Goal: Information Seeking & Learning: Find specific fact

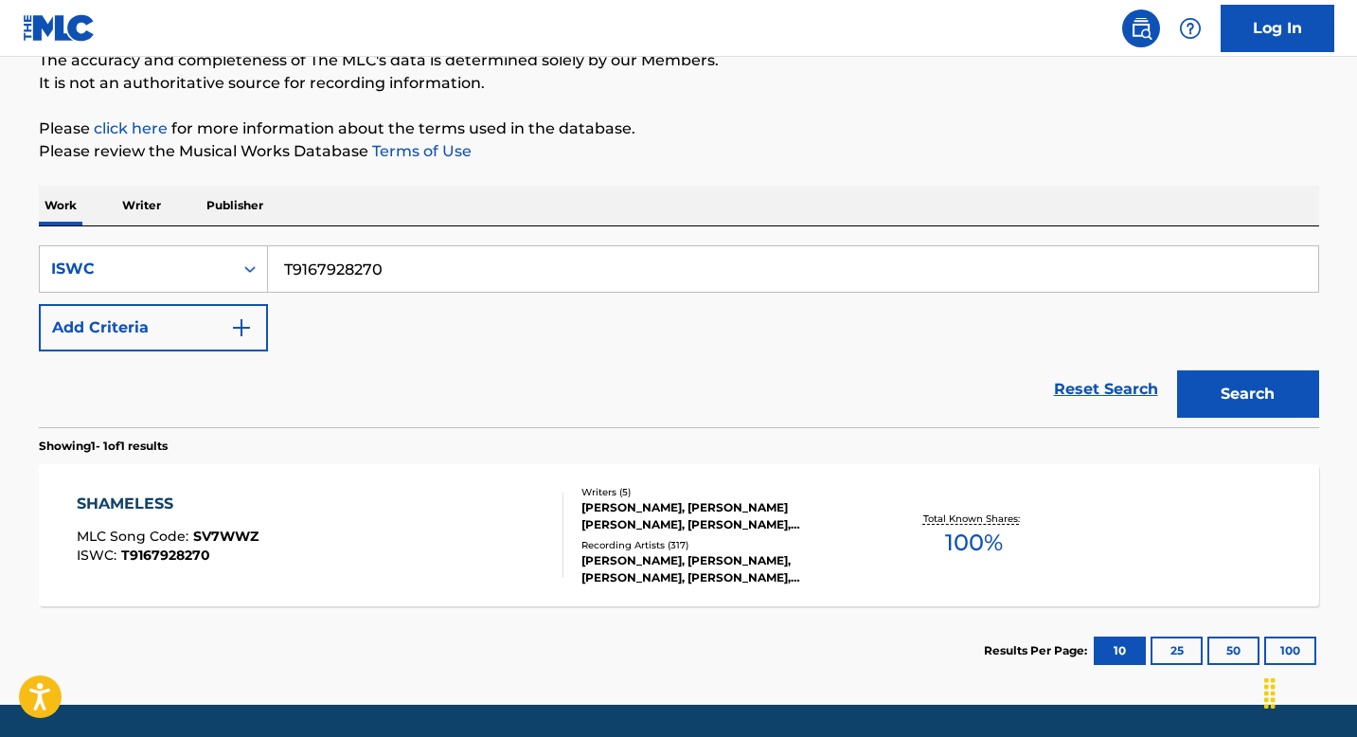
click at [438, 284] on input "T9167928270" at bounding box center [793, 268] width 1050 height 45
paste input "235440752"
type input "T9235440752"
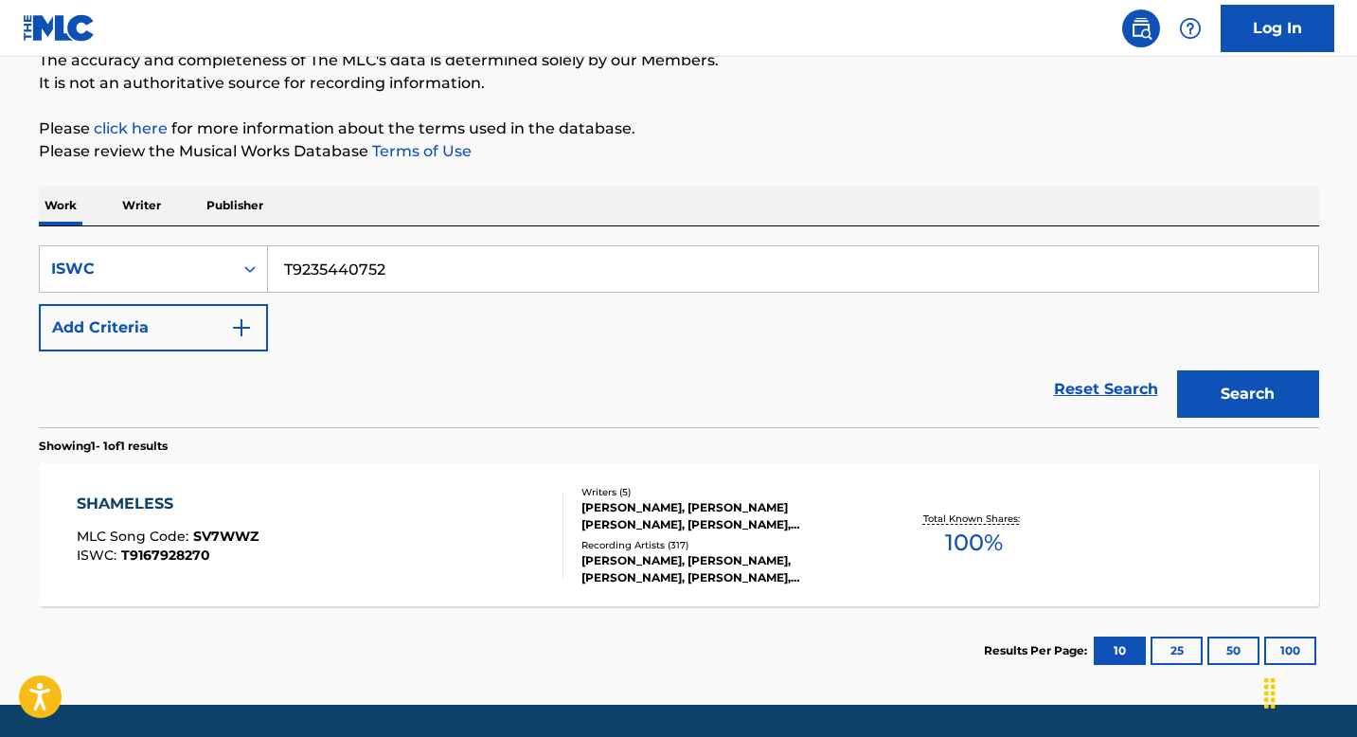
click at [1219, 406] on button "Search" at bounding box center [1248, 393] width 142 height 47
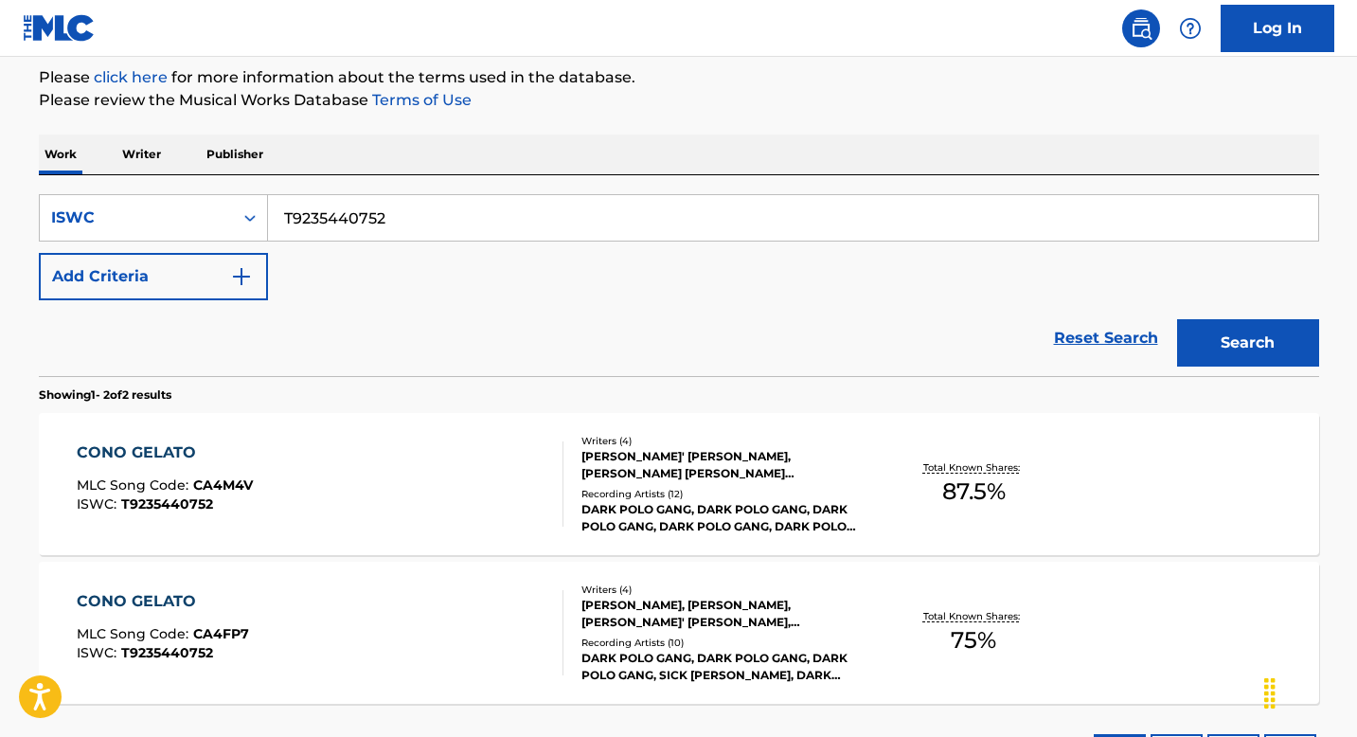
scroll to position [238, 0]
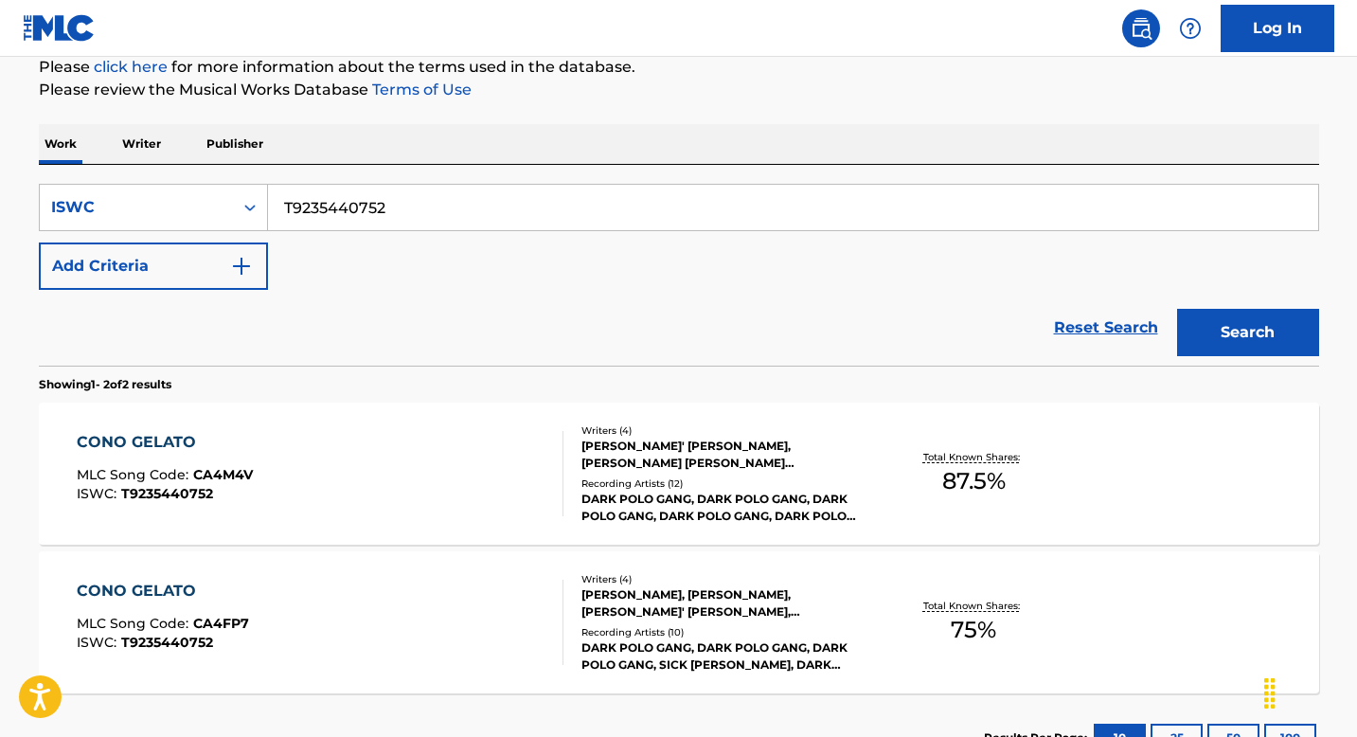
click at [371, 447] on div "CONO GELATO MLC Song Code : CA4M4V ISWC : T9235440752" at bounding box center [320, 473] width 487 height 85
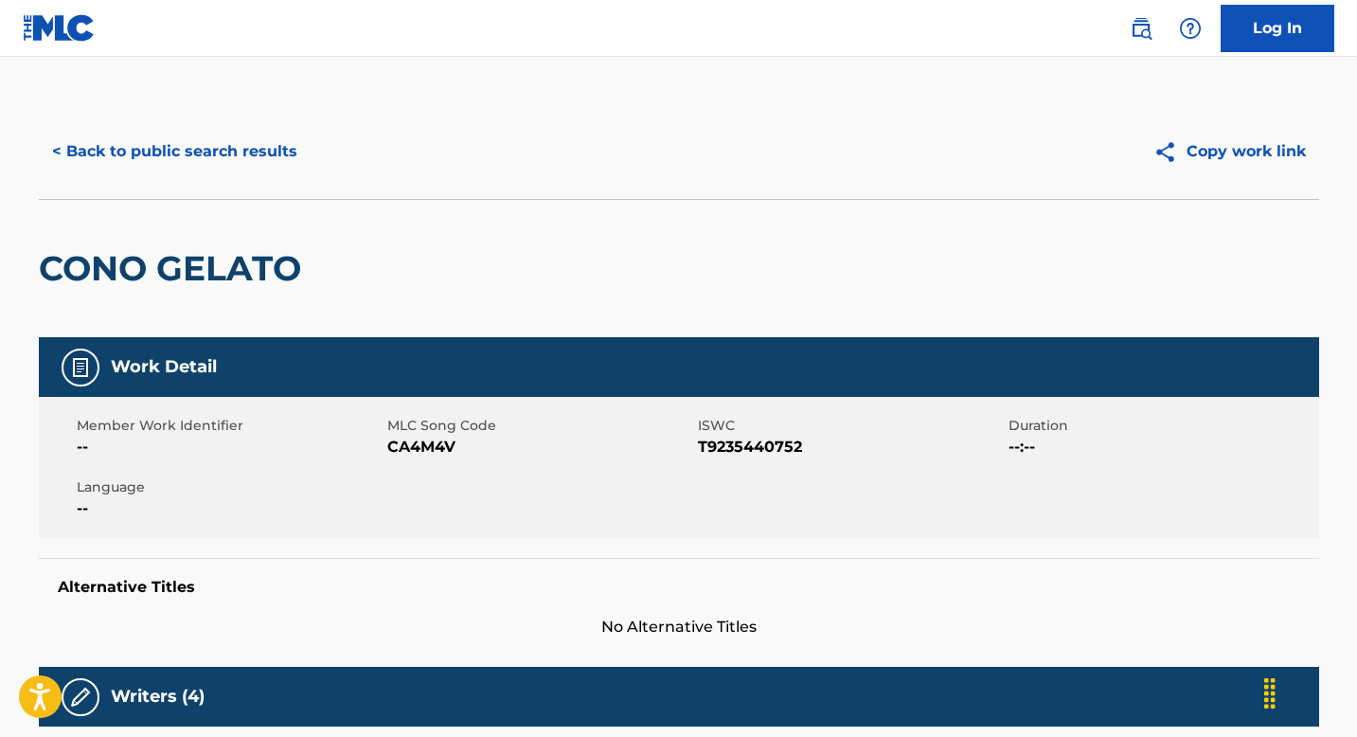
click at [177, 150] on button "< Back to public search results" at bounding box center [175, 151] width 272 height 47
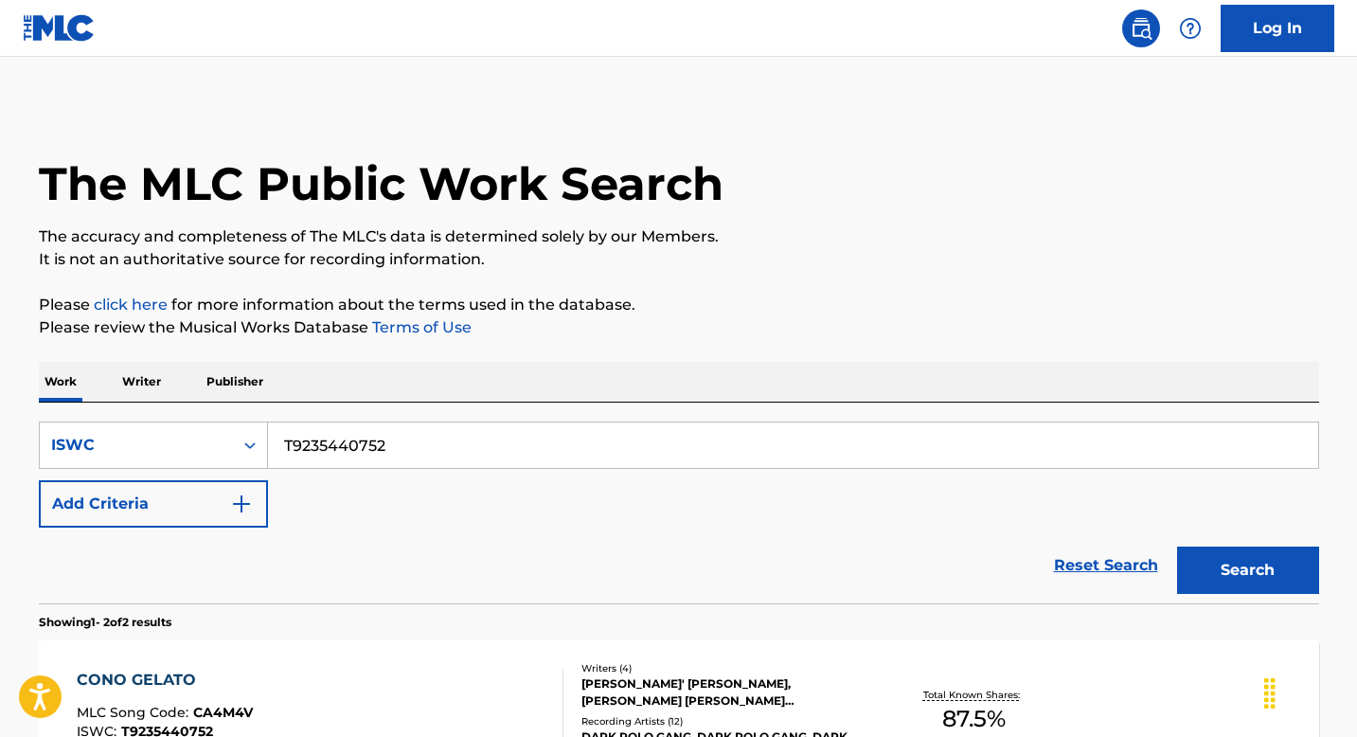
scroll to position [238, 0]
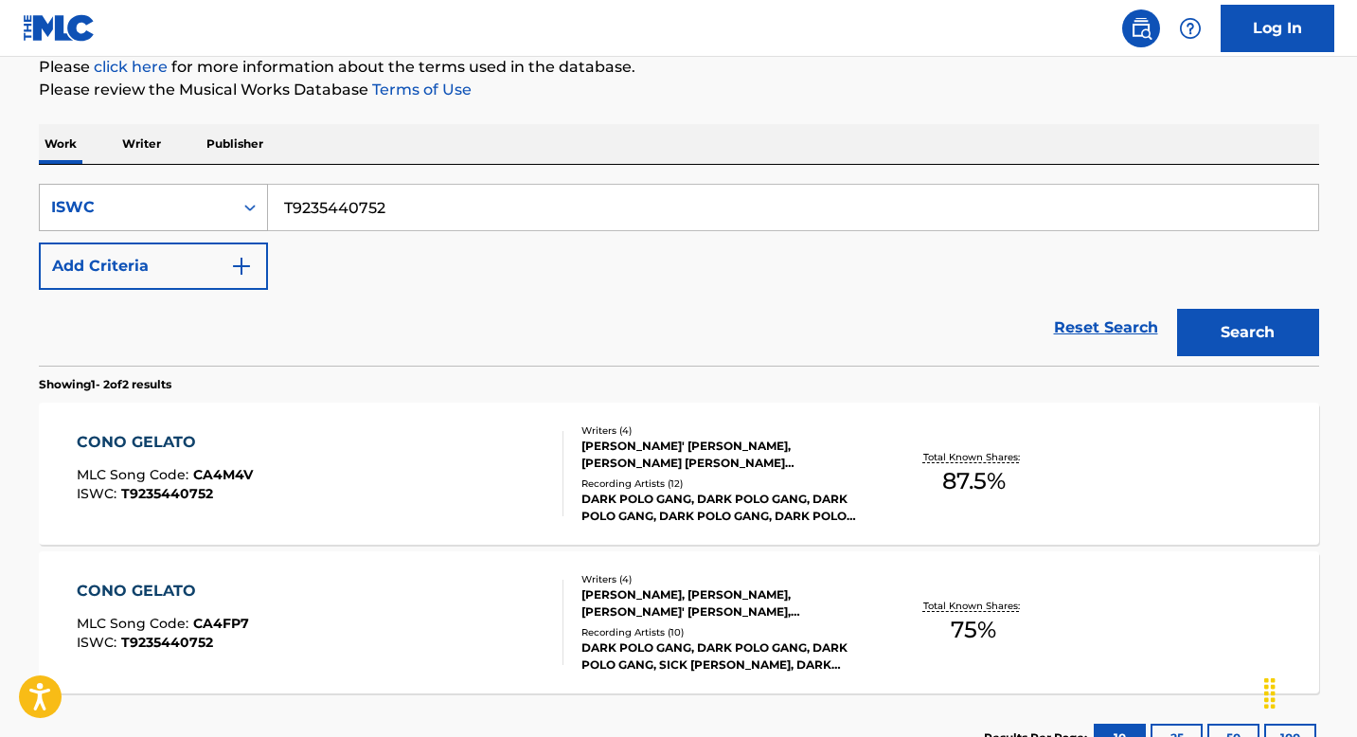
click at [241, 208] on icon "Search Form" at bounding box center [250, 207] width 19 height 19
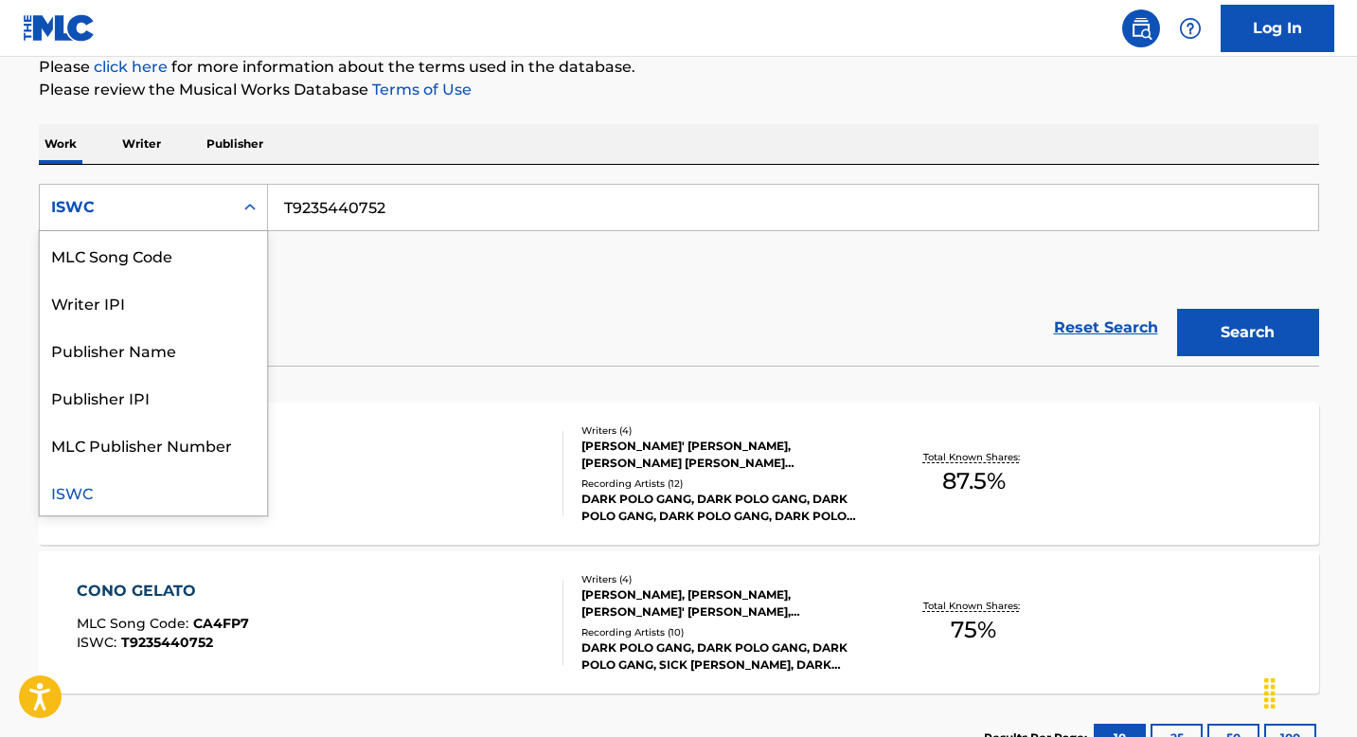
scroll to position [0, 0]
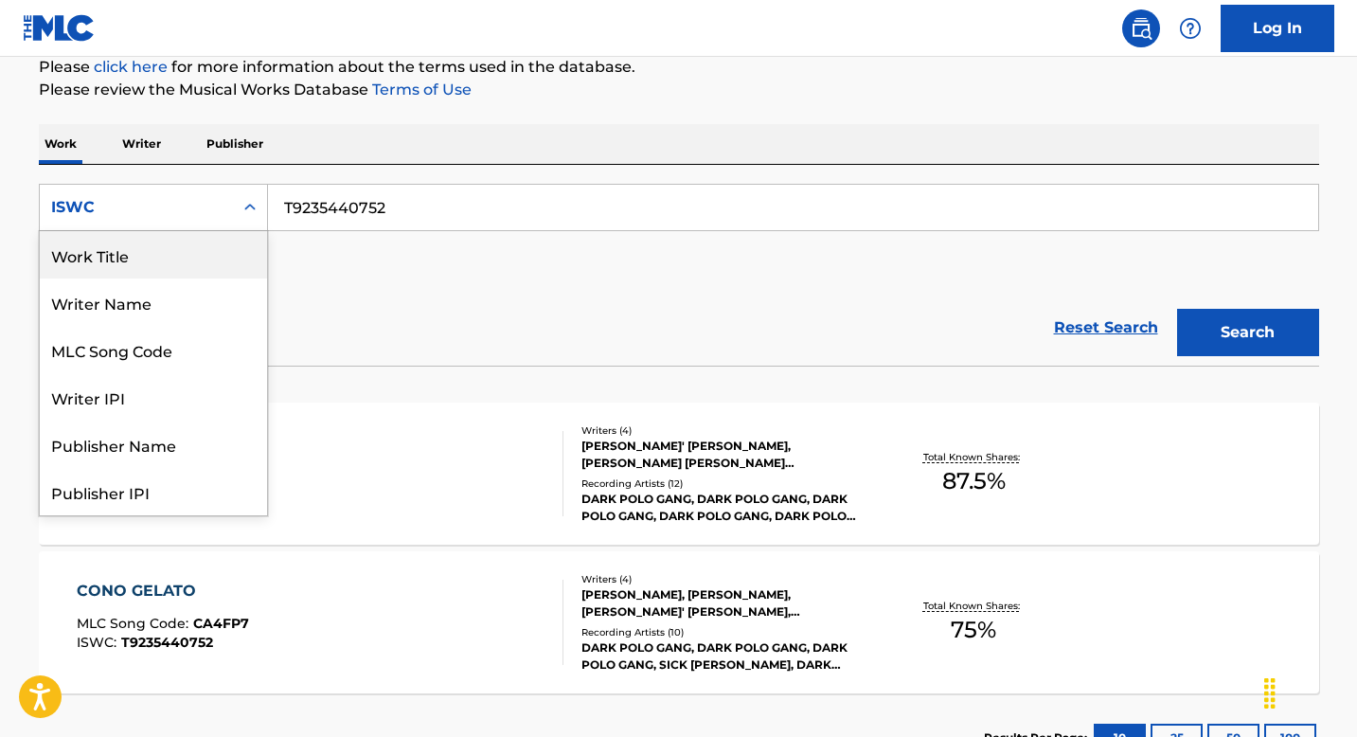
click at [194, 259] on div "Work Title" at bounding box center [153, 254] width 227 height 47
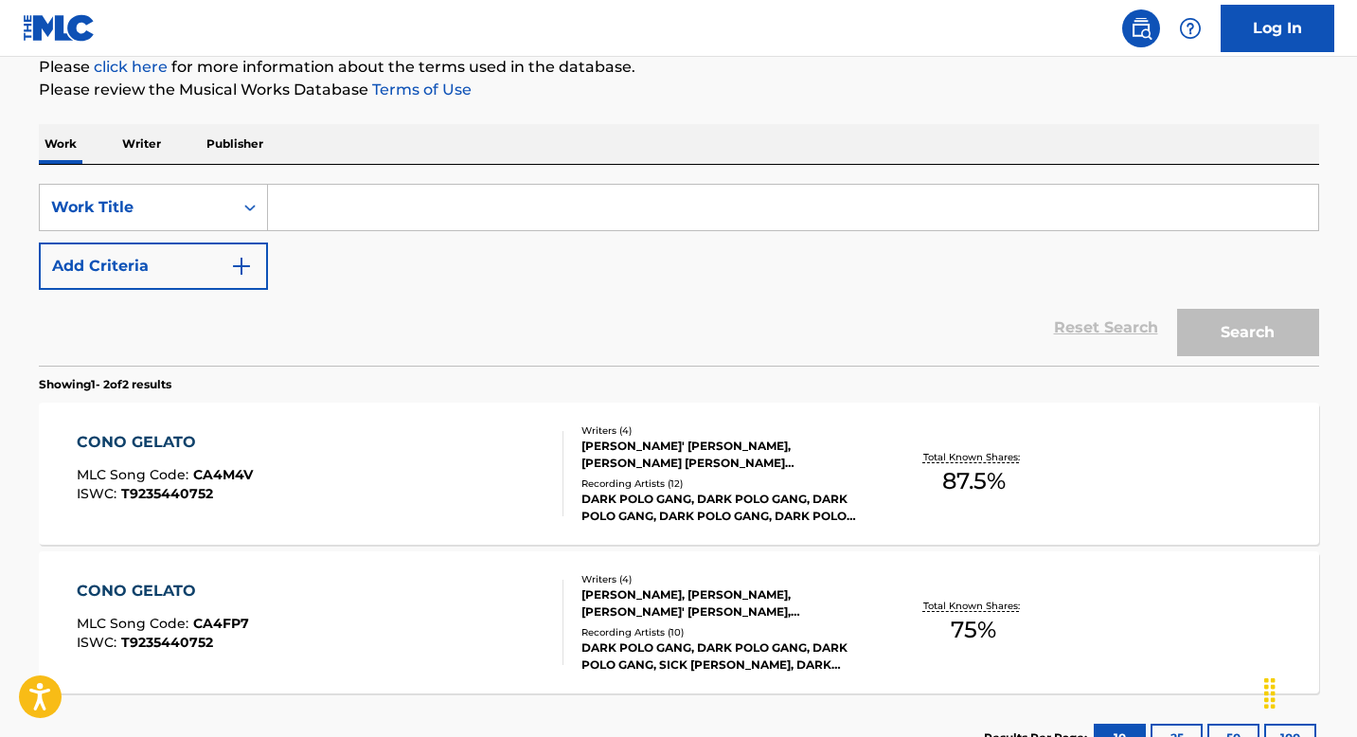
click at [396, 205] on input "Search Form" at bounding box center [793, 207] width 1050 height 45
paste input "KAZABET AALEK"
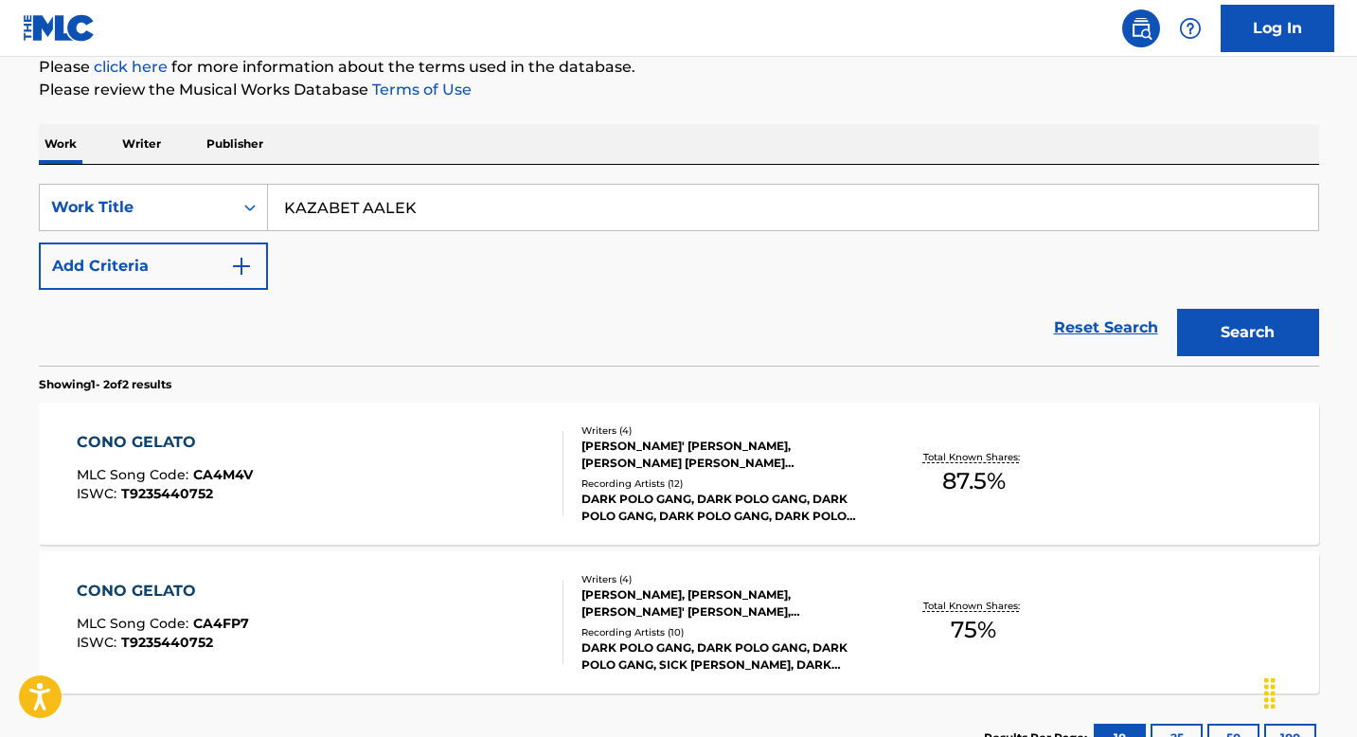
type input "KAZABET AALEK"
click at [1220, 332] on button "Search" at bounding box center [1248, 332] width 142 height 47
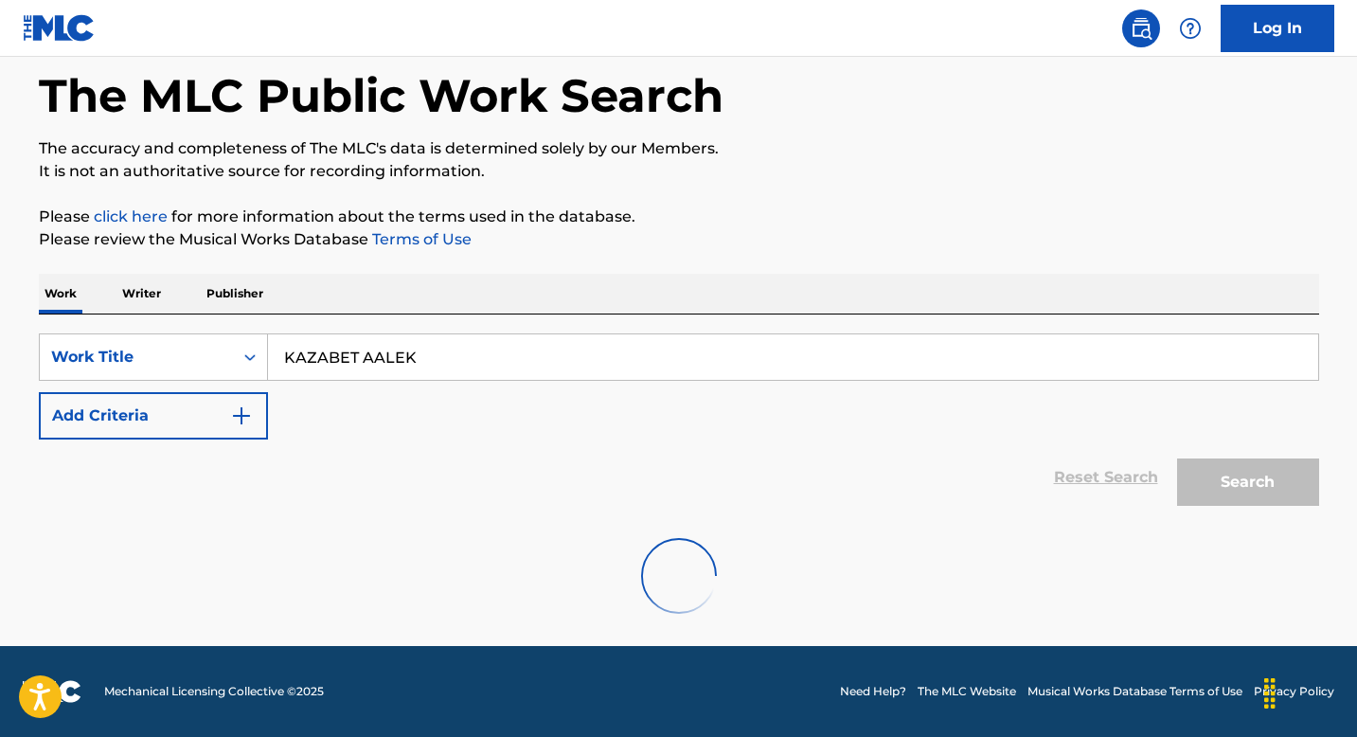
scroll to position [238, 0]
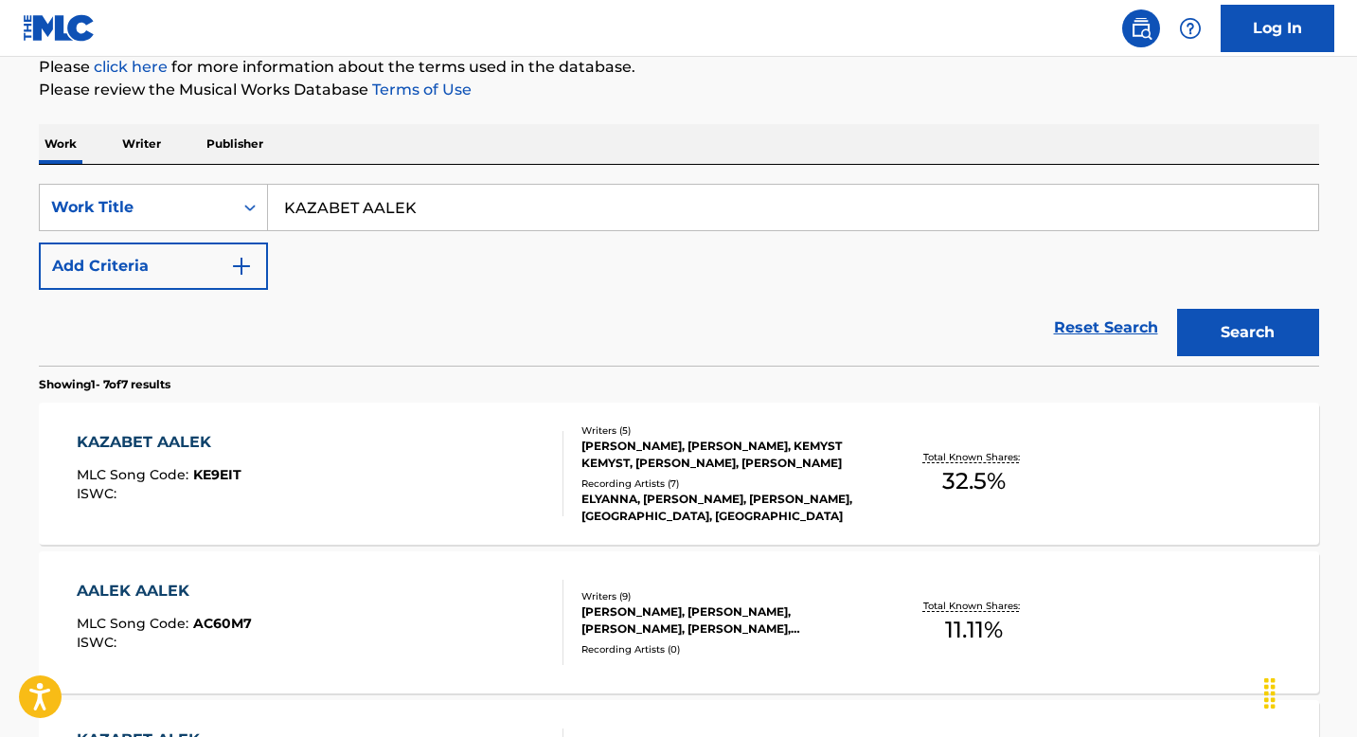
click at [391, 460] on div "KAZABET AALEK MLC Song Code : KE9EIT ISWC :" at bounding box center [320, 473] width 487 height 85
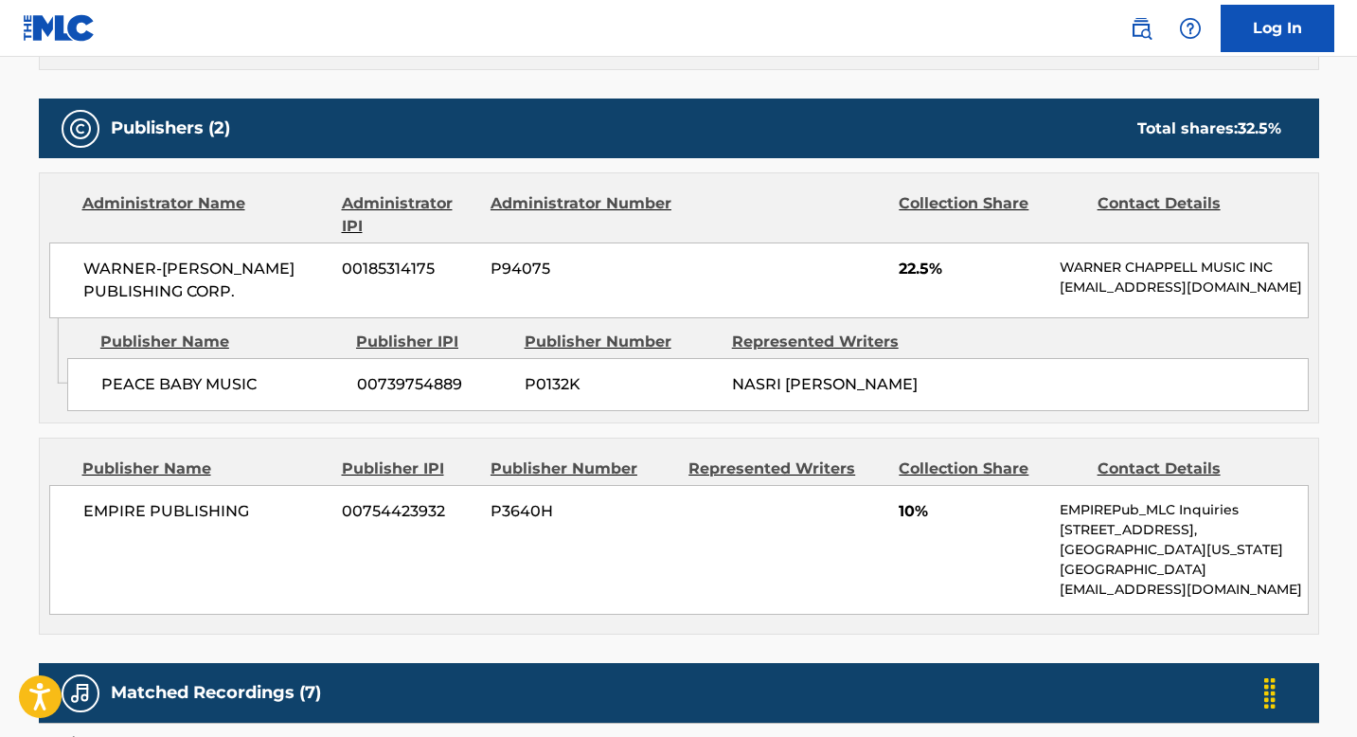
scroll to position [870, 0]
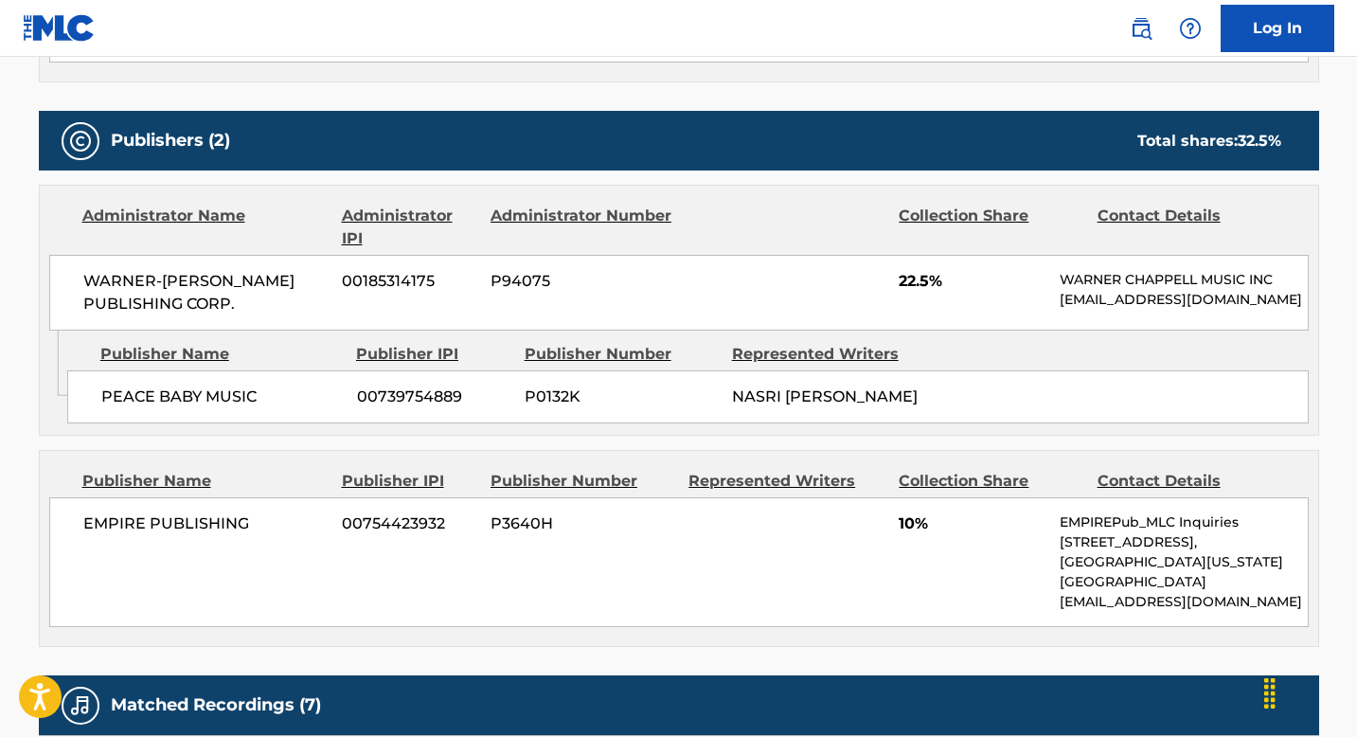
scroll to position [238, 0]
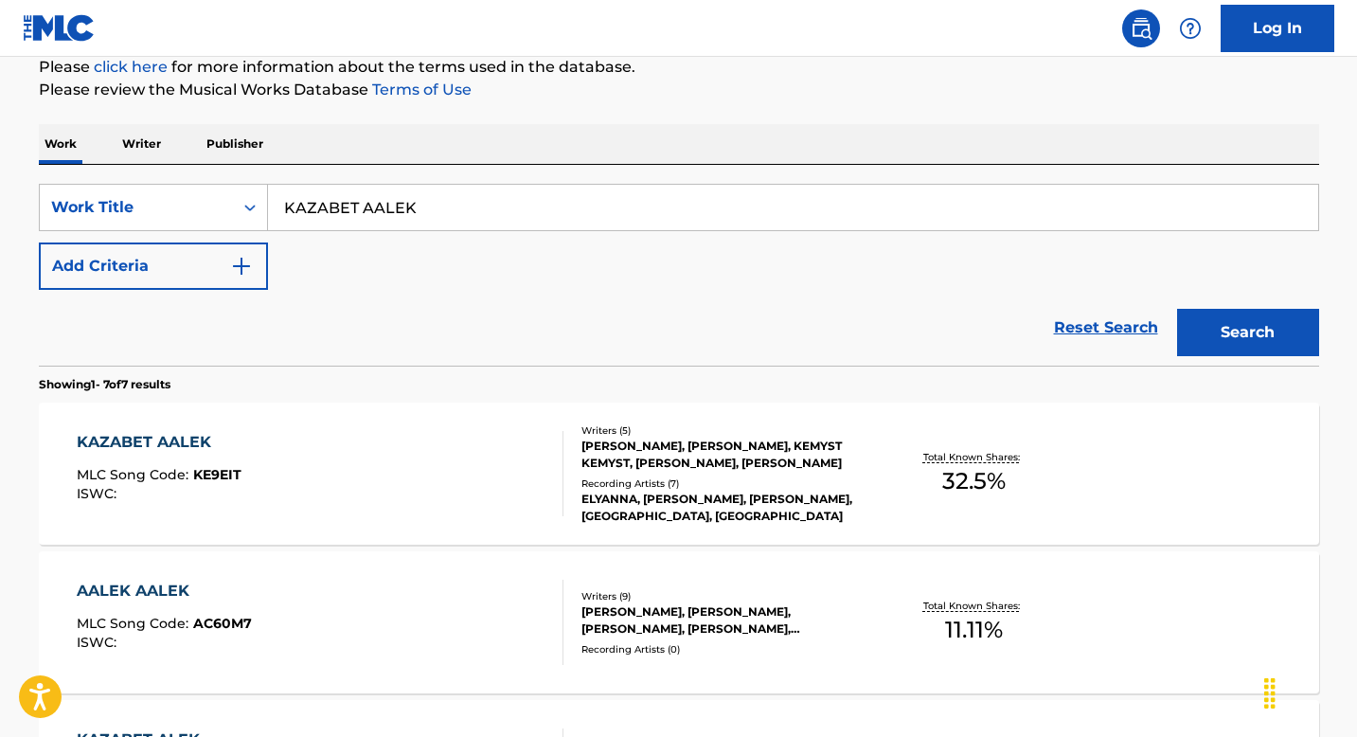
click at [328, 596] on div "AALEK AALEK MLC Song Code : AC60M7 ISWC :" at bounding box center [320, 622] width 487 height 85
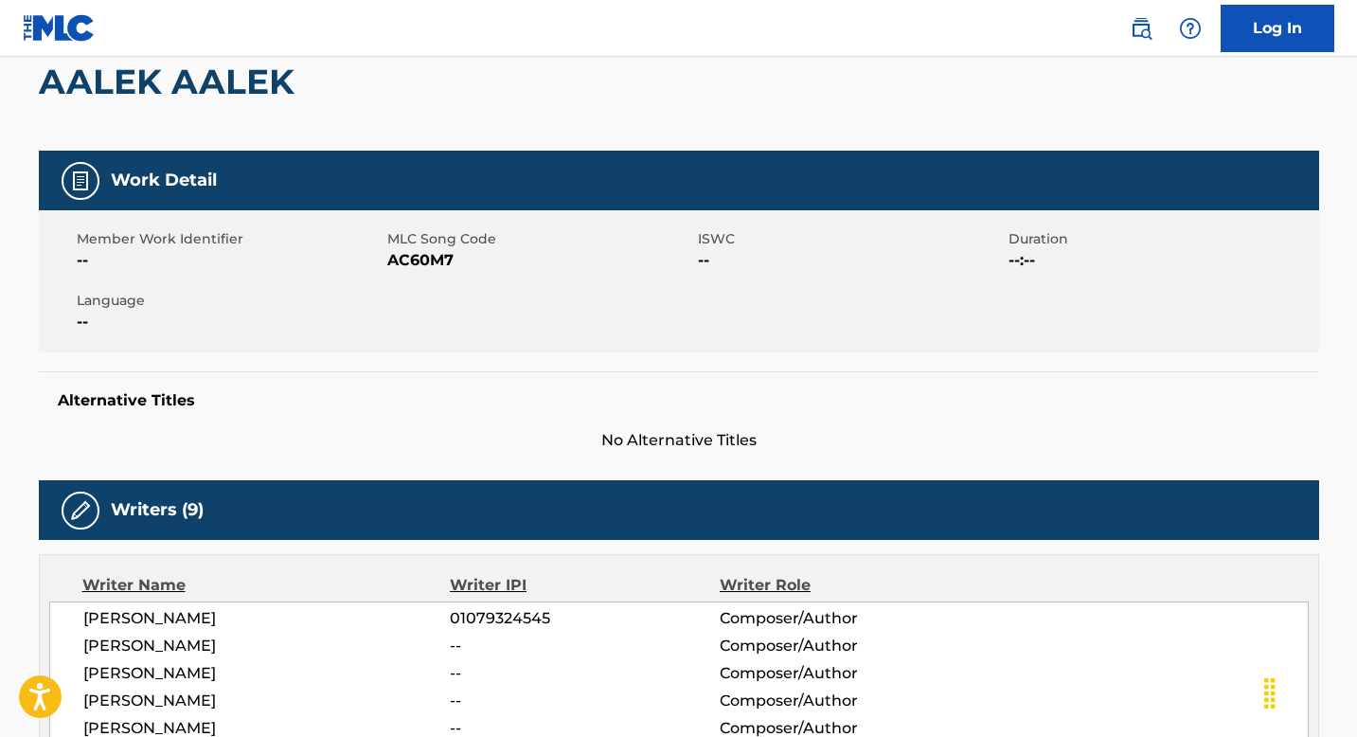
scroll to position [112, 0]
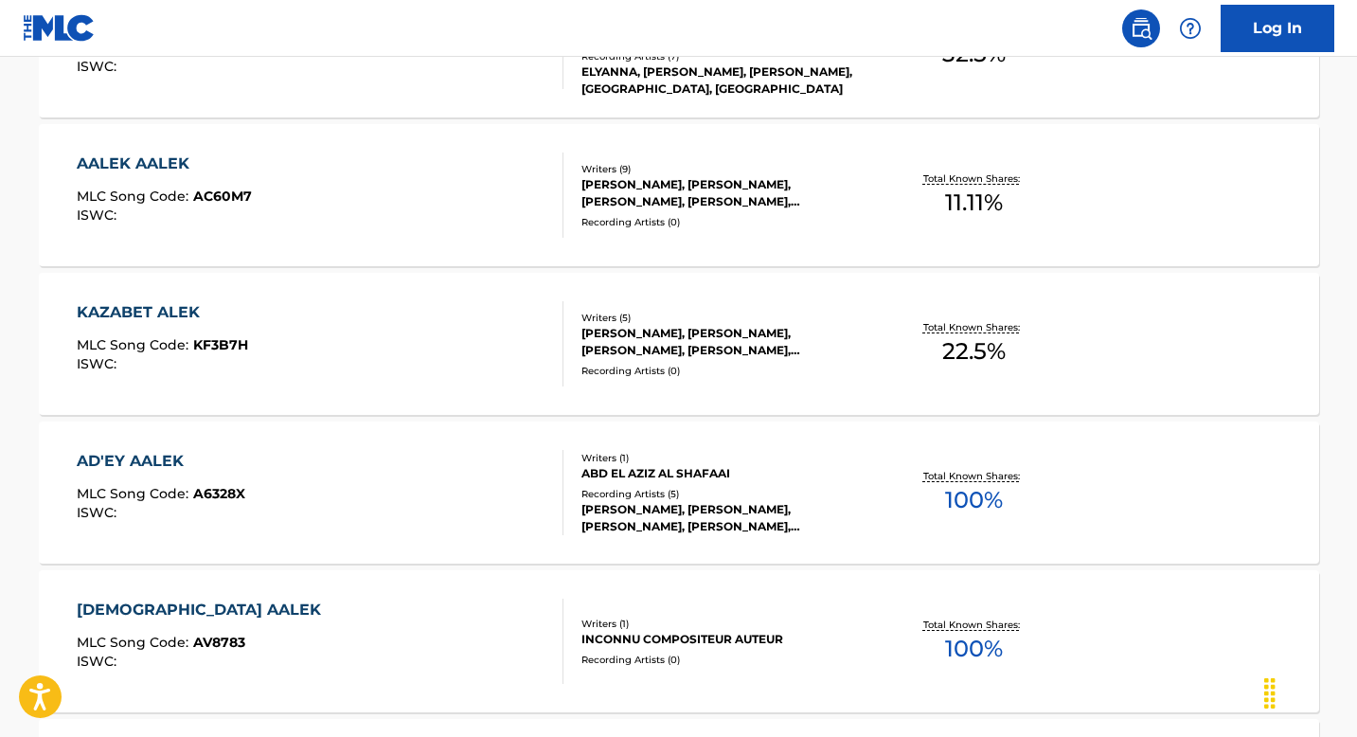
scroll to position [664, 0]
click at [322, 355] on div "KAZABET ALEK MLC Song Code : KF3B7H ISWC :" at bounding box center [320, 344] width 487 height 85
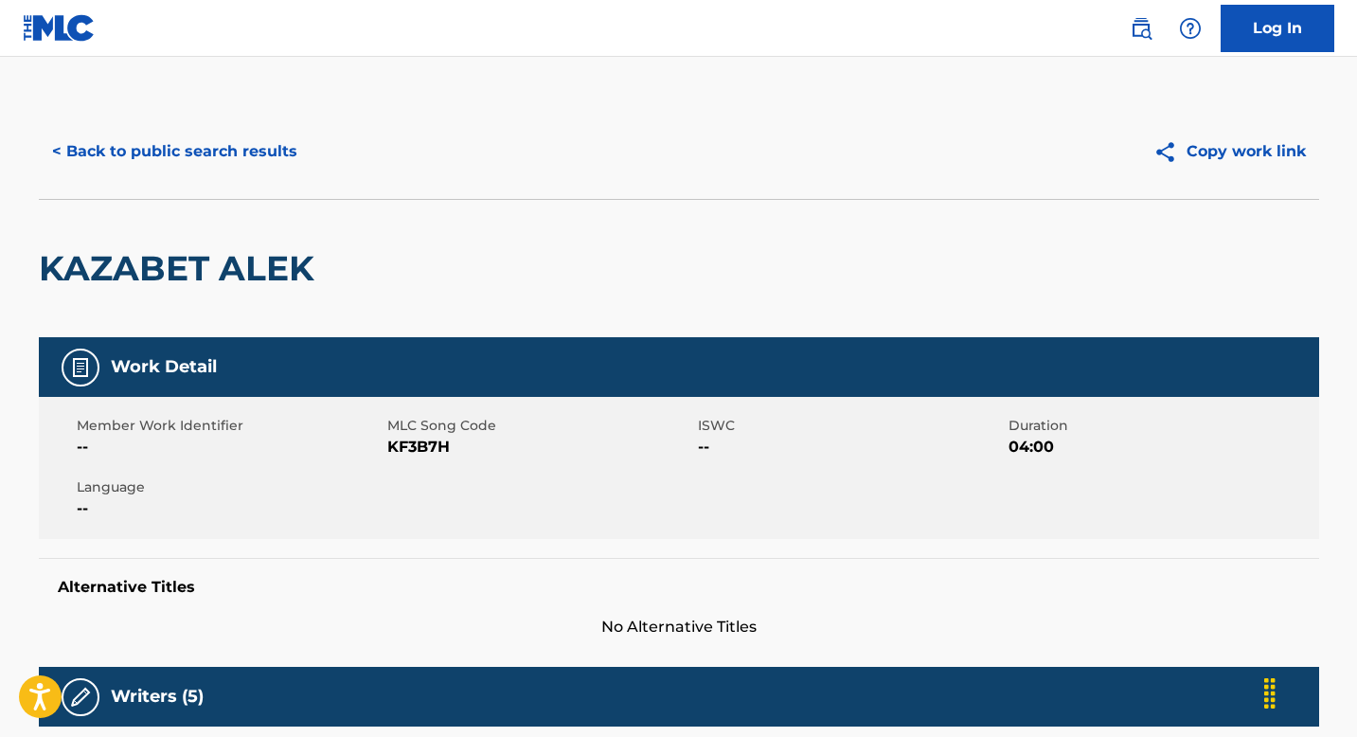
click at [175, 133] on button "< Back to public search results" at bounding box center [175, 151] width 272 height 47
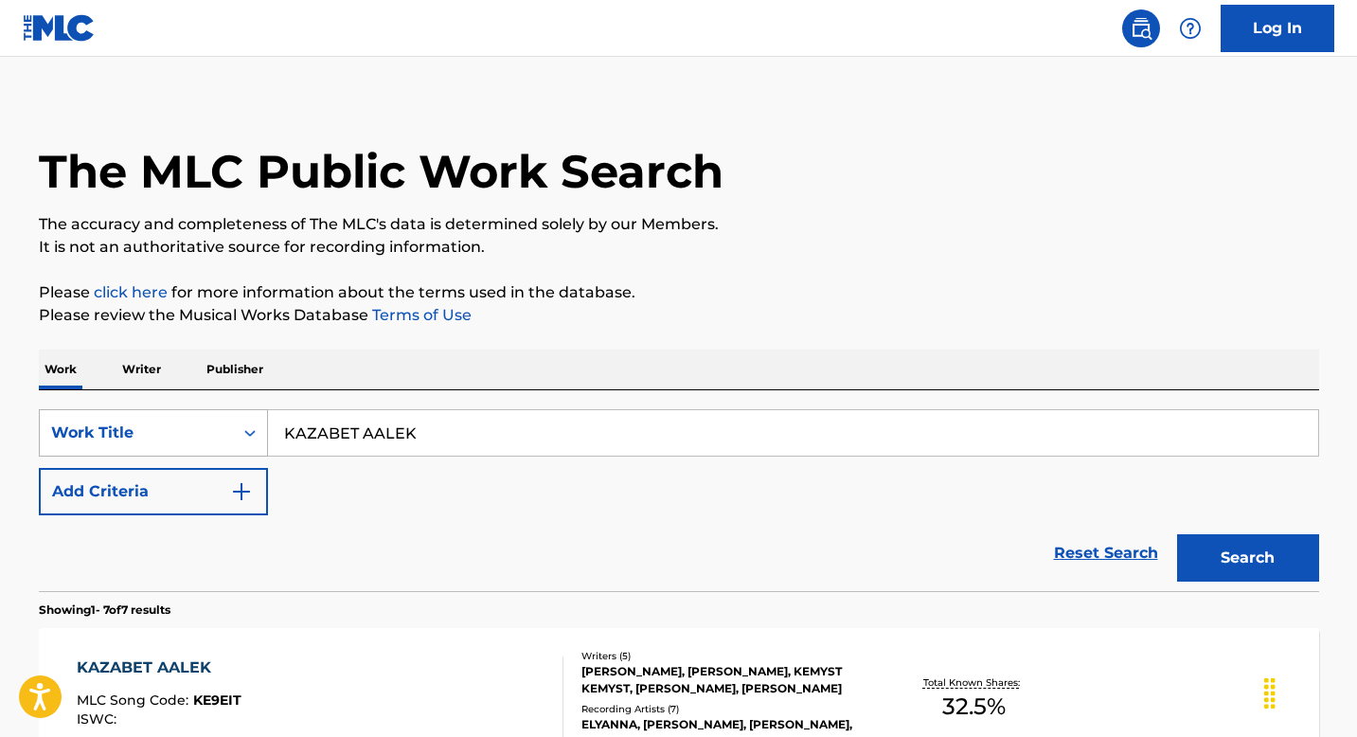
click at [242, 440] on icon "Search Form" at bounding box center [250, 432] width 19 height 19
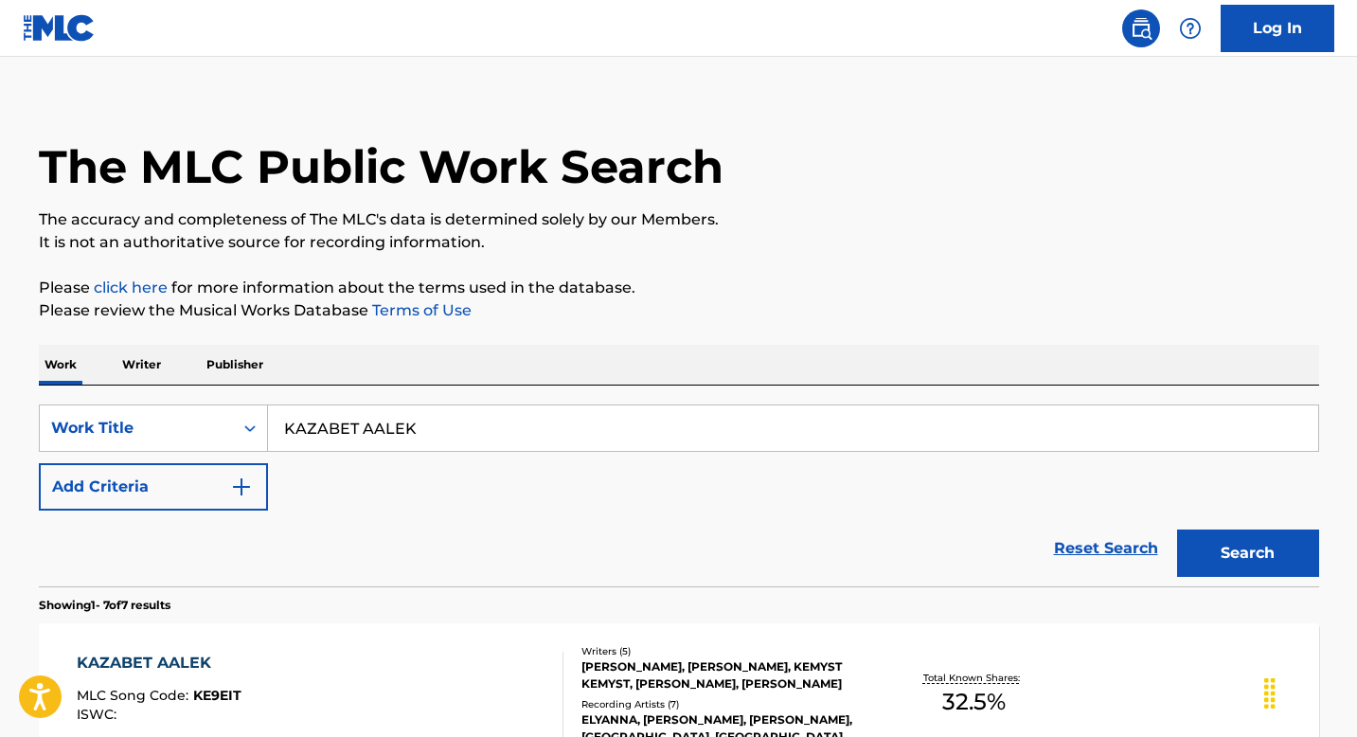
click at [240, 438] on div "Search Form" at bounding box center [250, 428] width 34 height 34
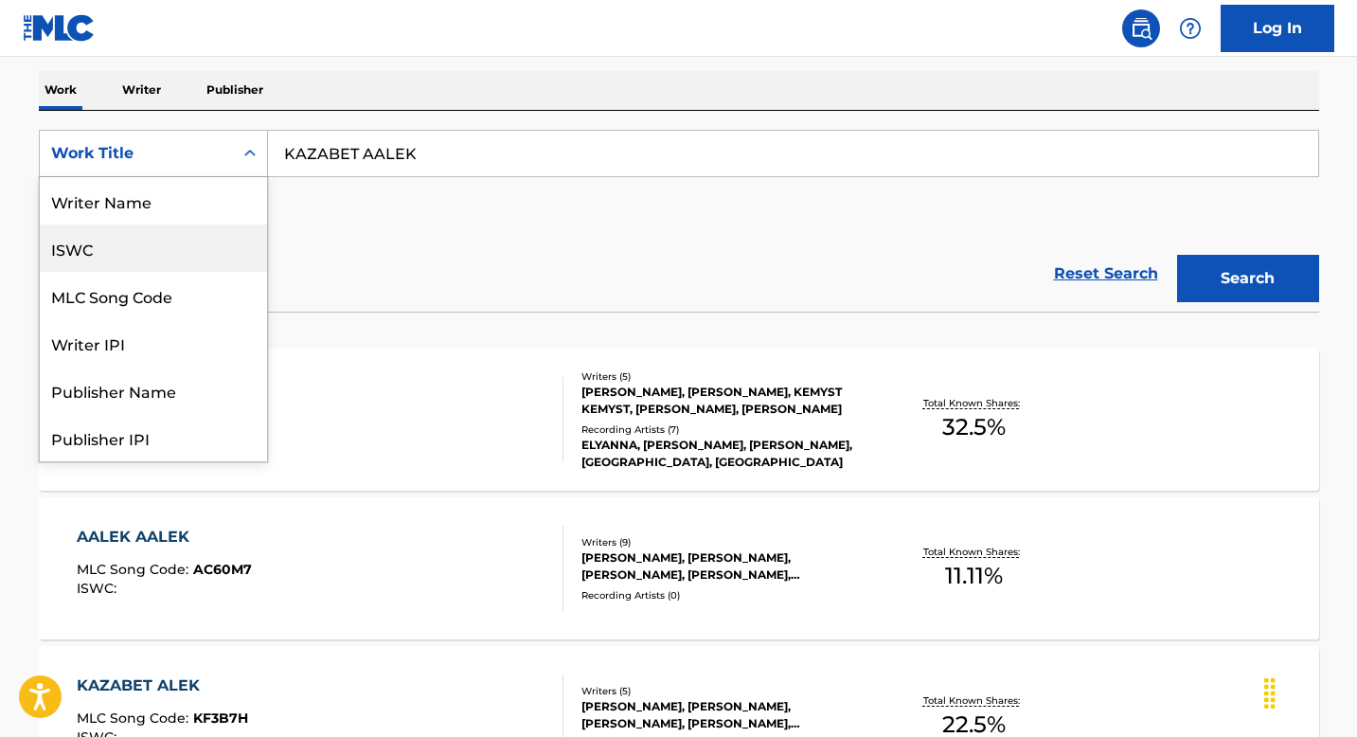
click at [174, 258] on div "ISWC" at bounding box center [153, 247] width 227 height 47
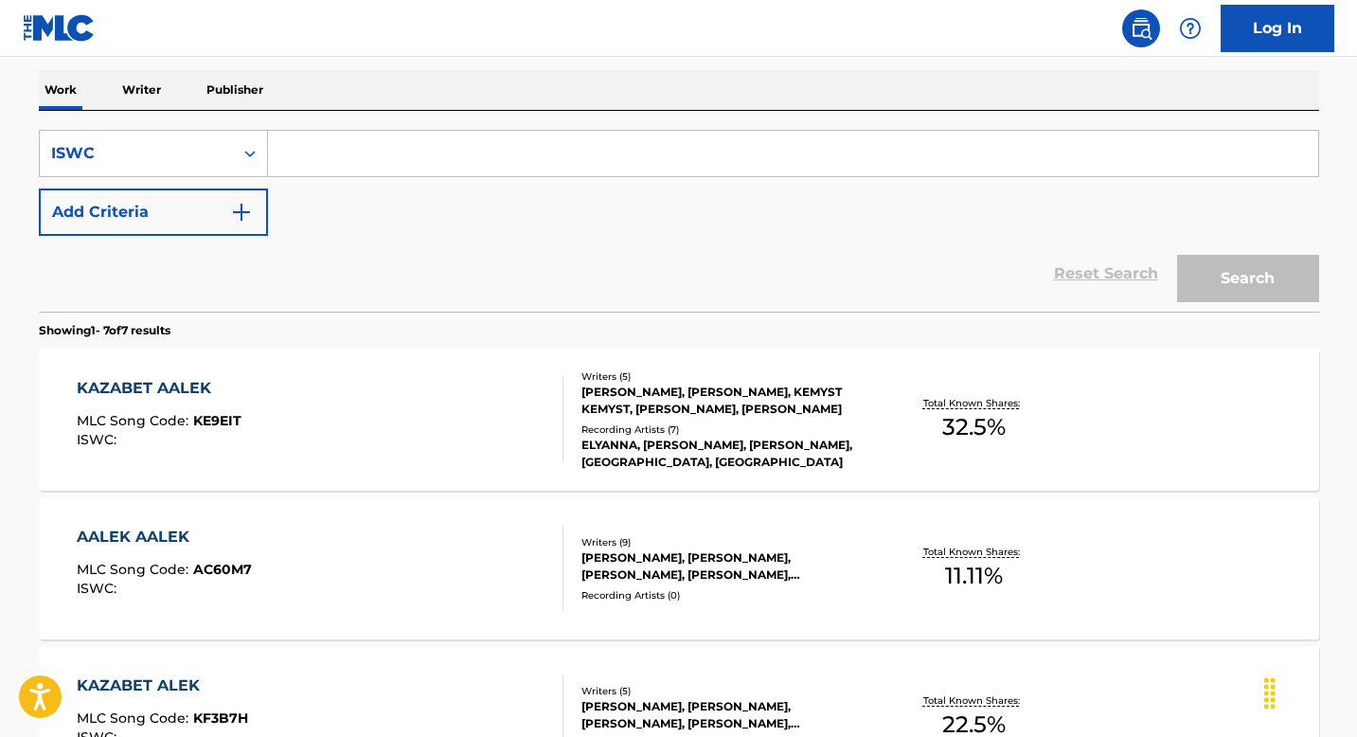
click at [318, 153] on input "Search Form" at bounding box center [793, 153] width 1050 height 45
paste input "T9037730599"
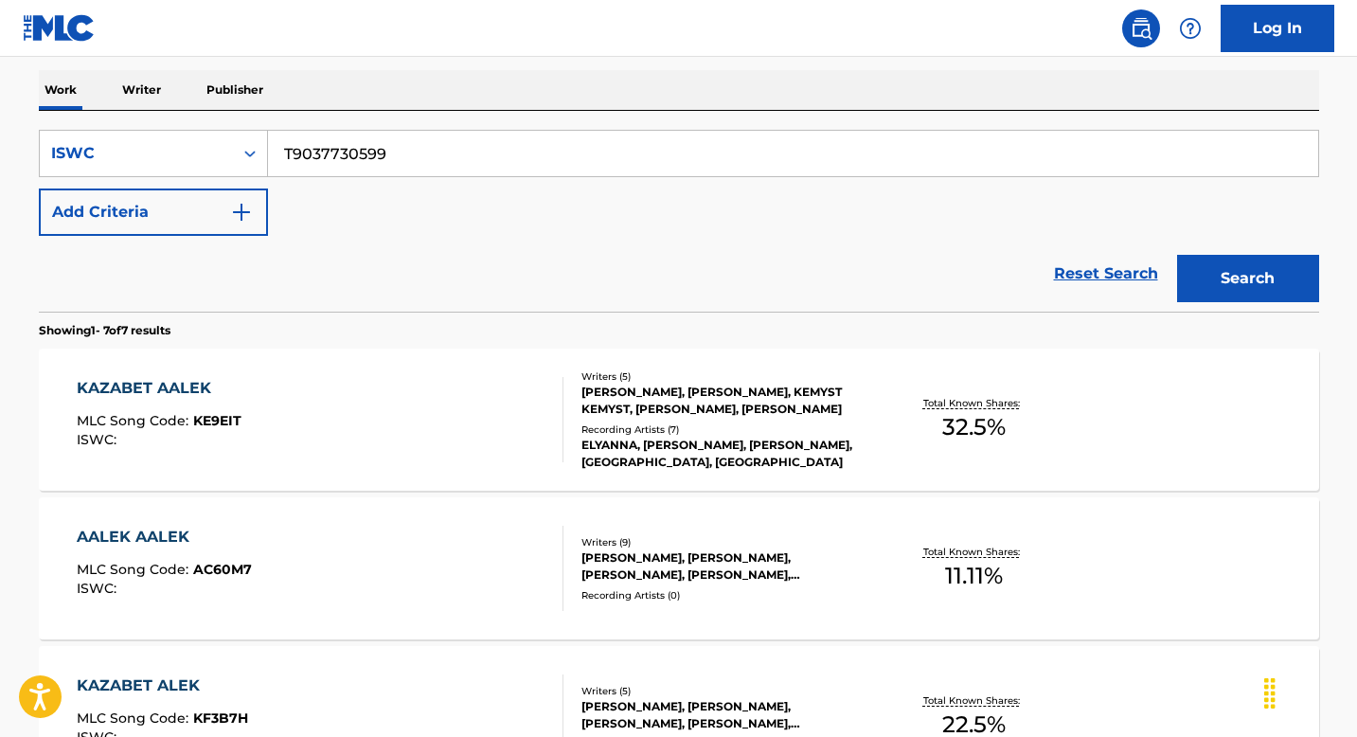
type input "T9037730599"
click at [1231, 273] on button "Search" at bounding box center [1248, 278] width 142 height 47
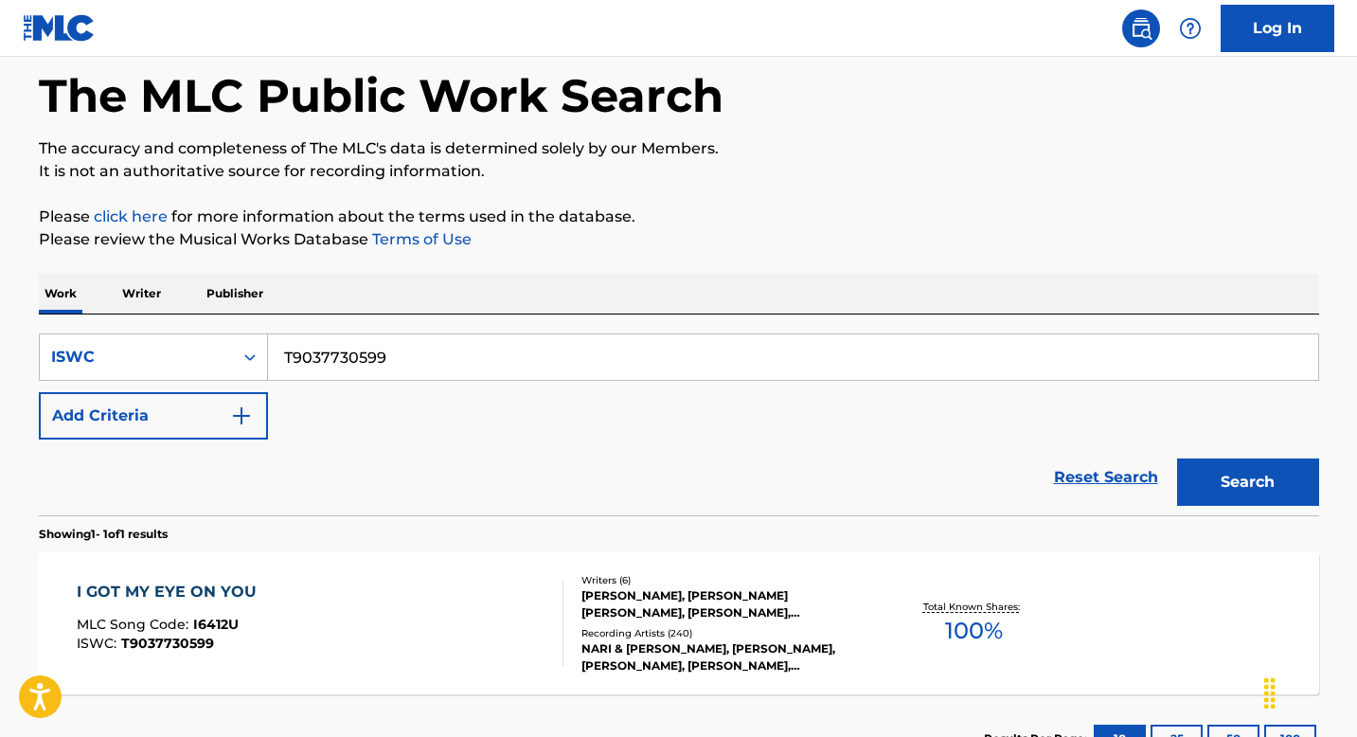
scroll to position [235, 0]
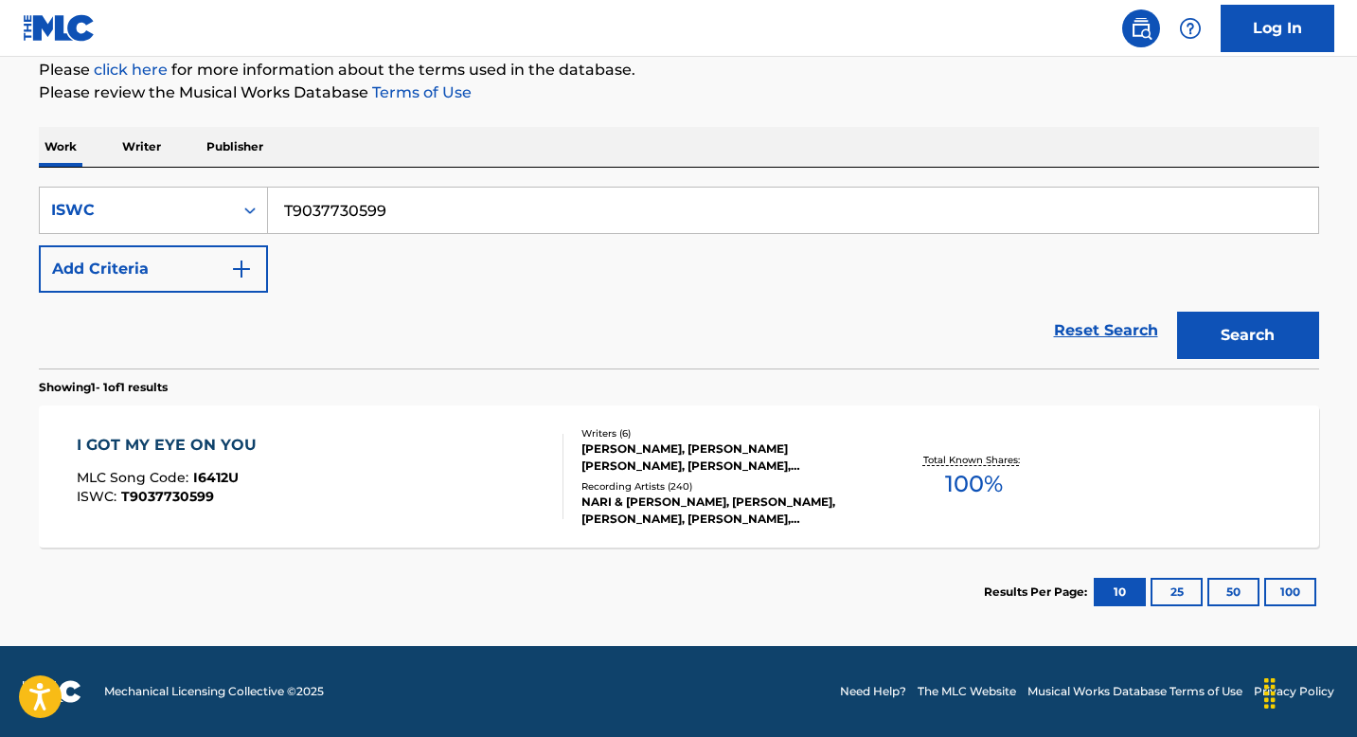
click at [384, 476] on div "I GOT MY EYE ON YOU MLC Song Code : I6412U ISWC : T9037730599" at bounding box center [320, 476] width 487 height 85
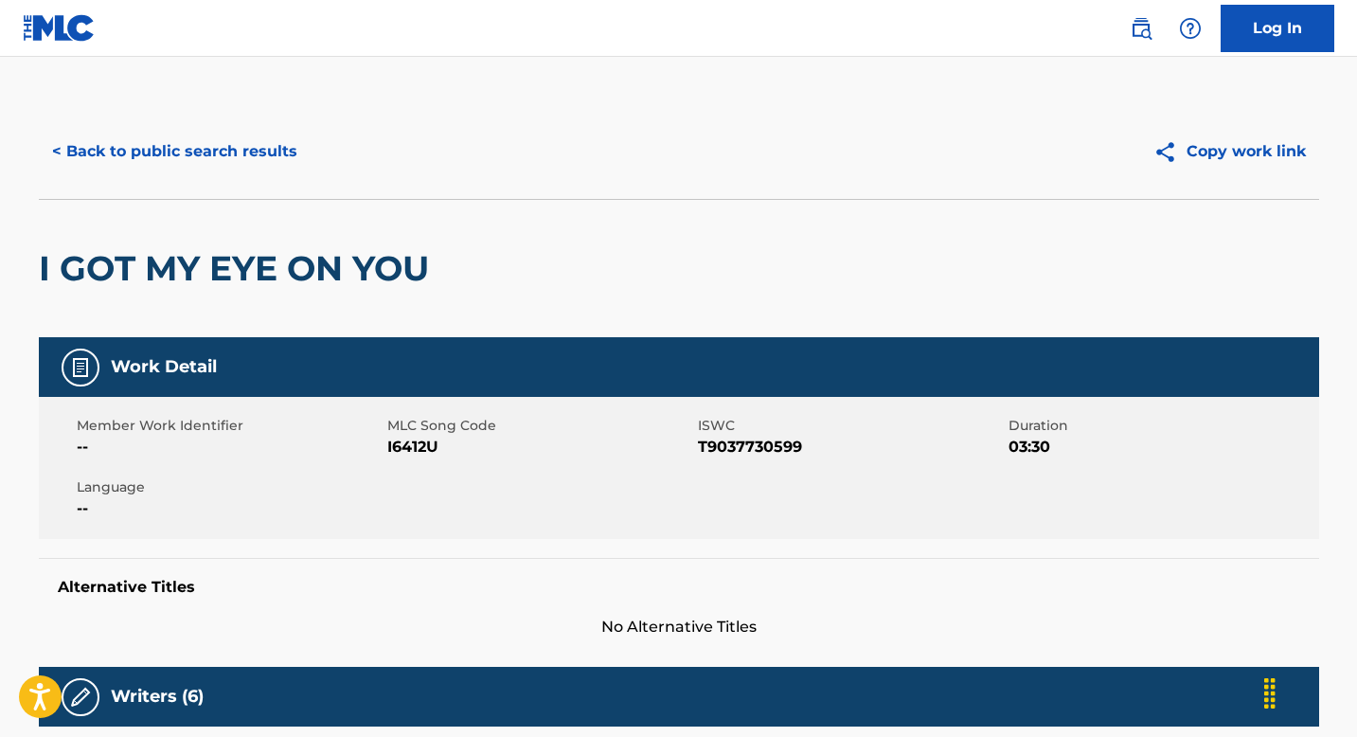
click at [63, 143] on button "< Back to public search results" at bounding box center [175, 151] width 272 height 47
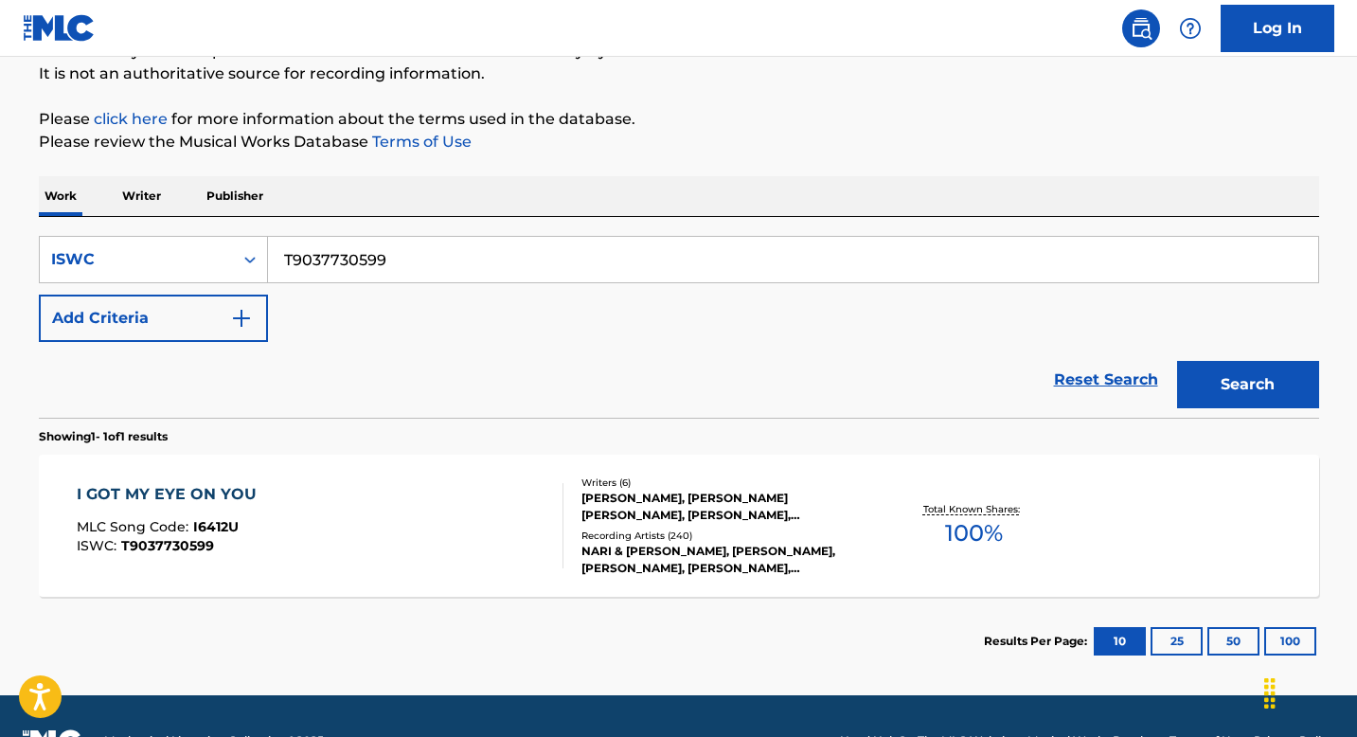
click at [425, 258] on input "T9037730599" at bounding box center [793, 259] width 1050 height 45
paste input "3070880552"
type input "T3070880552"
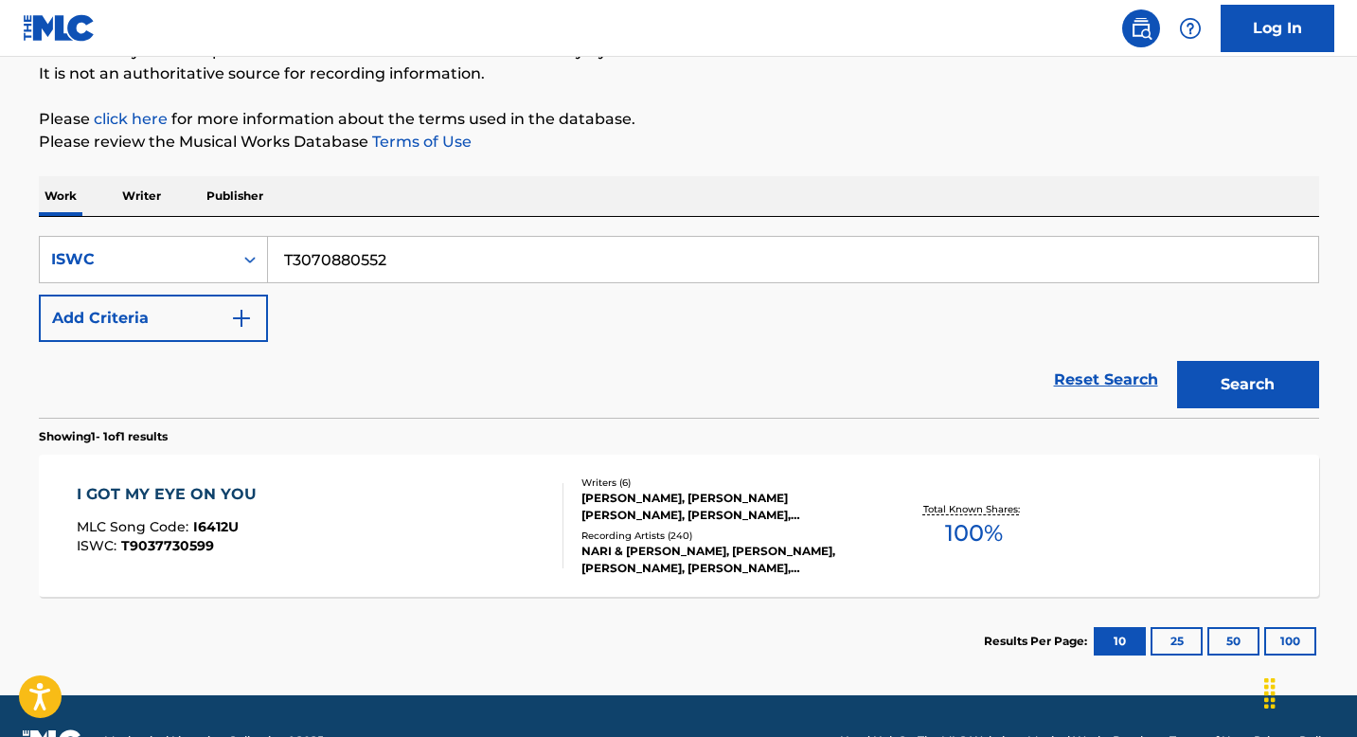
click at [1177, 361] on button "Search" at bounding box center [1248, 384] width 142 height 47
click at [371, 504] on div "TREE AMONG SHRUBS MLC Song Code : TB0KRF ISWC : T3070880552" at bounding box center [320, 525] width 487 height 85
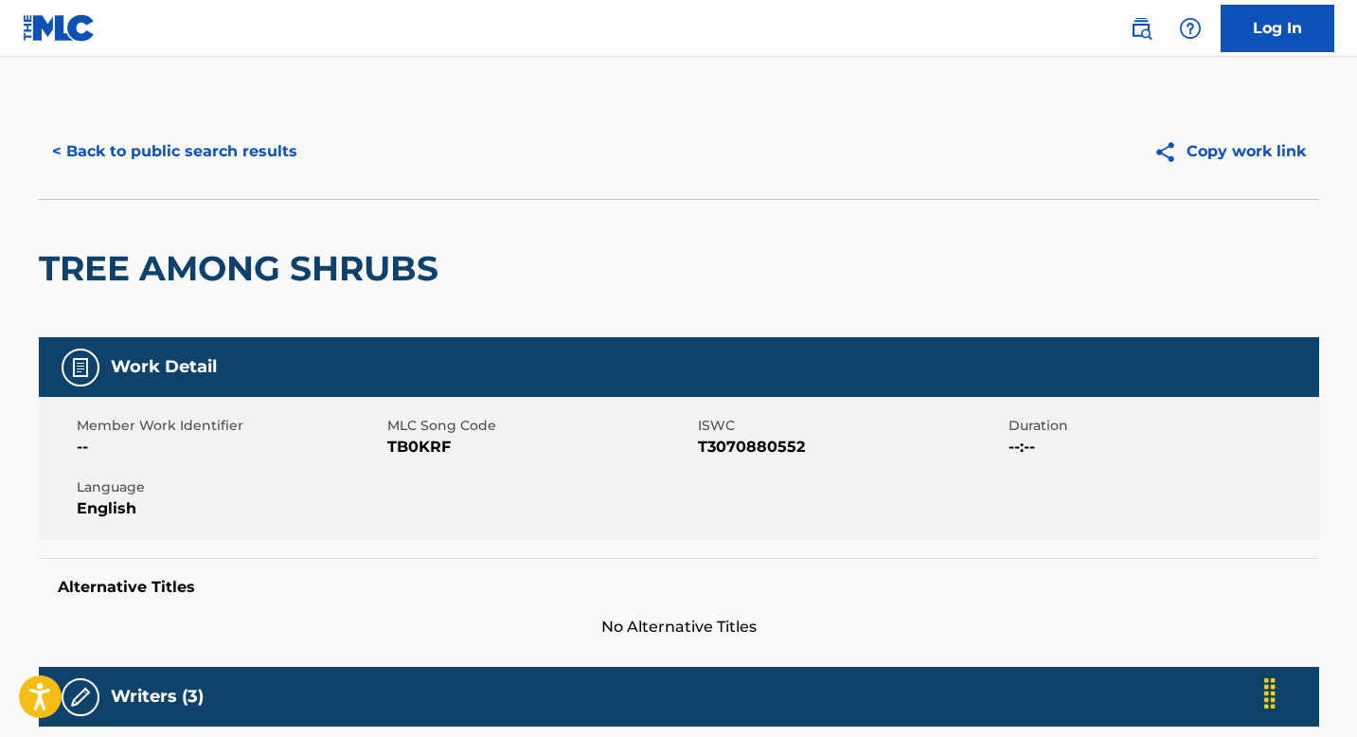
click at [152, 145] on button "< Back to public search results" at bounding box center [175, 151] width 272 height 47
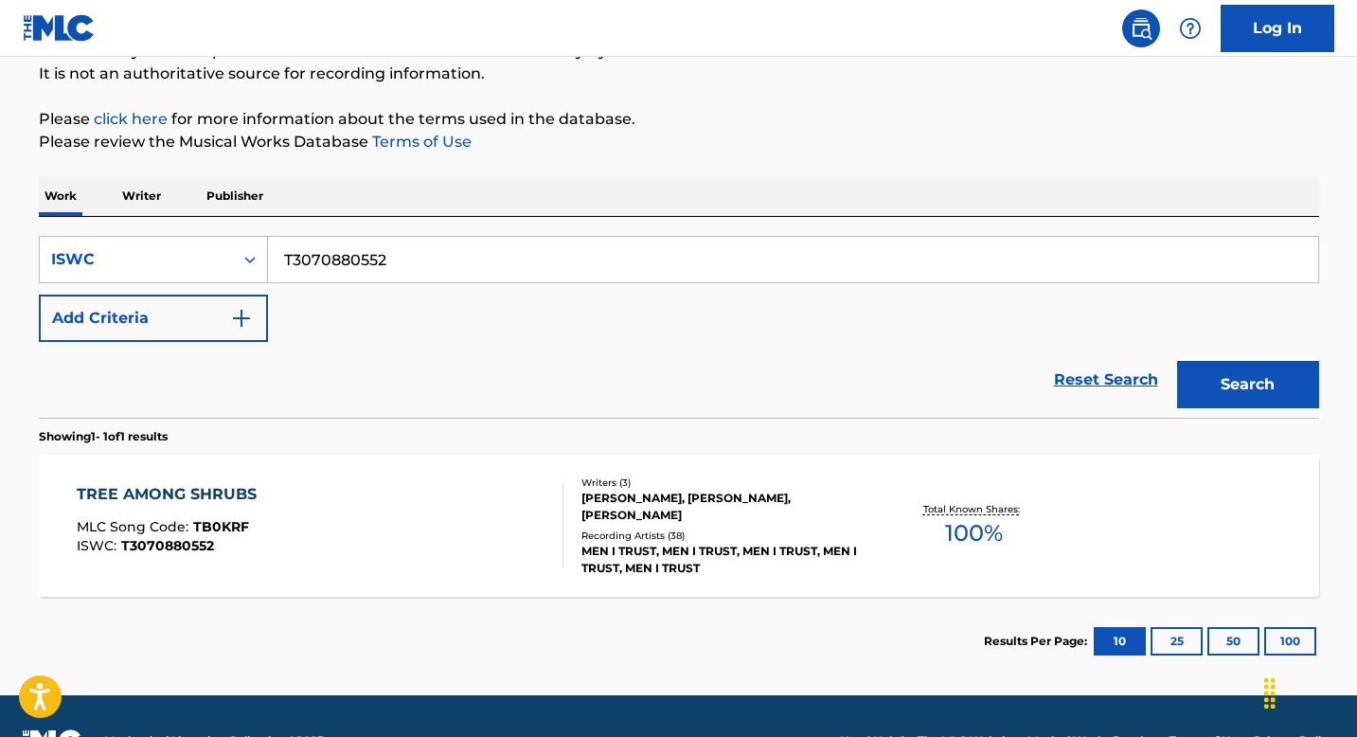
click at [422, 253] on input "T3070880552" at bounding box center [793, 259] width 1050 height 45
paste input "0425820070"
type input "T0425820070"
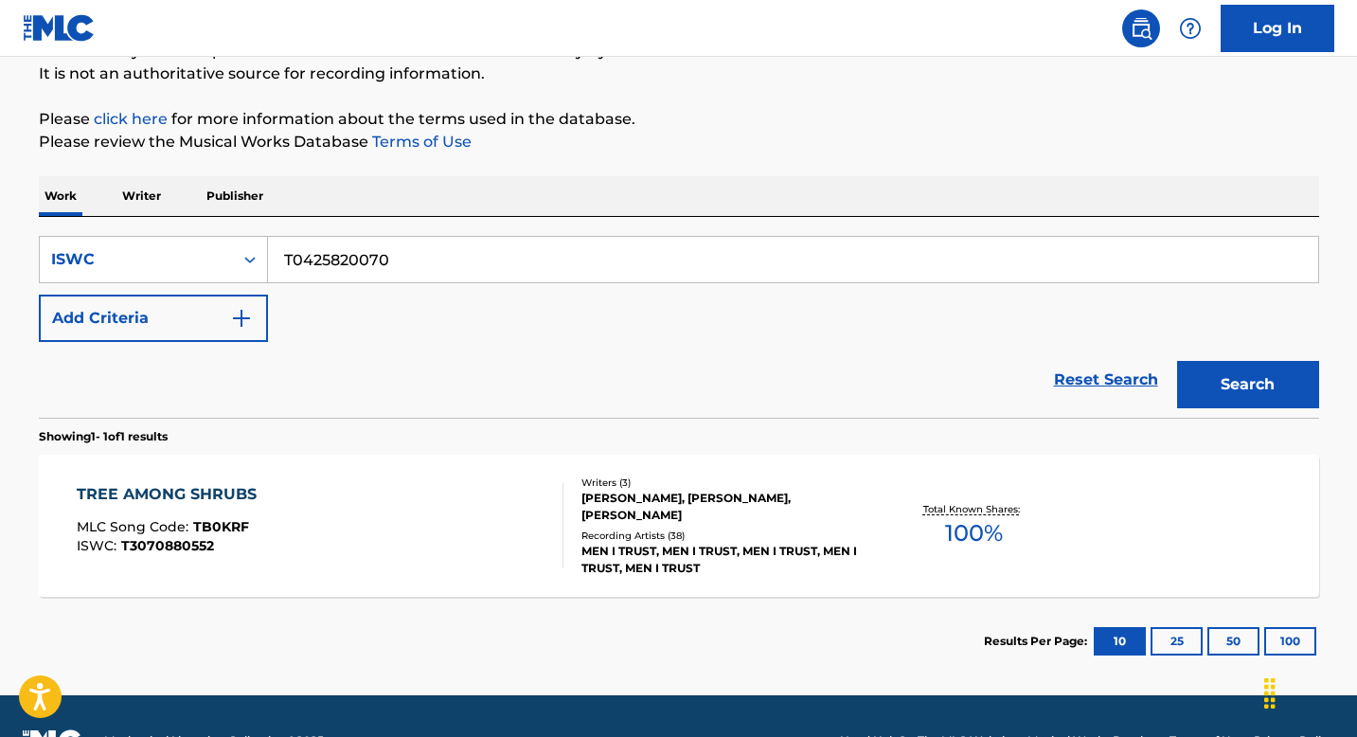
click at [1249, 386] on button "Search" at bounding box center [1248, 384] width 142 height 47
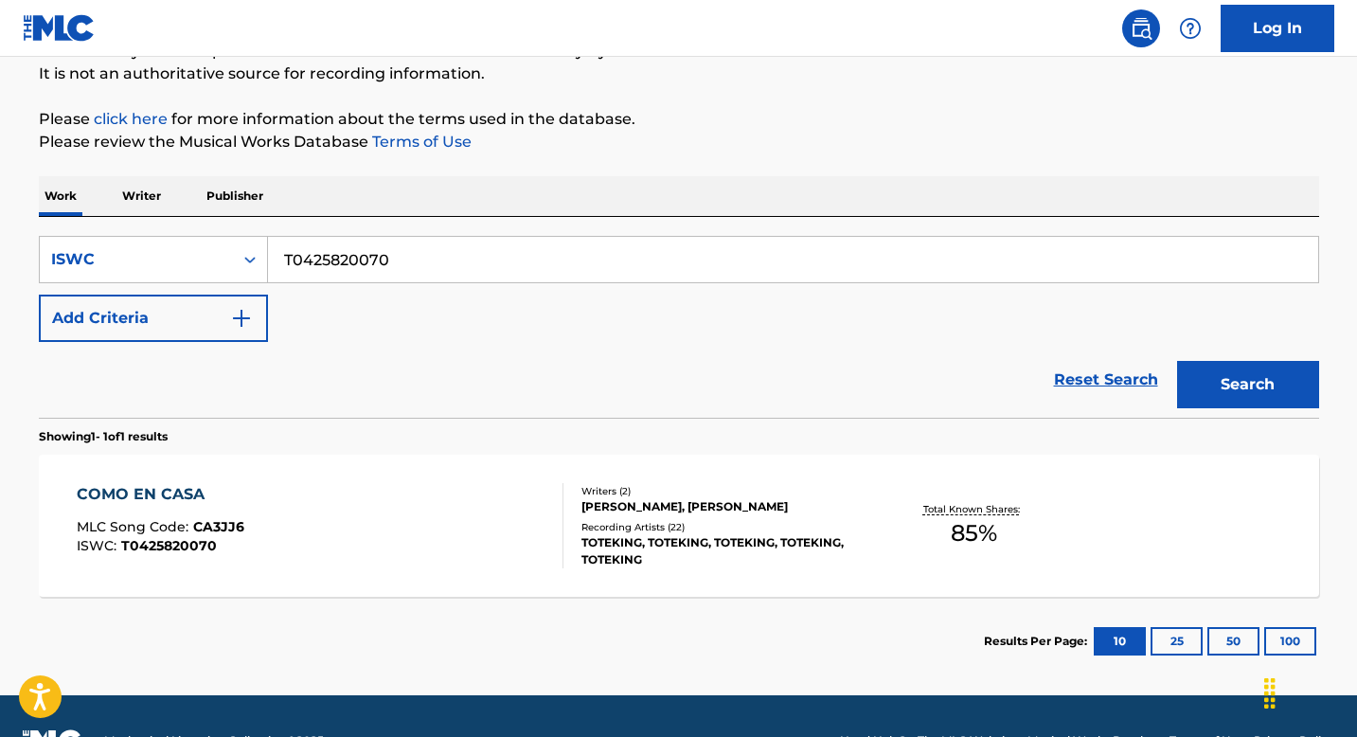
click at [404, 263] on input "T0425820070" at bounding box center [793, 259] width 1050 height 45
click at [1177, 361] on button "Search" at bounding box center [1248, 384] width 142 height 47
click at [367, 511] on div "COMO EN CASA MLC Song Code : CA3JJ6 ISWC : T0425820070" at bounding box center [320, 525] width 487 height 85
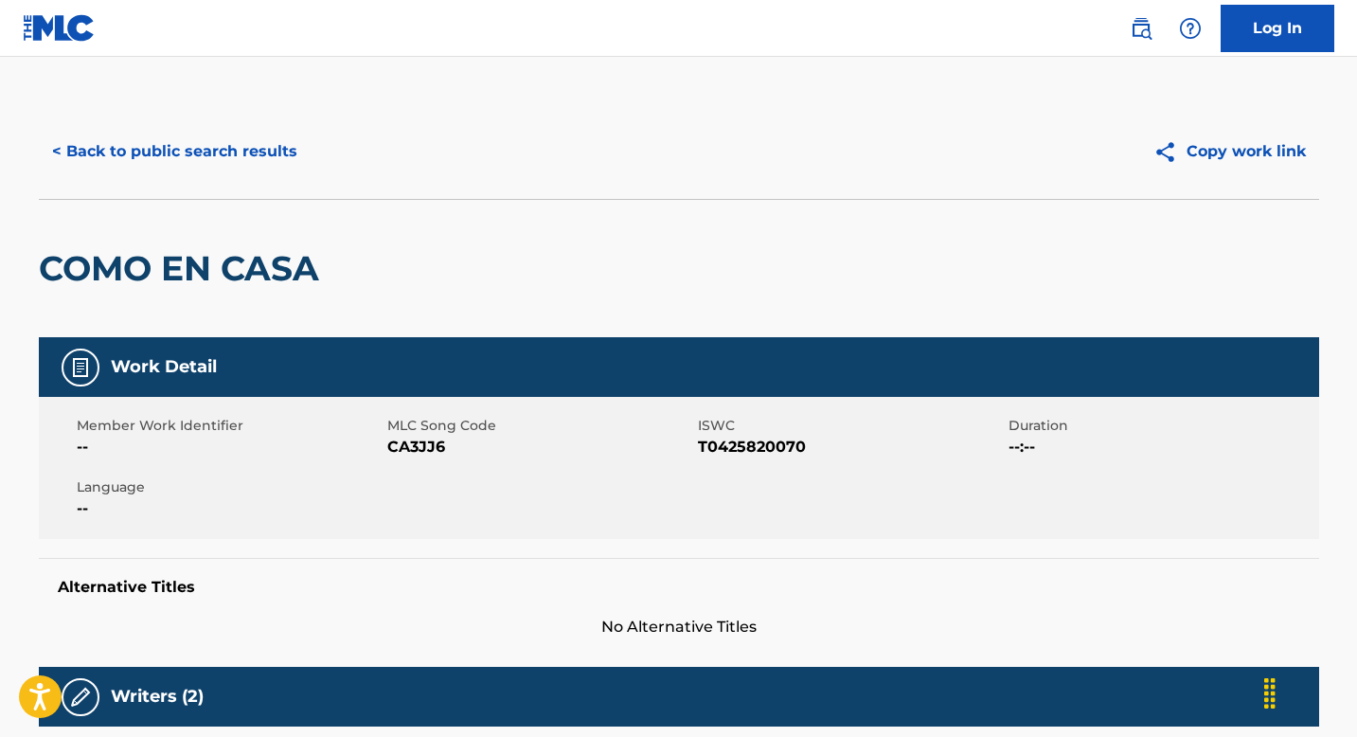
click at [198, 156] on button "< Back to public search results" at bounding box center [175, 151] width 272 height 47
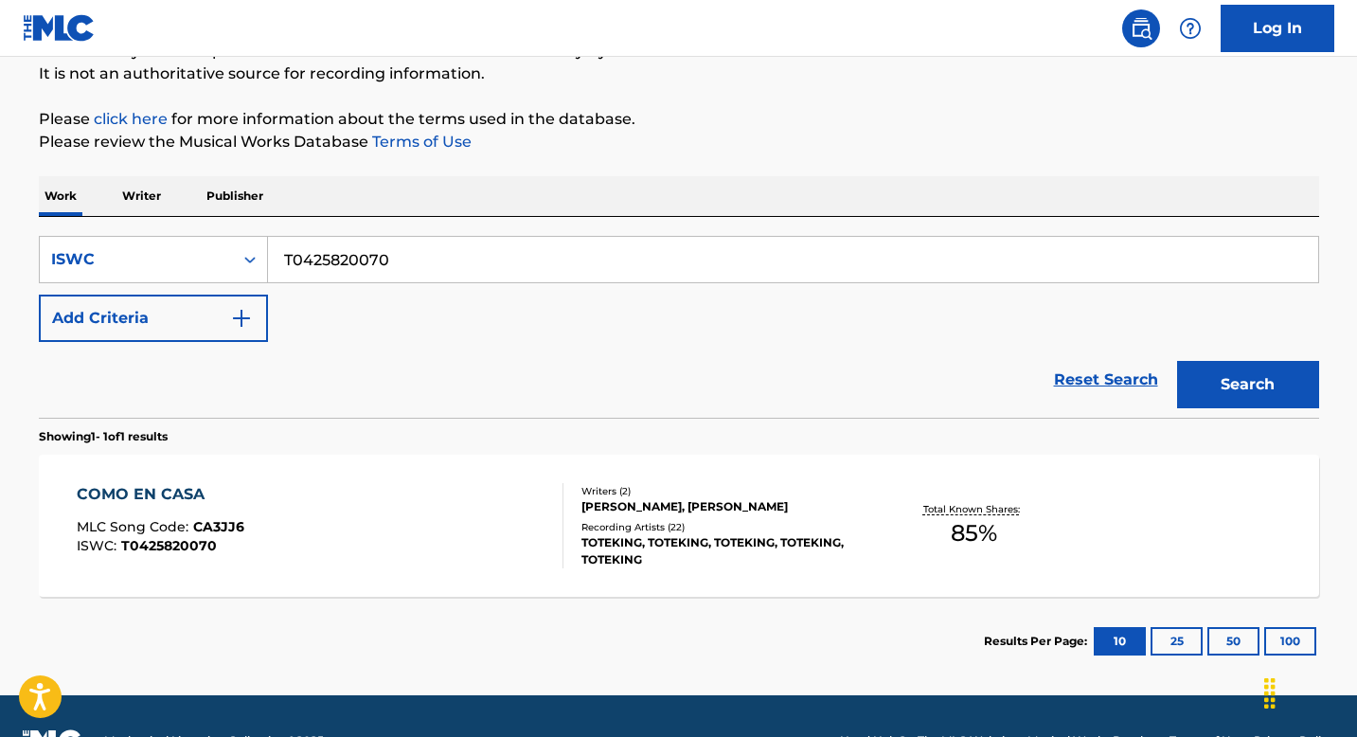
click at [416, 262] on input "T0425820070" at bounding box center [793, 259] width 1050 height 45
paste input "9213844667"
type input "T9213844667"
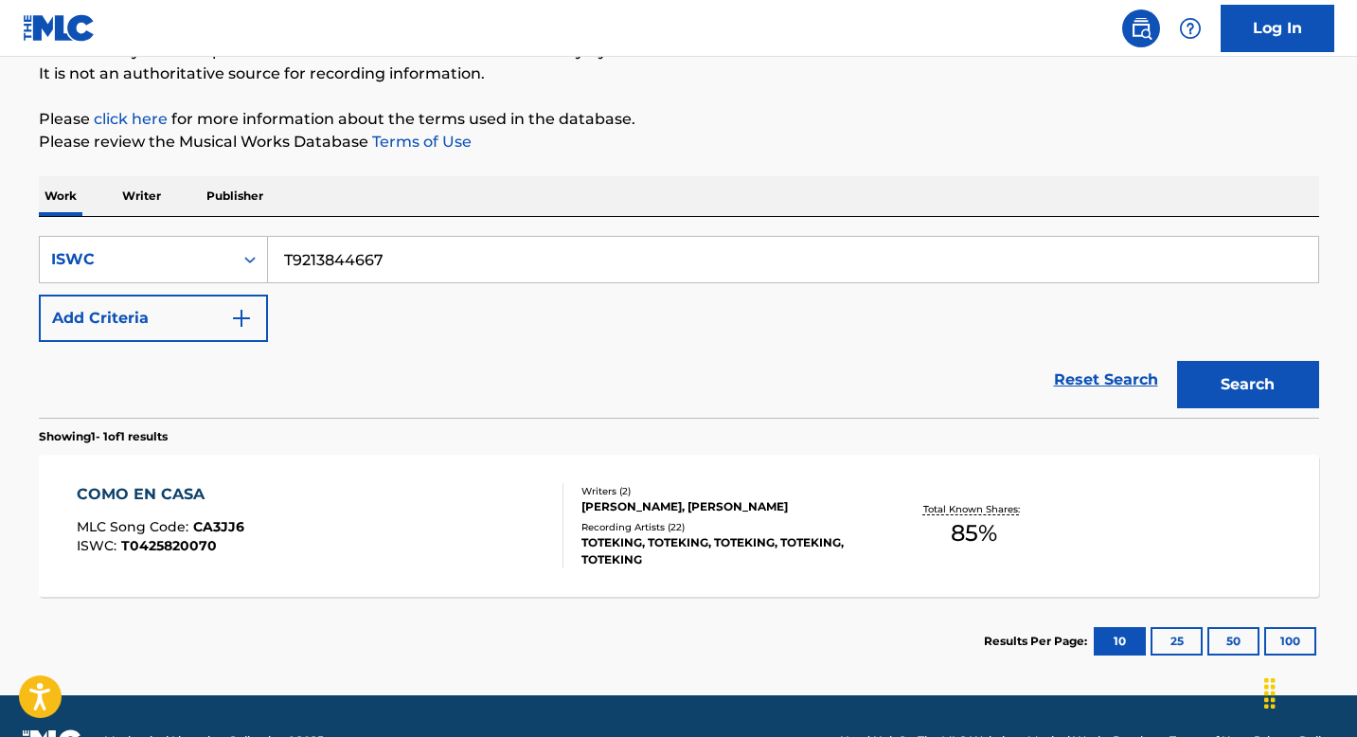
click at [1177, 361] on button "Search" at bounding box center [1248, 384] width 142 height 47
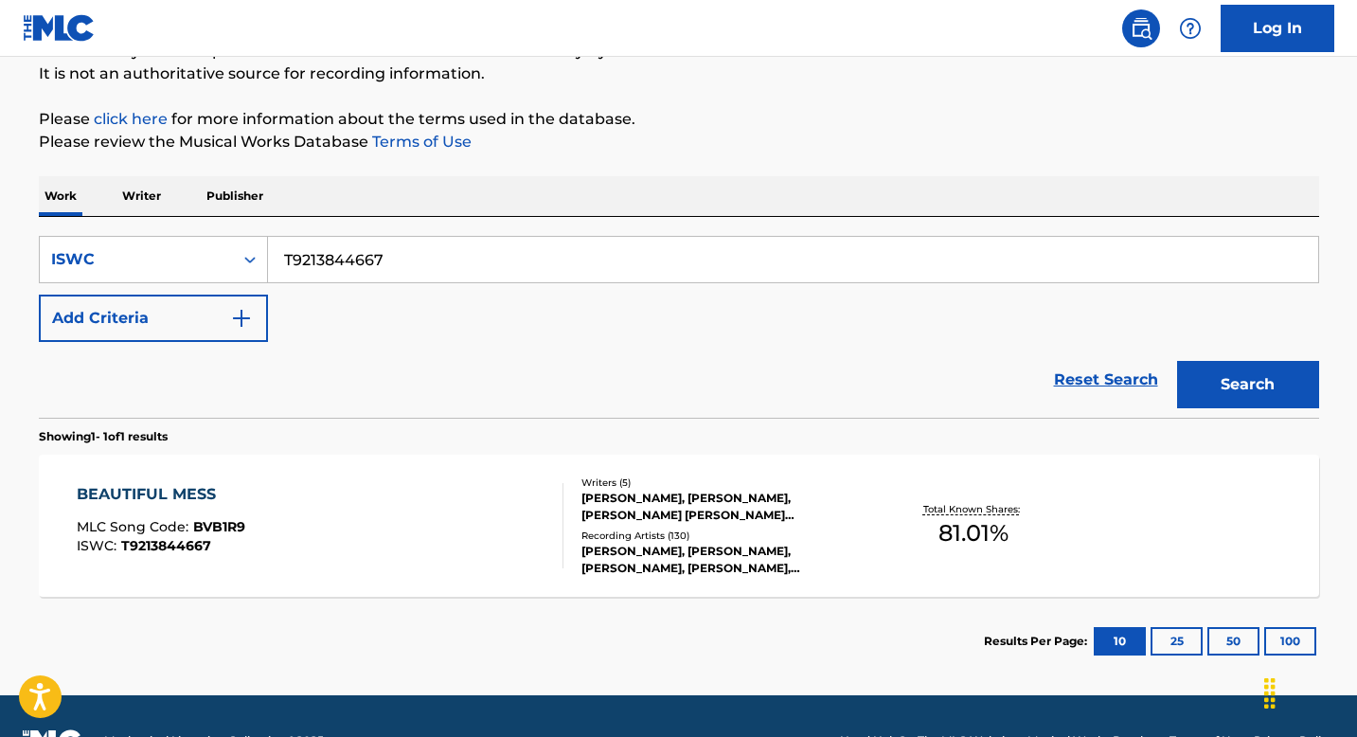
click at [441, 493] on div "BEAUTIFUL MESS MLC Song Code : BVB1R9 ISWC : T9213844667" at bounding box center [320, 525] width 487 height 85
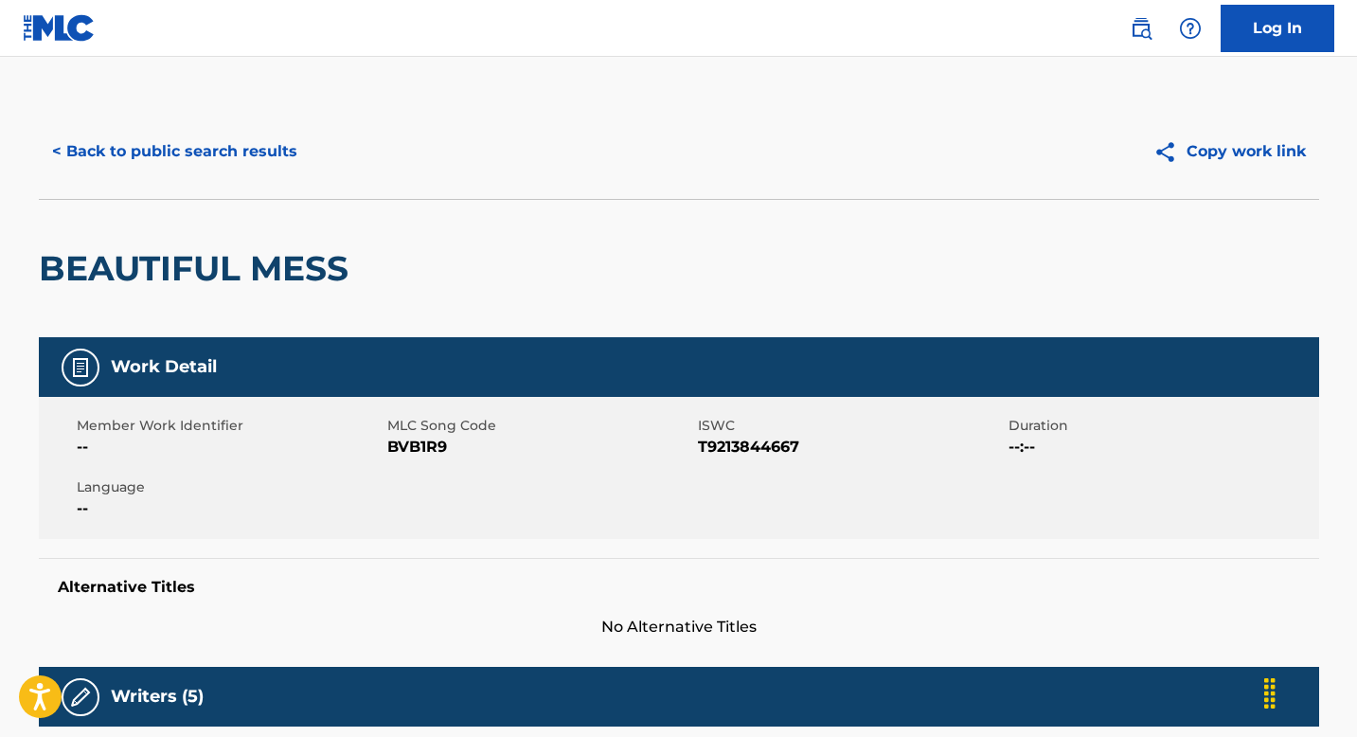
click at [173, 146] on button "< Back to public search results" at bounding box center [175, 151] width 272 height 47
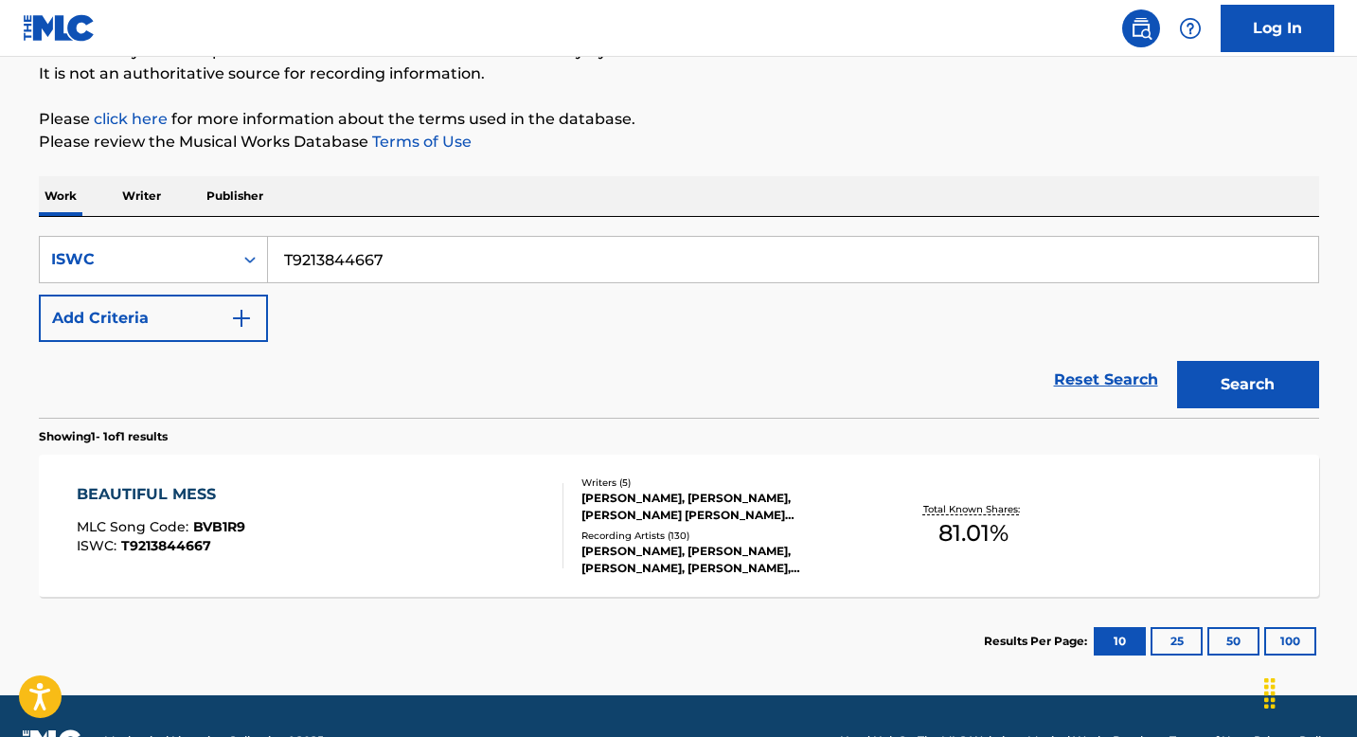
click at [408, 260] on input "T9213844667" at bounding box center [793, 259] width 1050 height 45
paste input "3266677838"
click at [1177, 361] on button "Search" at bounding box center [1248, 384] width 142 height 47
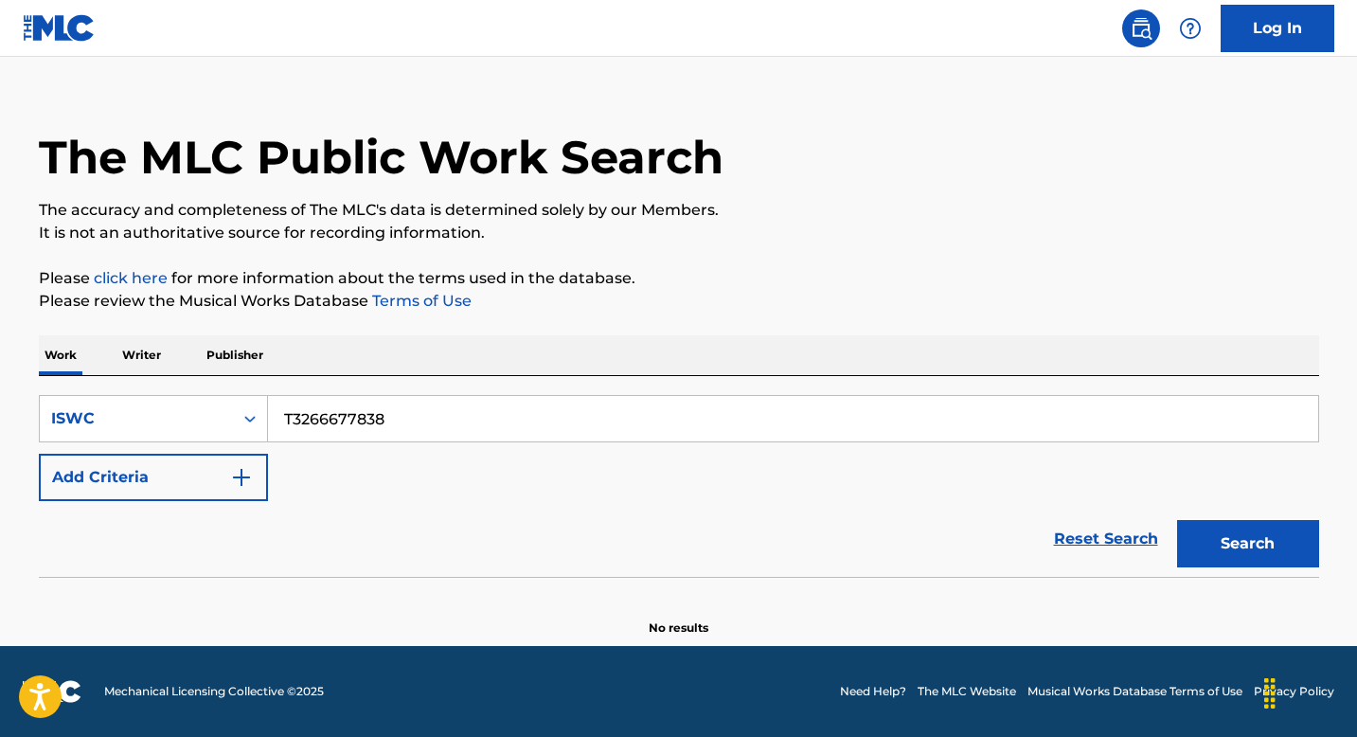
scroll to position [27, 0]
click at [1248, 554] on button "Search" at bounding box center [1248, 543] width 142 height 47
click at [413, 423] on input "T3266677838" at bounding box center [793, 418] width 1050 height 45
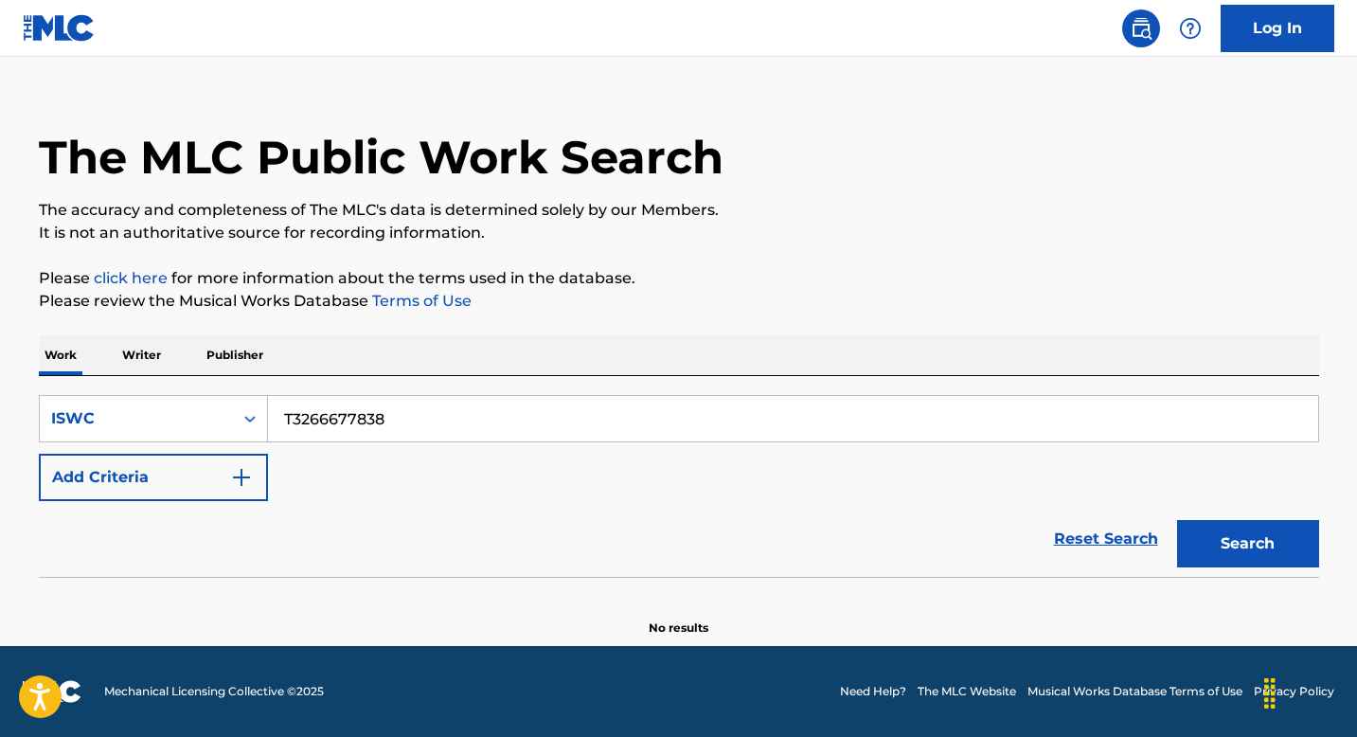
paste input "9063306401"
type input "T9063306401"
click at [1245, 540] on button "Search" at bounding box center [1248, 543] width 142 height 47
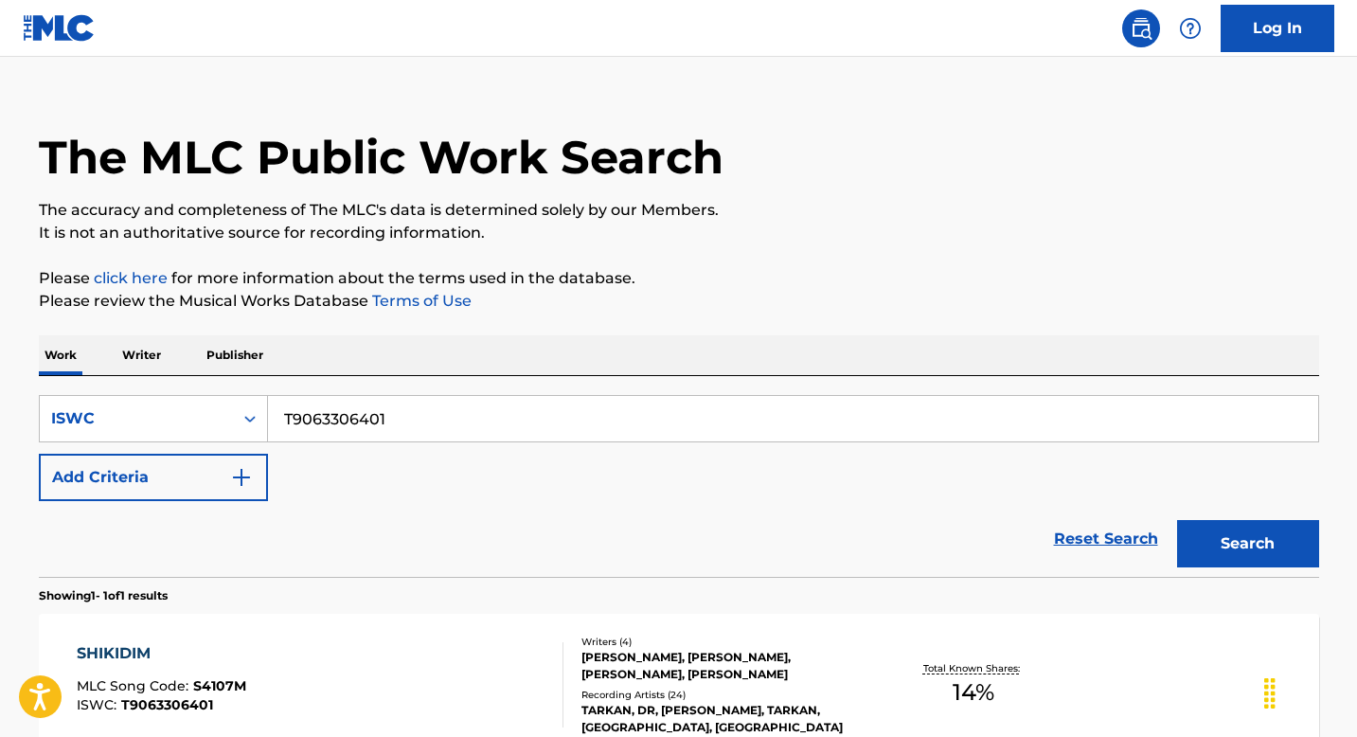
click at [416, 656] on div "SHIKIDIM MLC Song Code : S4107M ISWC : T9063306401" at bounding box center [320, 684] width 487 height 85
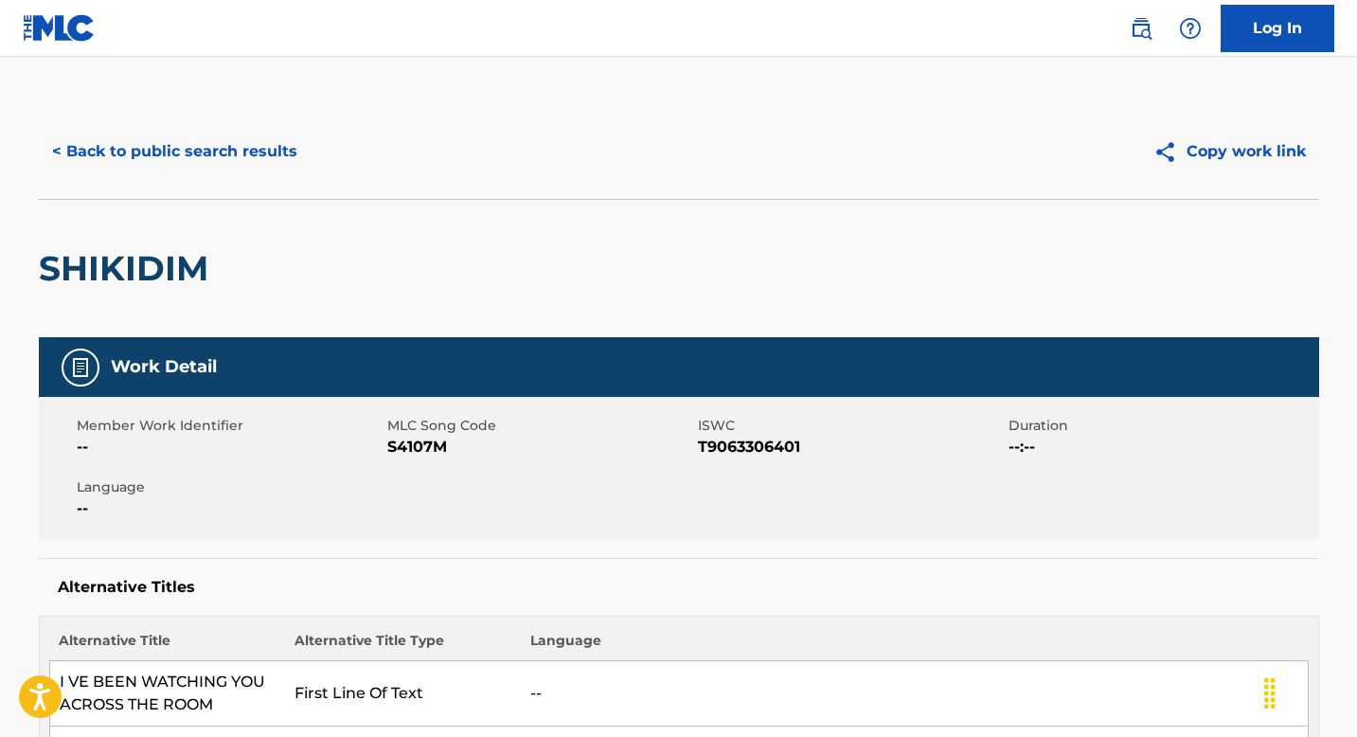
click at [190, 154] on button "< Back to public search results" at bounding box center [175, 151] width 272 height 47
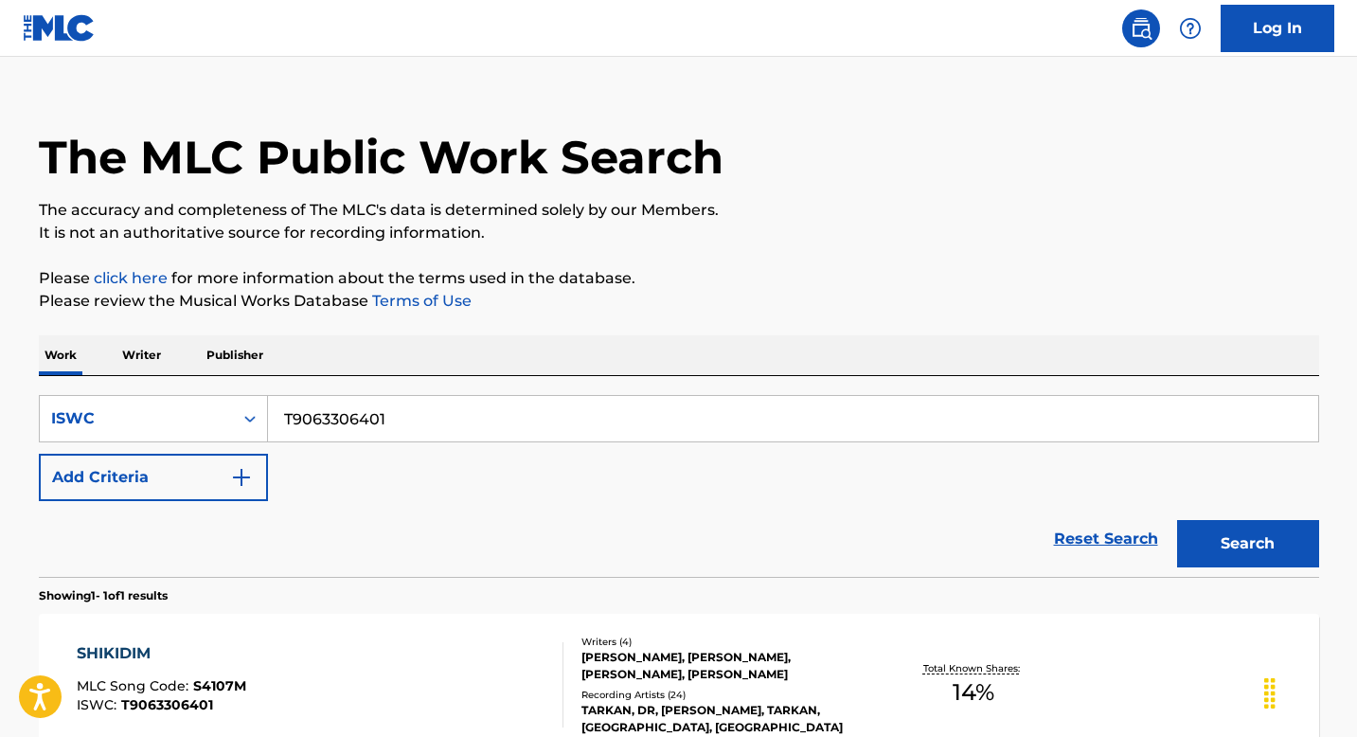
click at [419, 414] on input "T9063306401" at bounding box center [793, 418] width 1050 height 45
paste input "MUSIKI ESERI SAHIPLERI GRUBU MESLEK BIRLIGI"
type input "MUSIKI ESERI SAHIPLERI GRUBU MESLEK BIRLIGI"
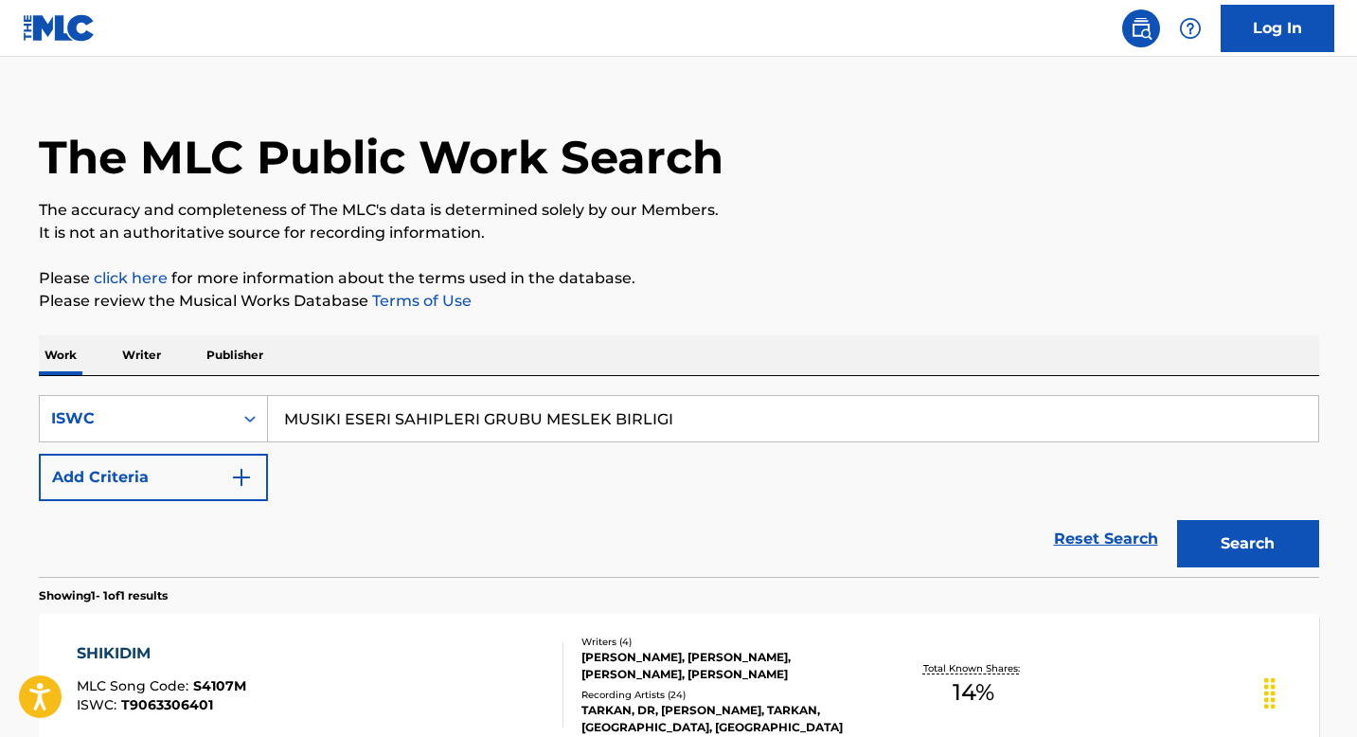
click at [752, 421] on input "MUSIKI ESERI SAHIPLERI GRUBU MESLEK BIRLIGI" at bounding box center [793, 418] width 1050 height 45
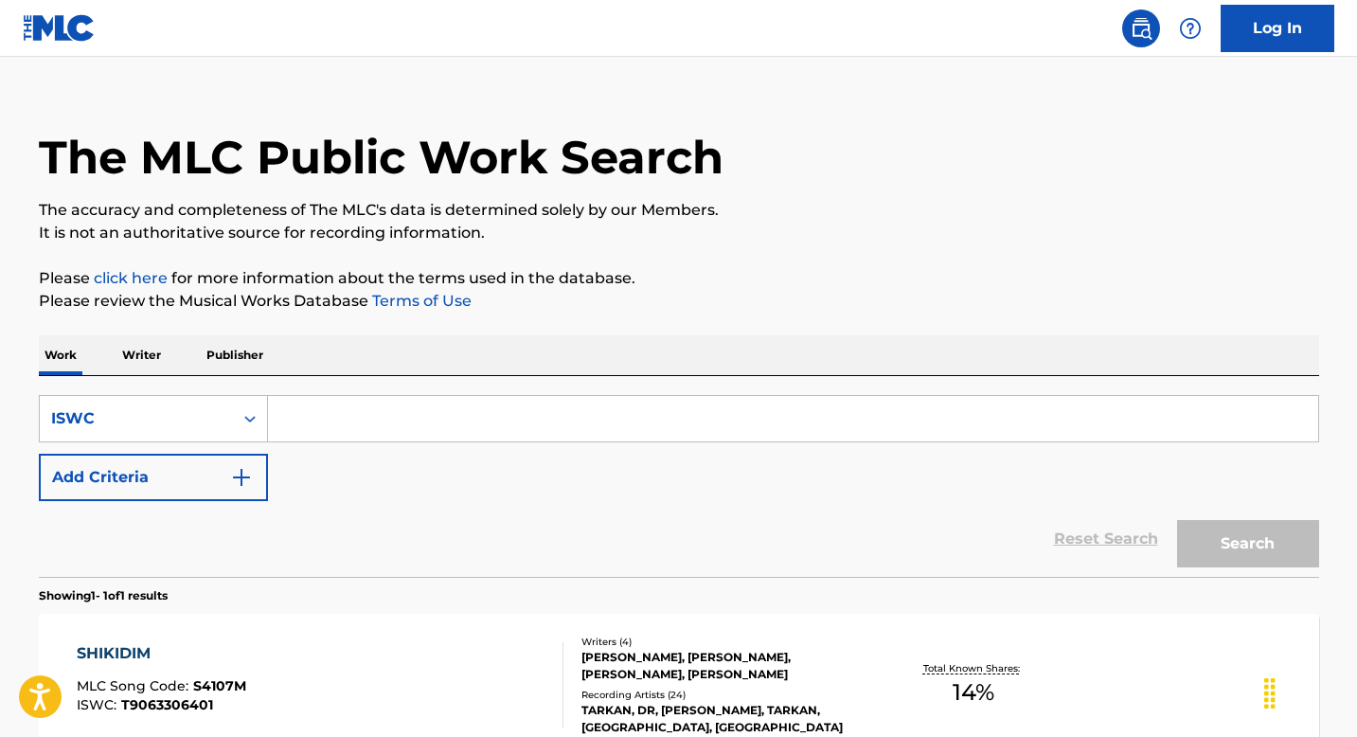
scroll to position [235, 0]
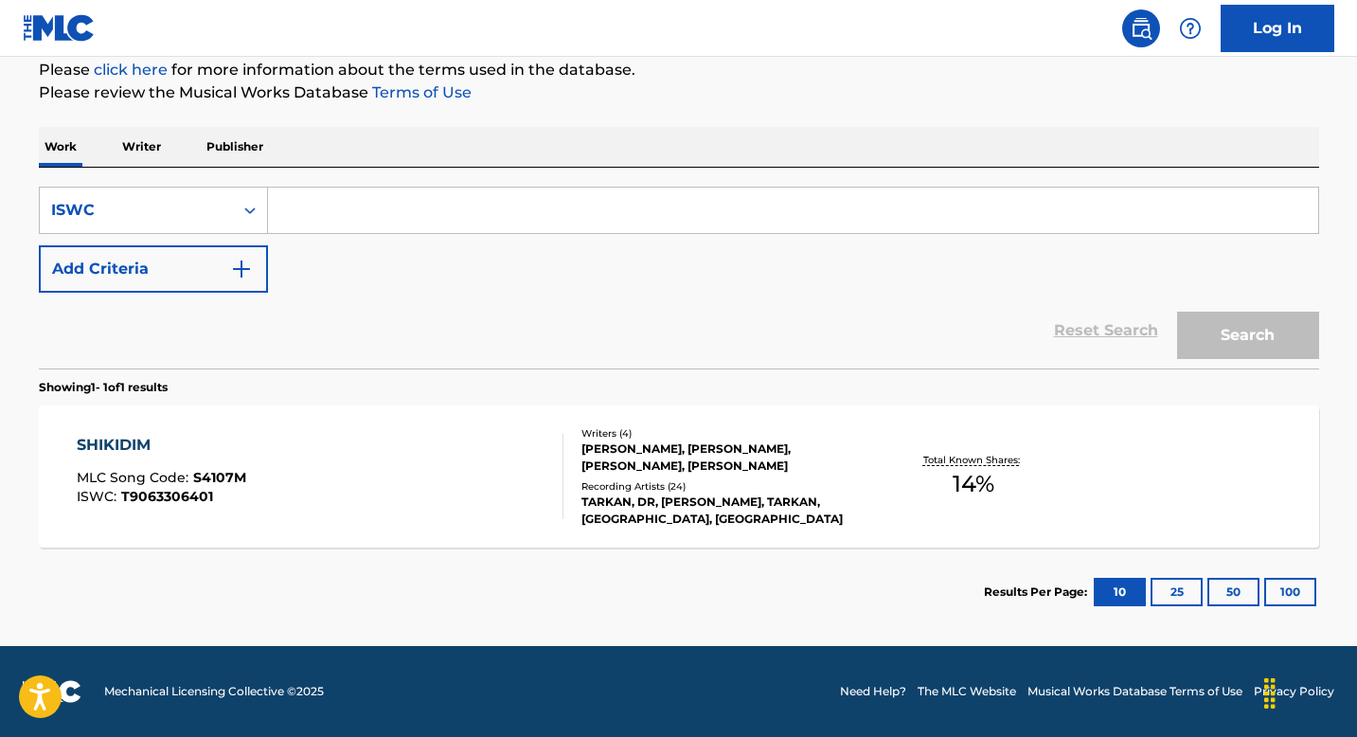
click at [344, 488] on div "SHIKIDIM MLC Song Code : S4107M ISWC : T9063306401" at bounding box center [320, 476] width 487 height 85
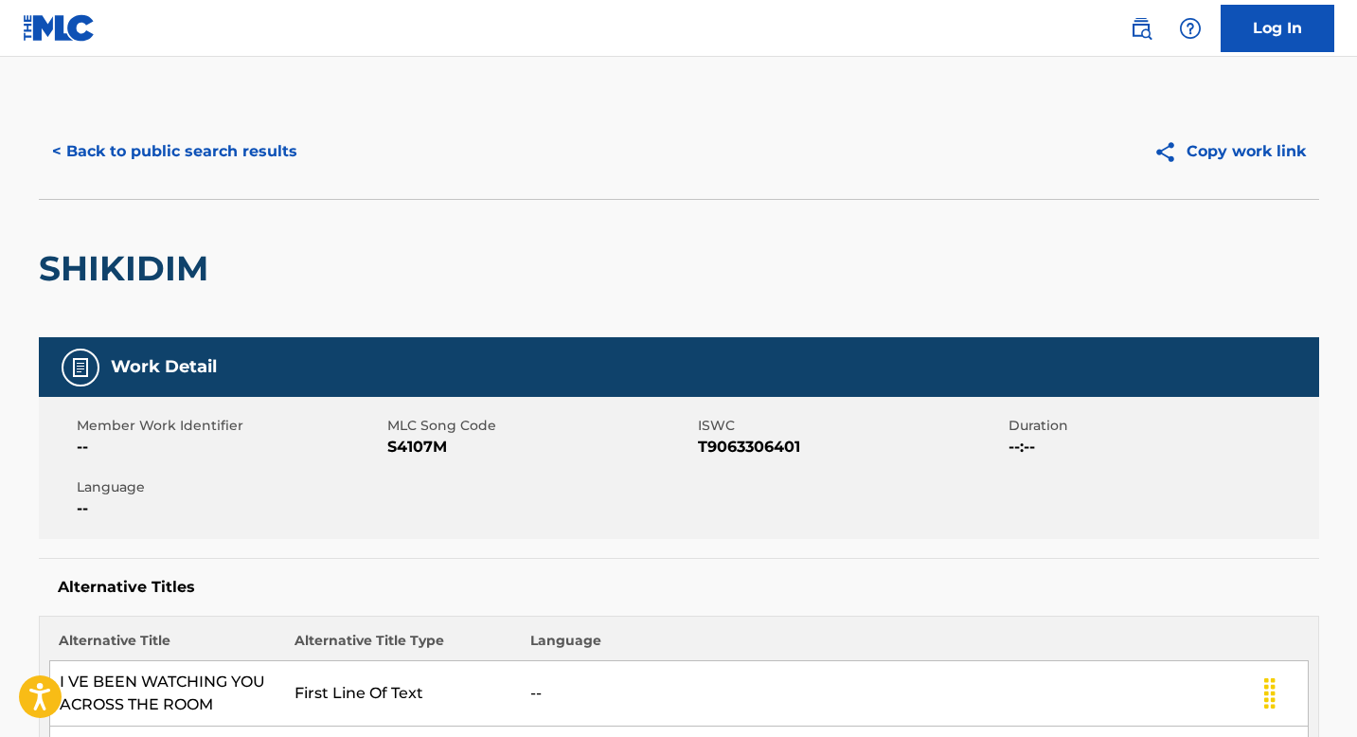
click at [189, 157] on button "< Back to public search results" at bounding box center [175, 151] width 272 height 47
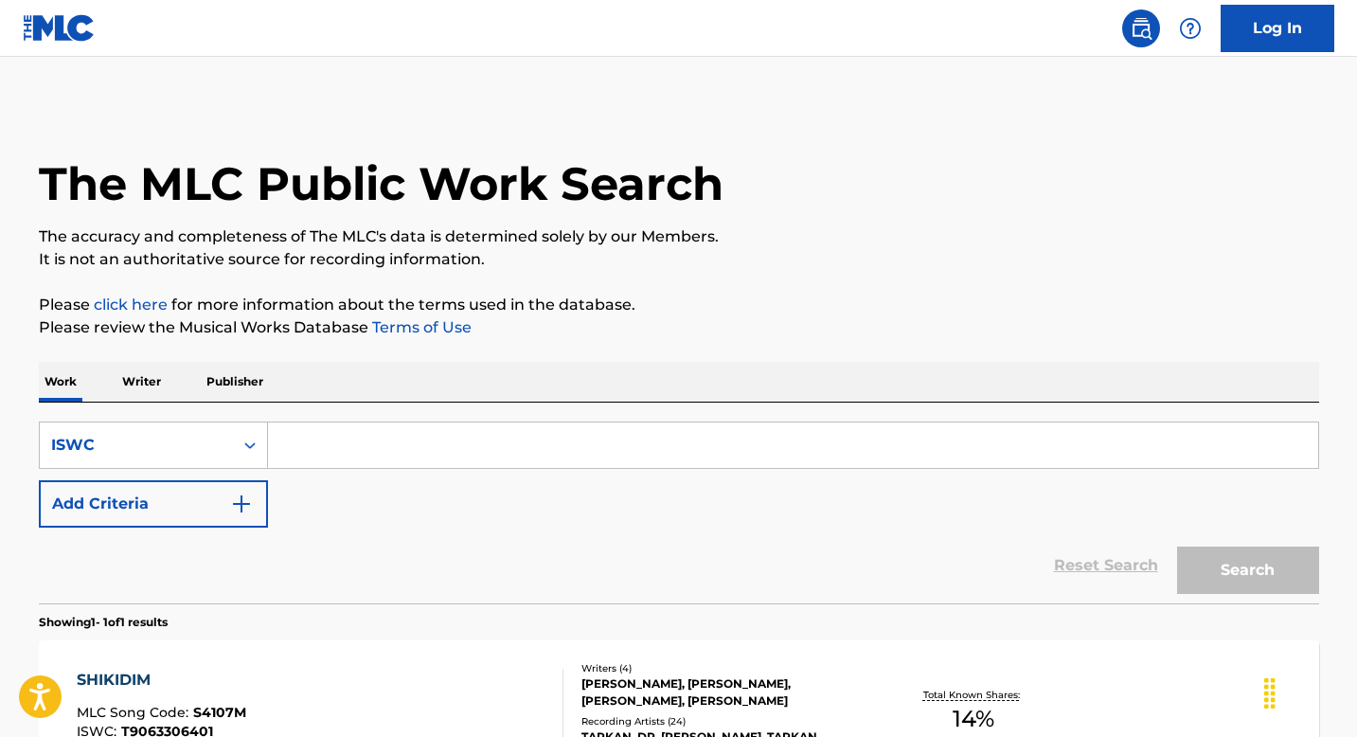
click at [338, 447] on input "Search Form" at bounding box center [793, 444] width 1050 height 45
paste input "T9267907095"
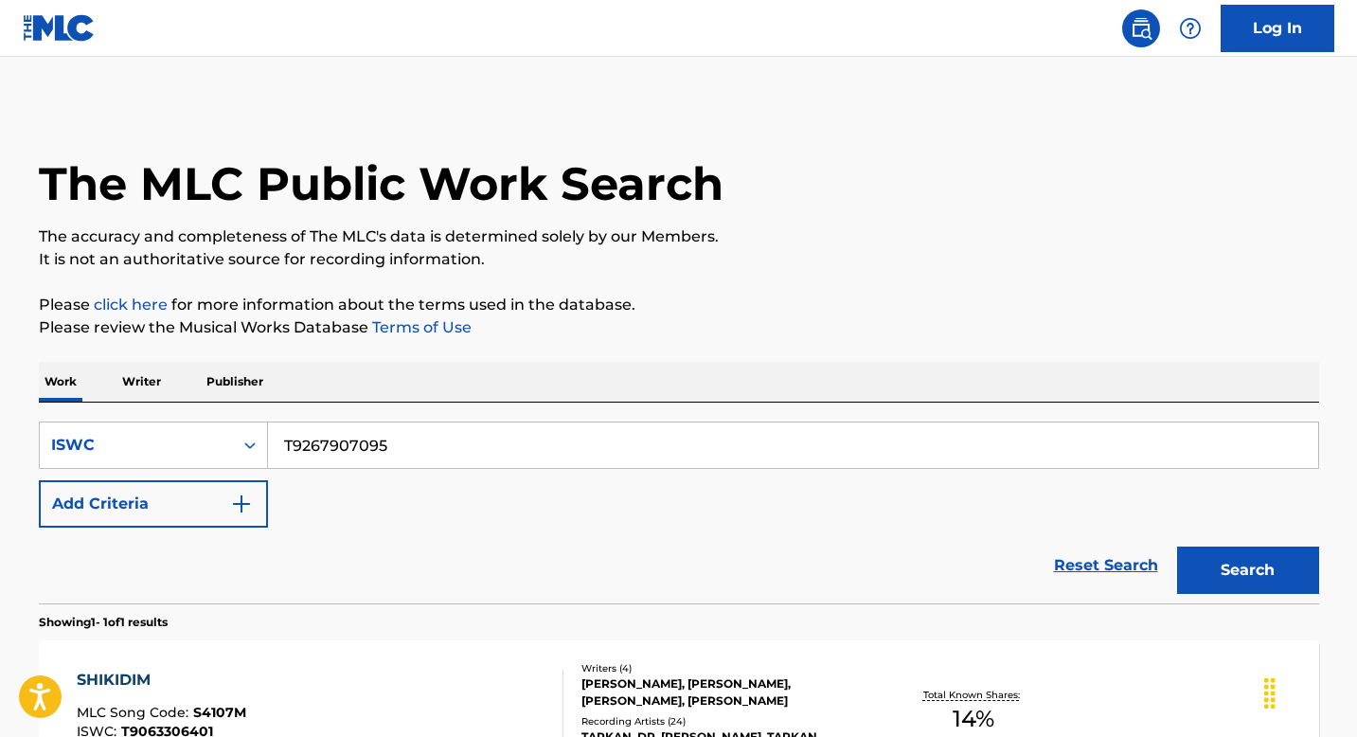
type input "T9267907095"
click at [1219, 554] on button "Search" at bounding box center [1248, 570] width 142 height 47
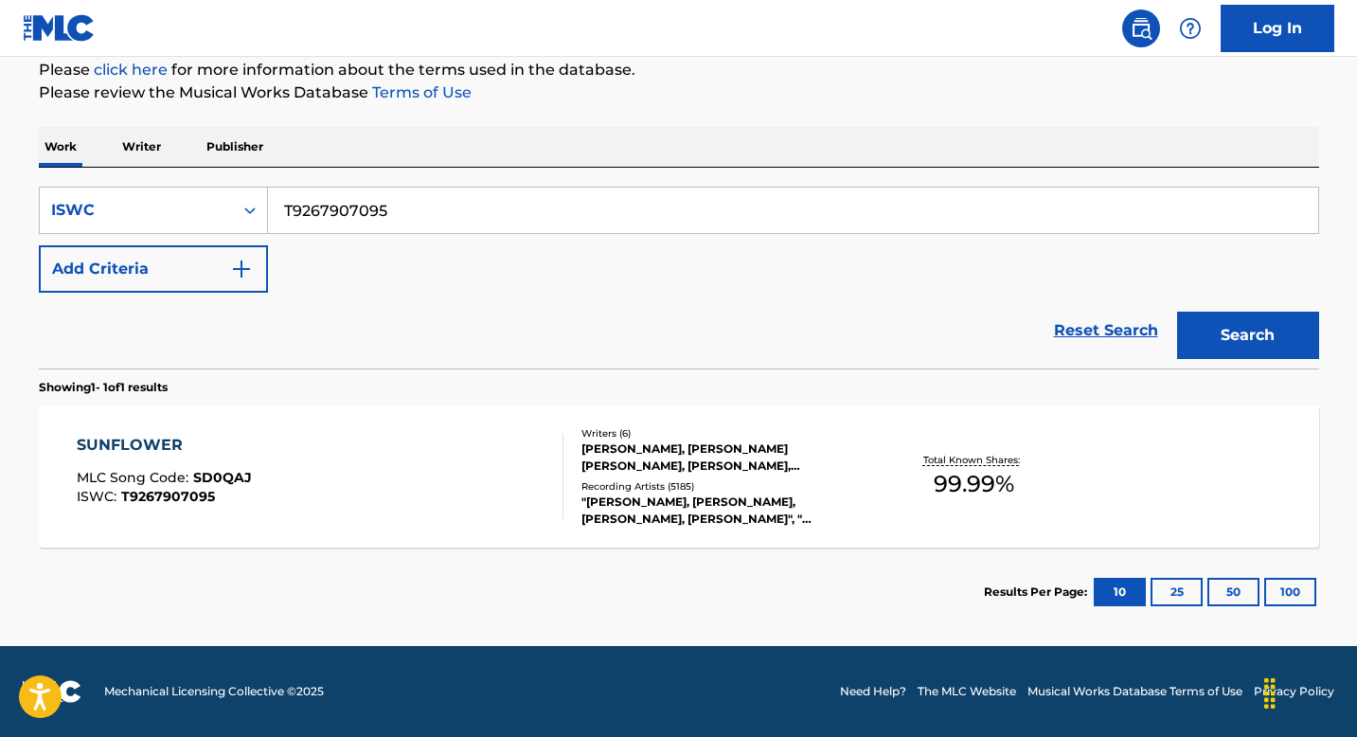
click at [407, 473] on div "SUNFLOWER MLC Song Code : SD0QAJ ISWC : T9267907095" at bounding box center [320, 476] width 487 height 85
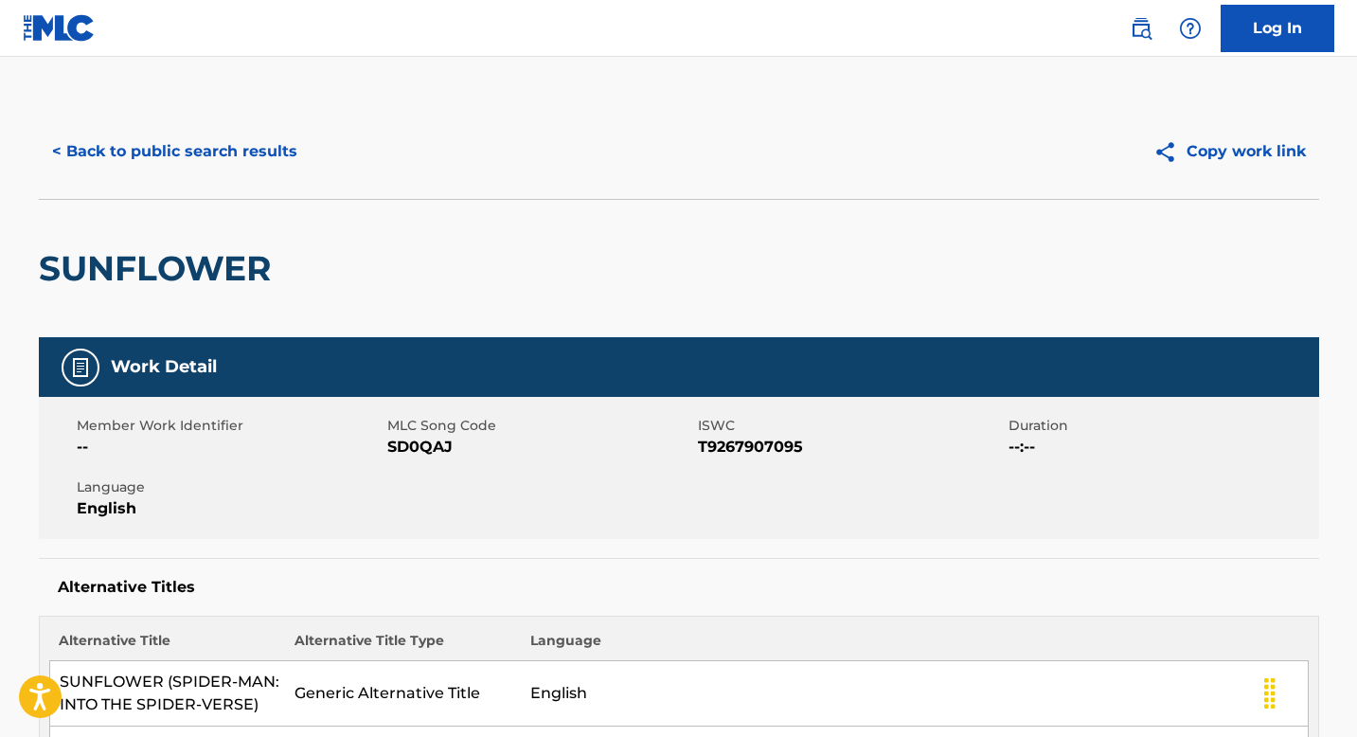
click at [248, 152] on button "< Back to public search results" at bounding box center [175, 151] width 272 height 47
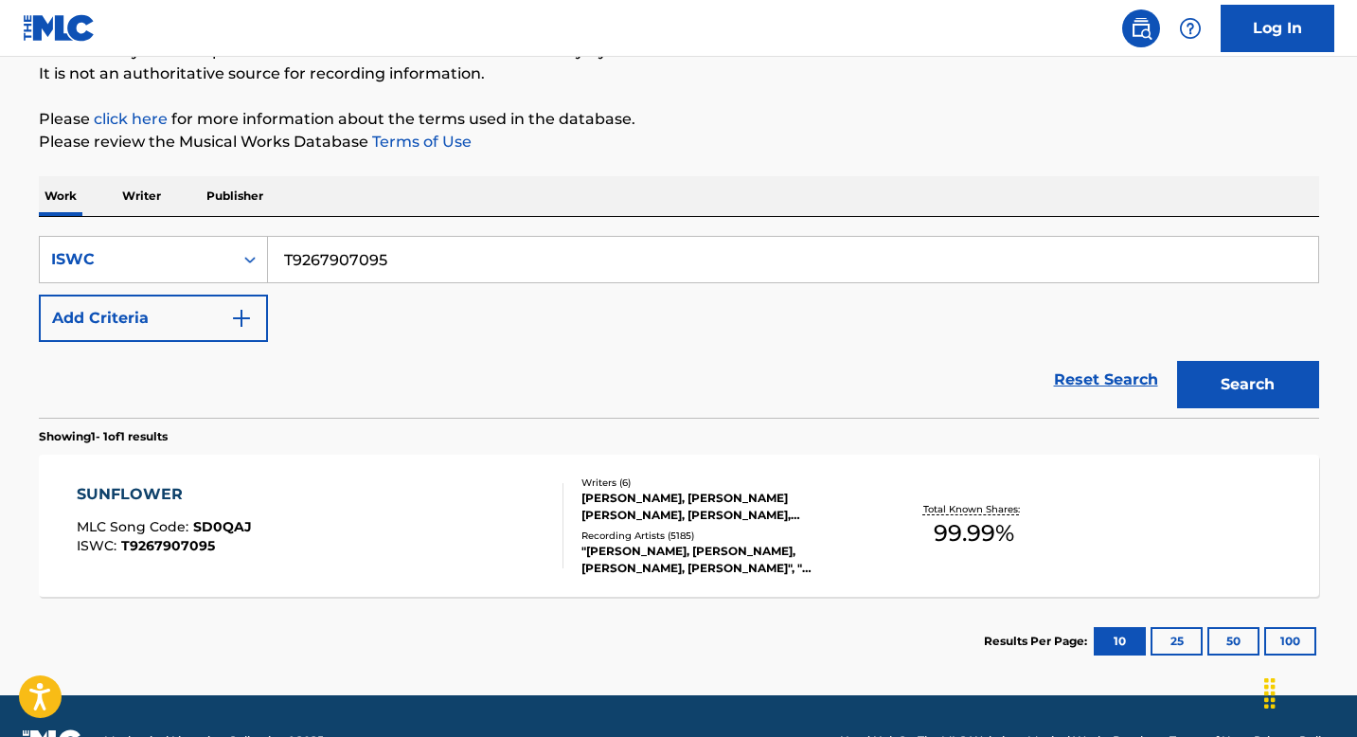
click at [411, 268] on input "T9267907095" at bounding box center [793, 259] width 1050 height 45
paste input "108572947"
type input "T9108572947"
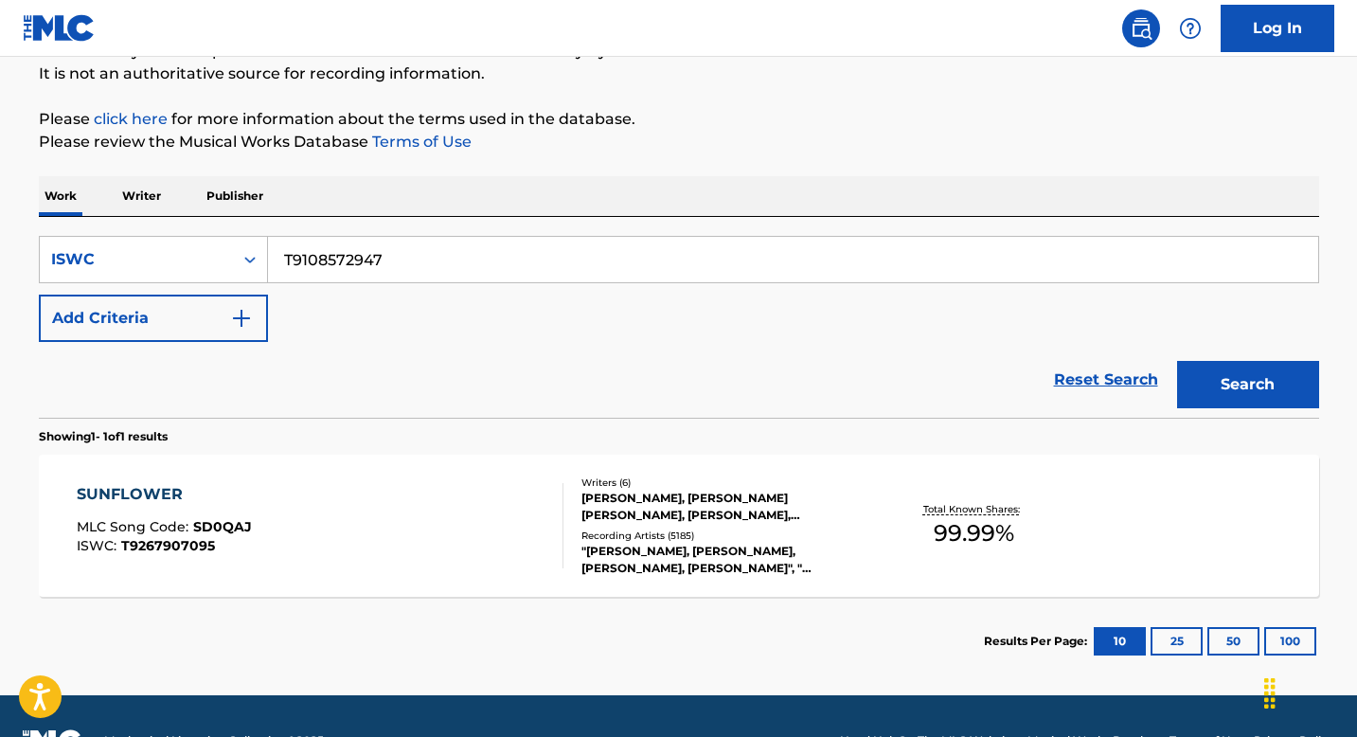
click at [1177, 361] on button "Search" at bounding box center [1248, 384] width 142 height 47
click at [341, 525] on div "I WANNA BE YOURS MLC Song Code : I9700A ISWC : T9108572947" at bounding box center [320, 525] width 487 height 85
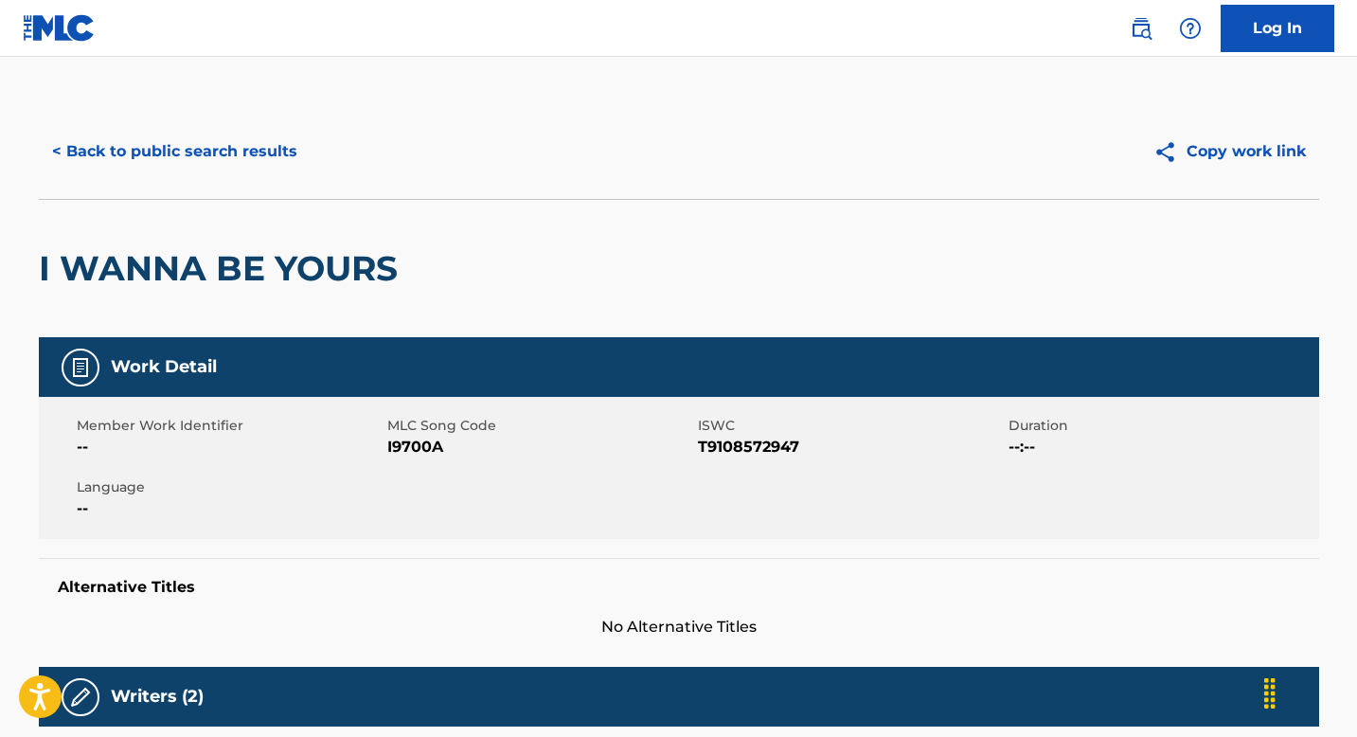
click at [159, 149] on button "< Back to public search results" at bounding box center [175, 151] width 272 height 47
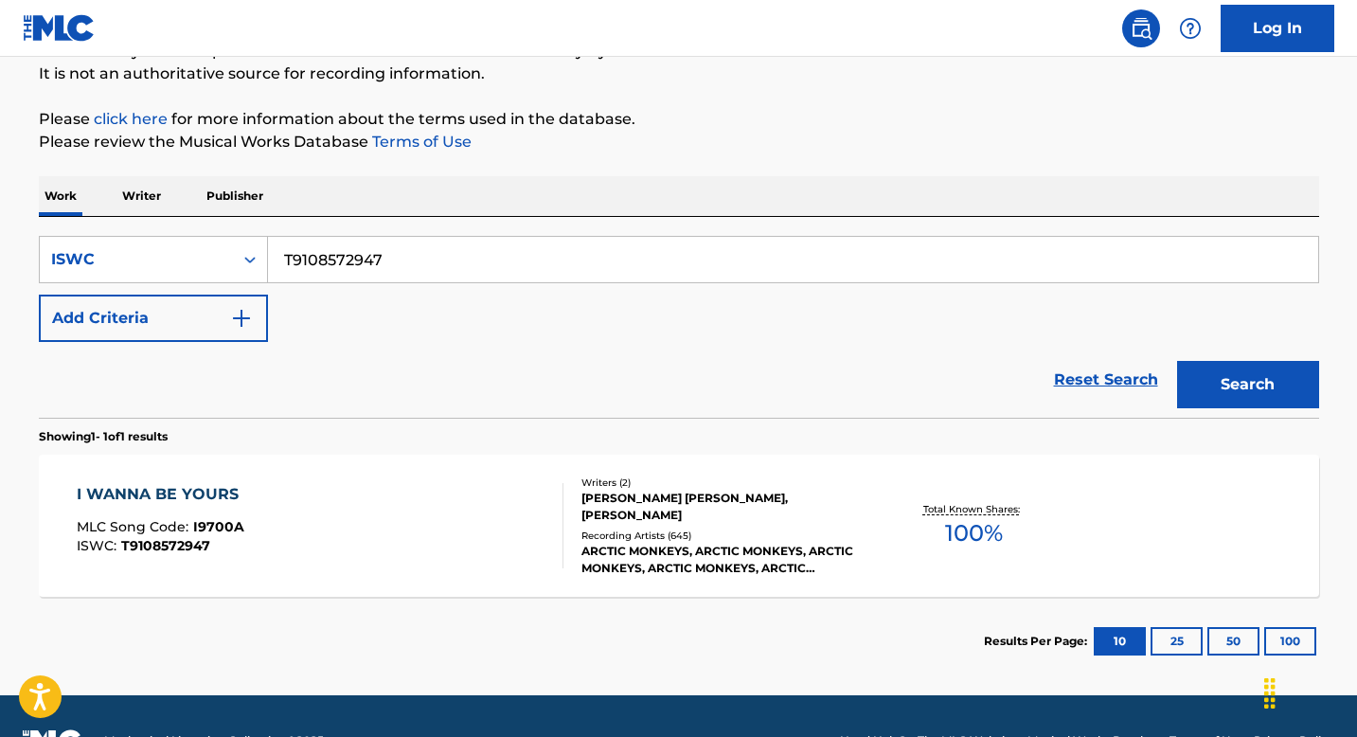
click at [415, 262] on input "T9108572947" at bounding box center [793, 259] width 1050 height 45
paste input ""ISWC: T9244624713 Title: What To Do Artists: Guy Gerber GMR: SESEAC: ""
type input ""ISWC: T9244624713 Title: What To Do Artists: Guy Gerber GMR: SESEAC: ""
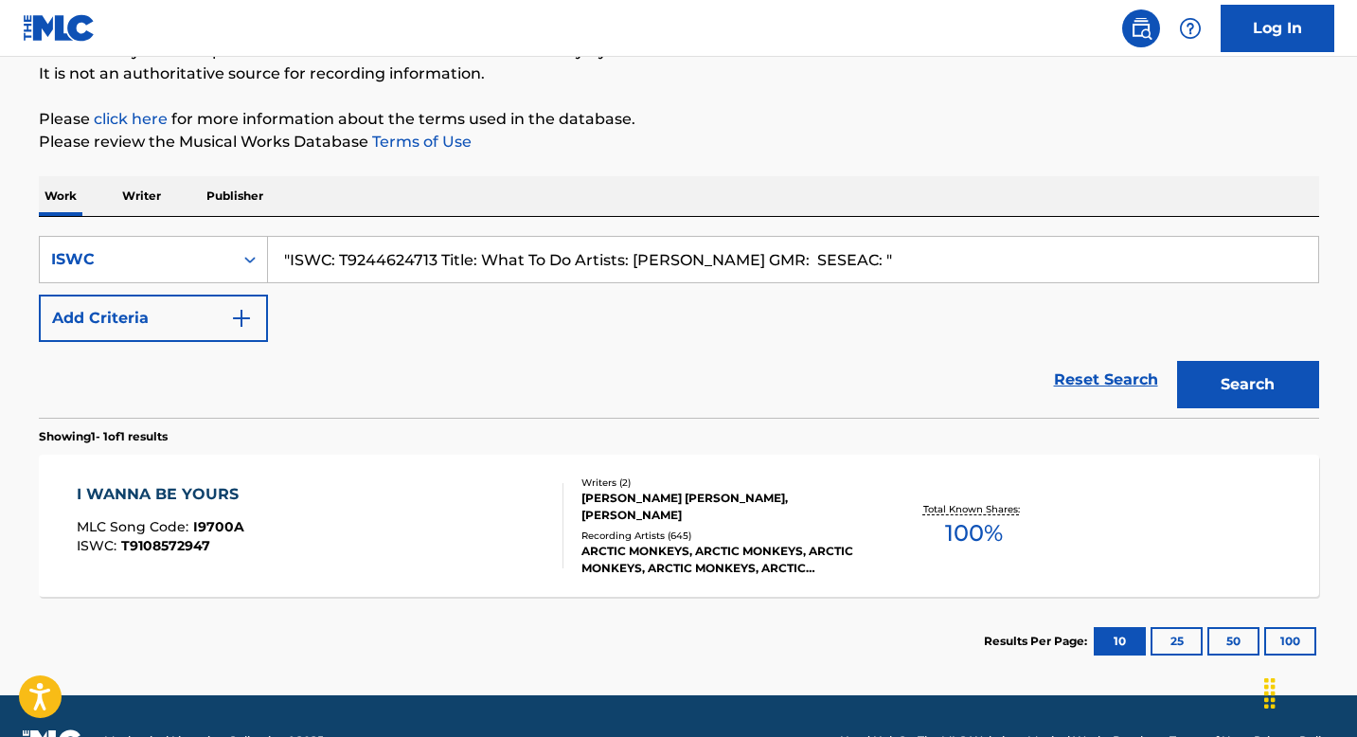
click at [399, 263] on input ""ISWC: T9244624713 Title: What To Do Artists: Guy Gerber GMR: SESEAC: "" at bounding box center [793, 259] width 1050 height 45
click at [817, 260] on input ""ISWC: T9244624713 Title: What To Do Artists: Guy Gerber GMR: SESEAC: "" at bounding box center [793, 259] width 1050 height 45
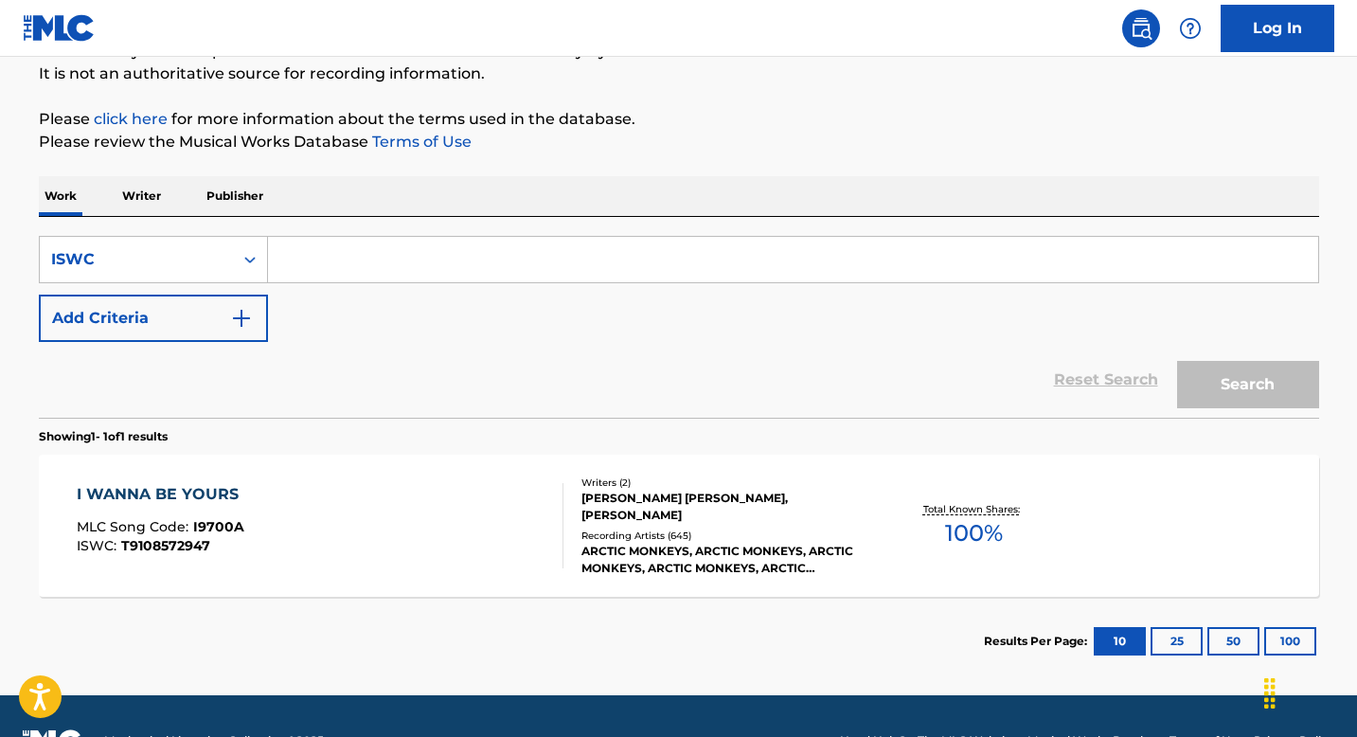
paste input "T9244624713"
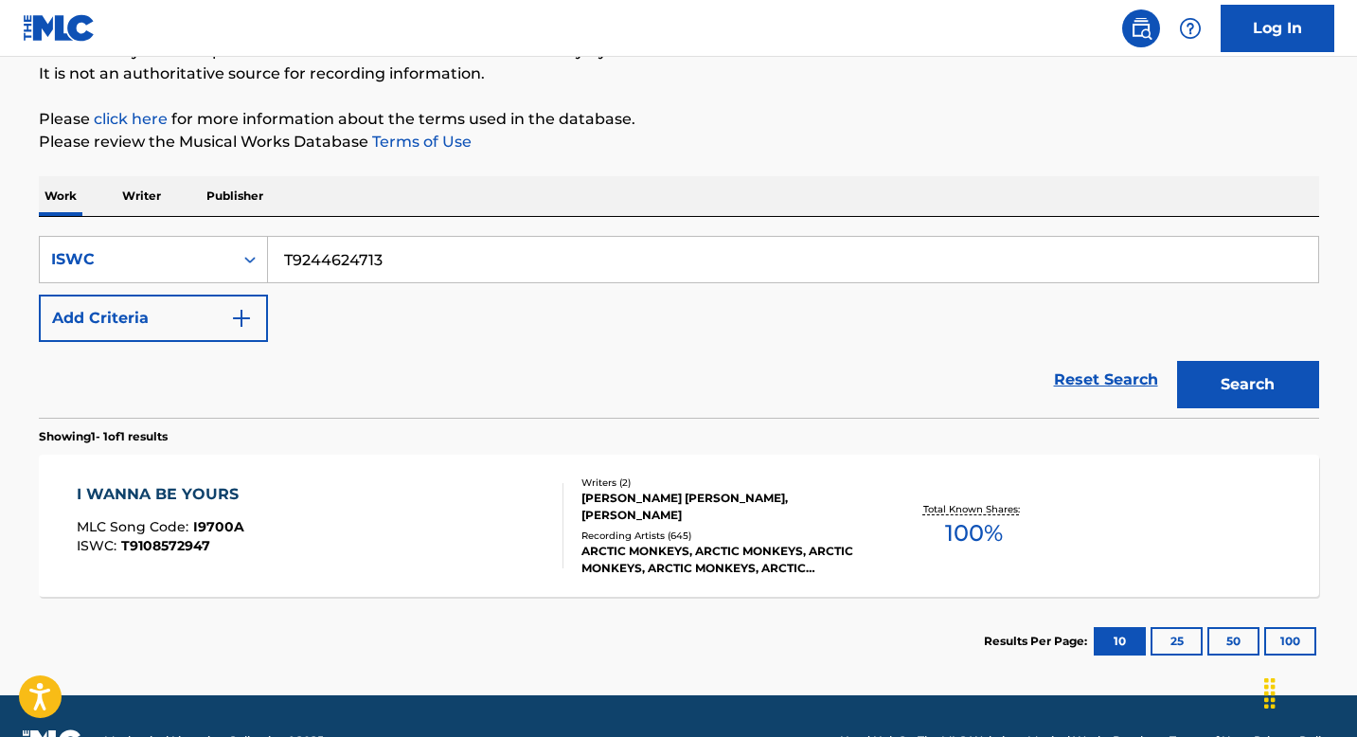
type input "T9244624713"
click at [1215, 373] on button "Search" at bounding box center [1248, 384] width 142 height 47
click at [341, 504] on div "WHAT TO DO MLC Song Code : WVBVJC ISWC : T9244624713" at bounding box center [320, 525] width 487 height 85
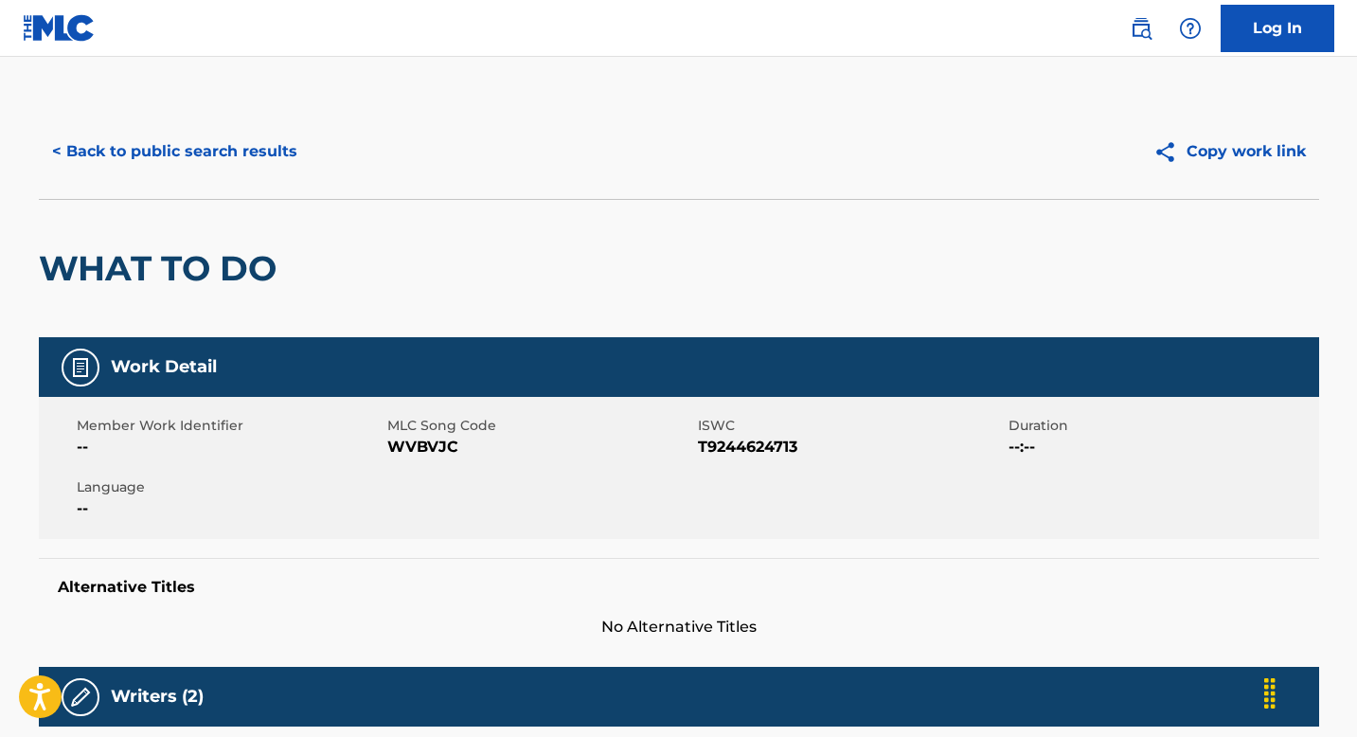
click at [158, 151] on button "< Back to public search results" at bounding box center [175, 151] width 272 height 47
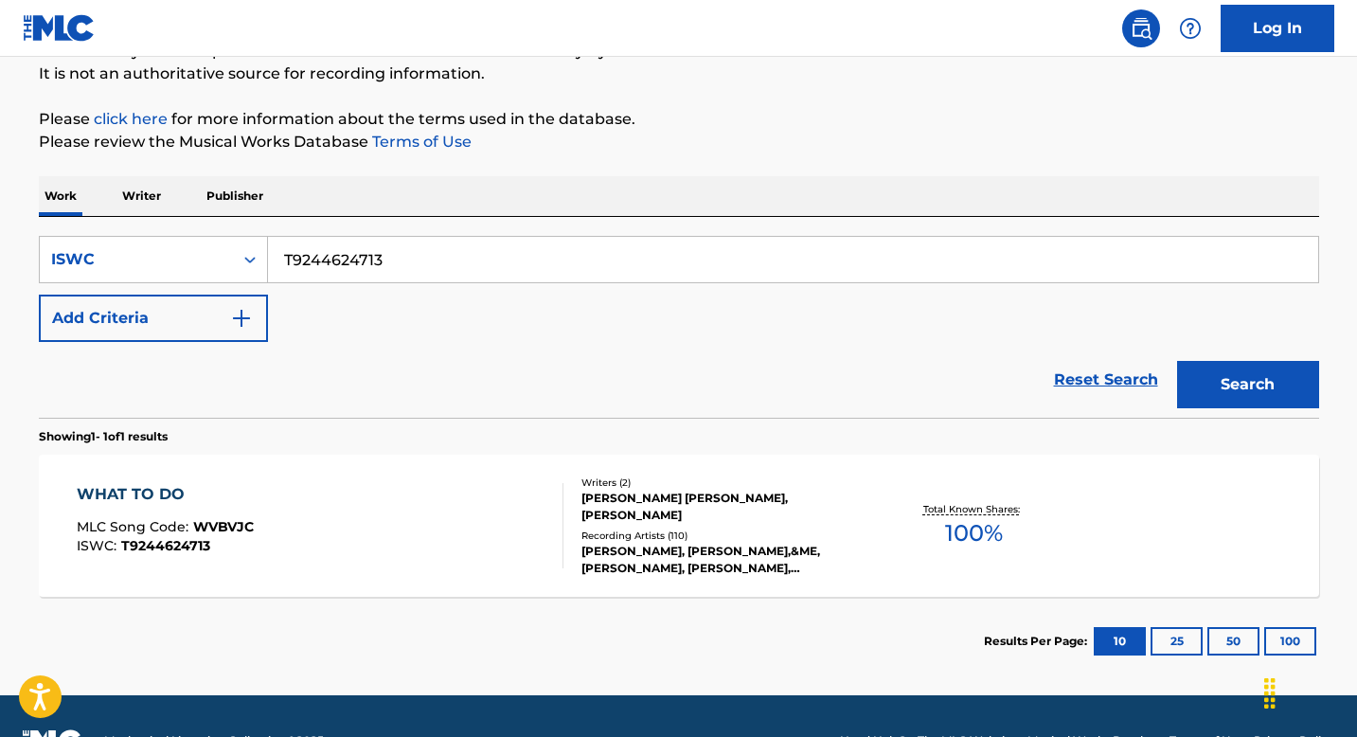
click at [427, 252] on input "T9244624713" at bounding box center [793, 259] width 1050 height 45
paste input "0711780016"
click at [1261, 374] on button "Search" at bounding box center [1248, 384] width 142 height 47
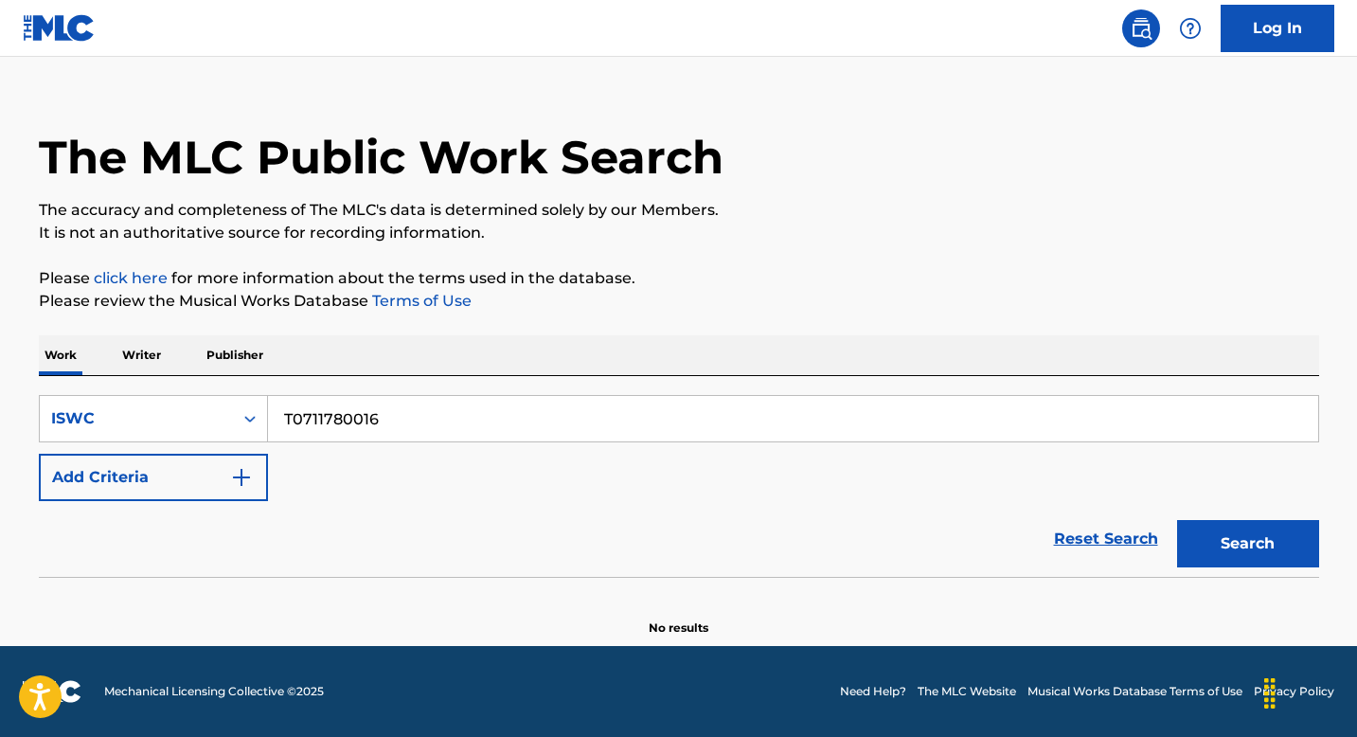
scroll to position [27, 0]
click at [408, 425] on input "T0711780016" at bounding box center [793, 418] width 1050 height 45
paste input "9051115378"
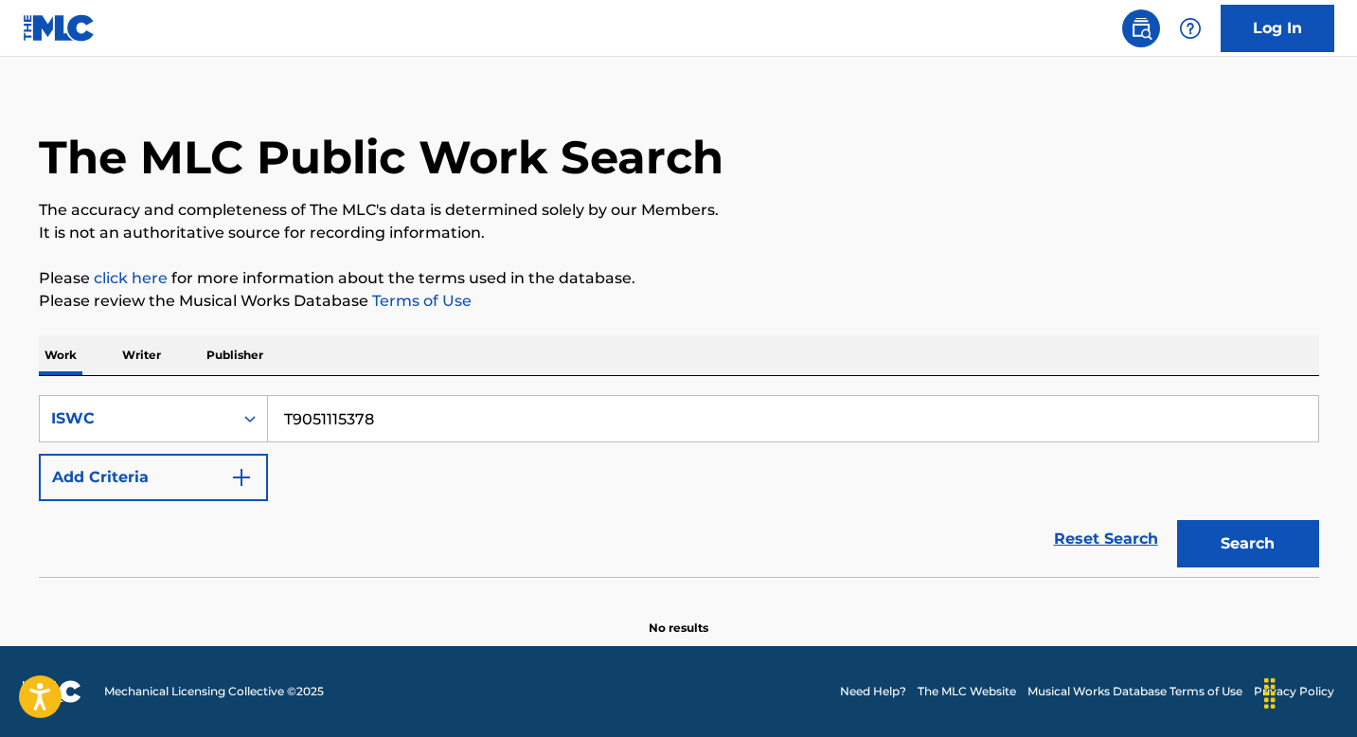
type input "T9051115378"
click at [1177, 520] on button "Search" at bounding box center [1248, 543] width 142 height 47
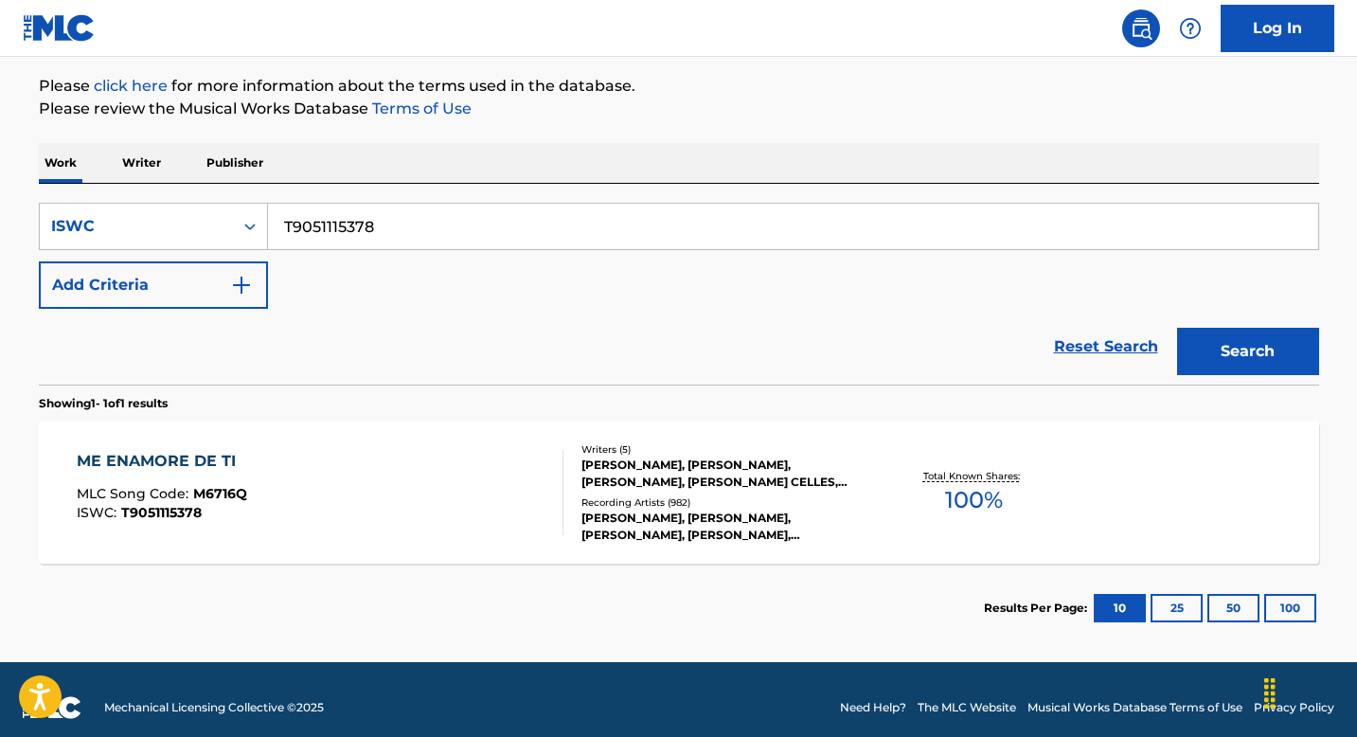
scroll to position [234, 0]
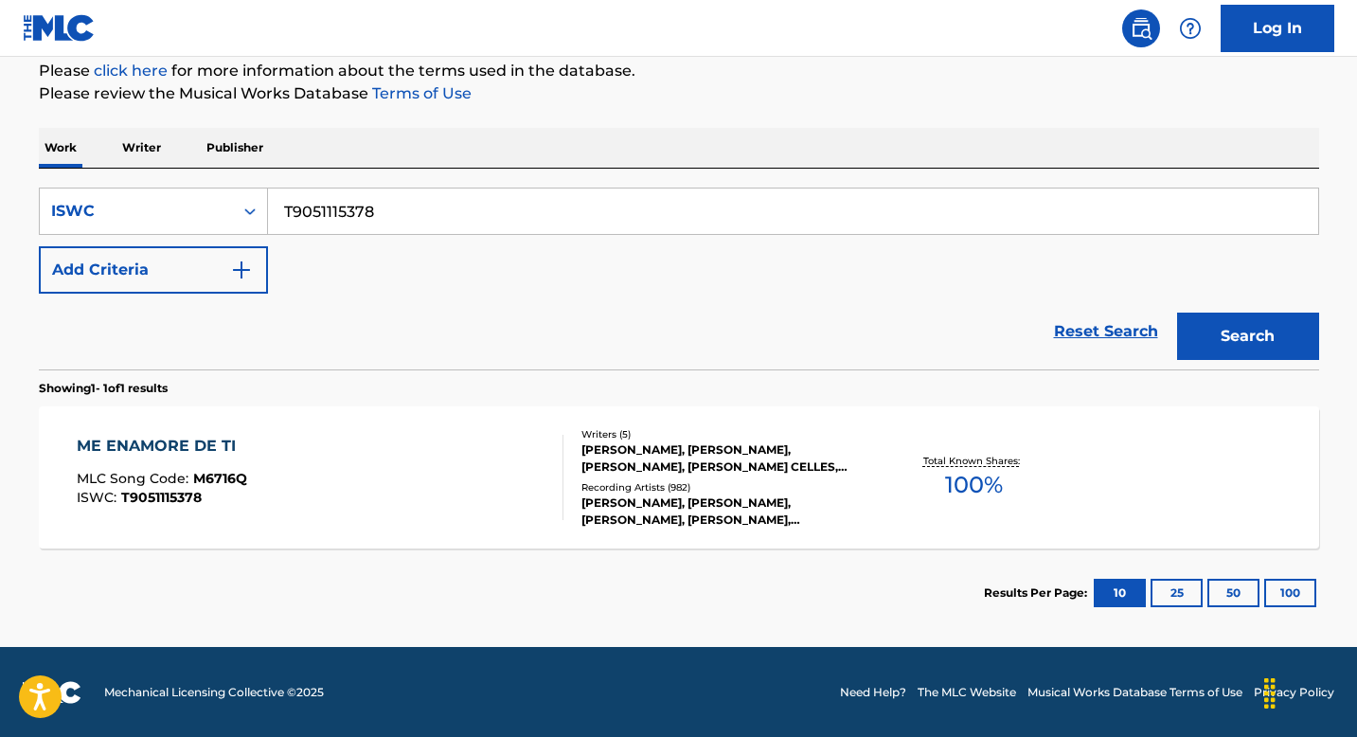
click at [378, 469] on div "ME ENAMORE DE TI MLC Song Code : M6716Q ISWC : T9051115378" at bounding box center [320, 477] width 487 height 85
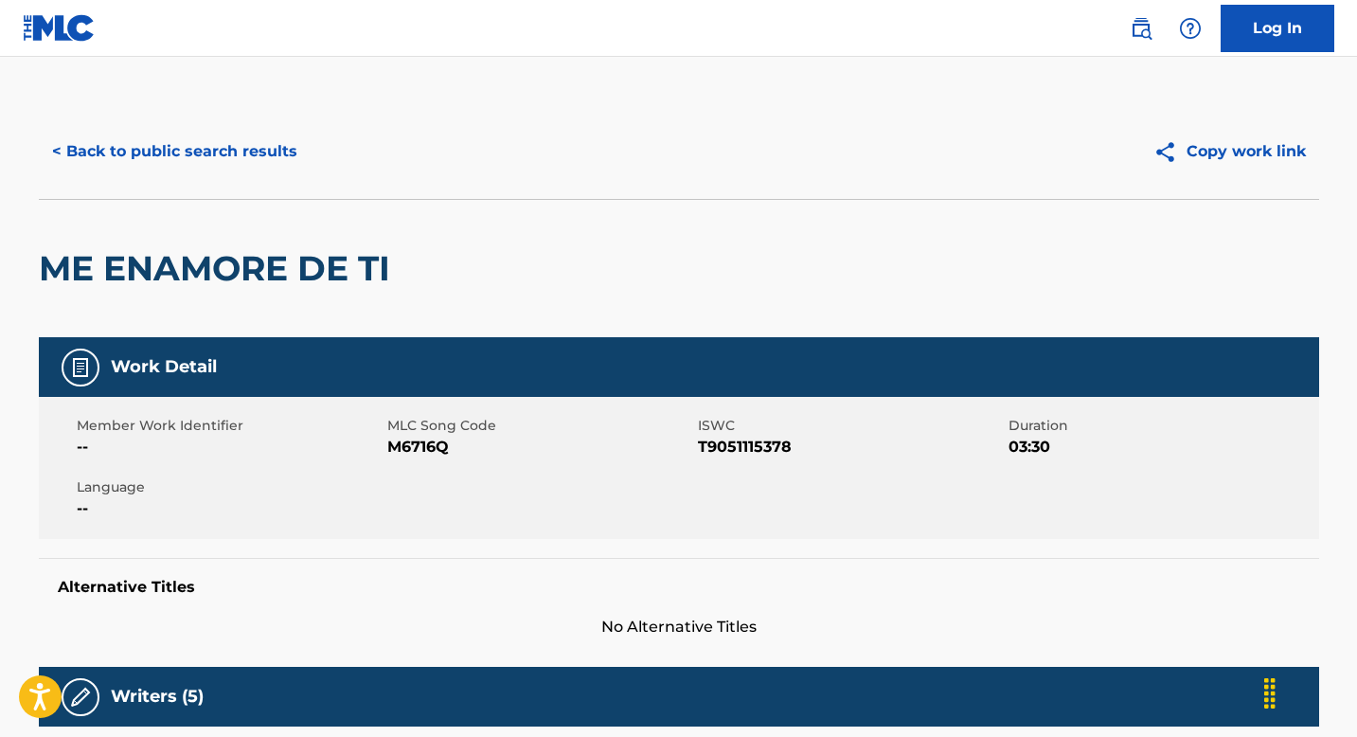
click at [126, 152] on button "< Back to public search results" at bounding box center [175, 151] width 272 height 47
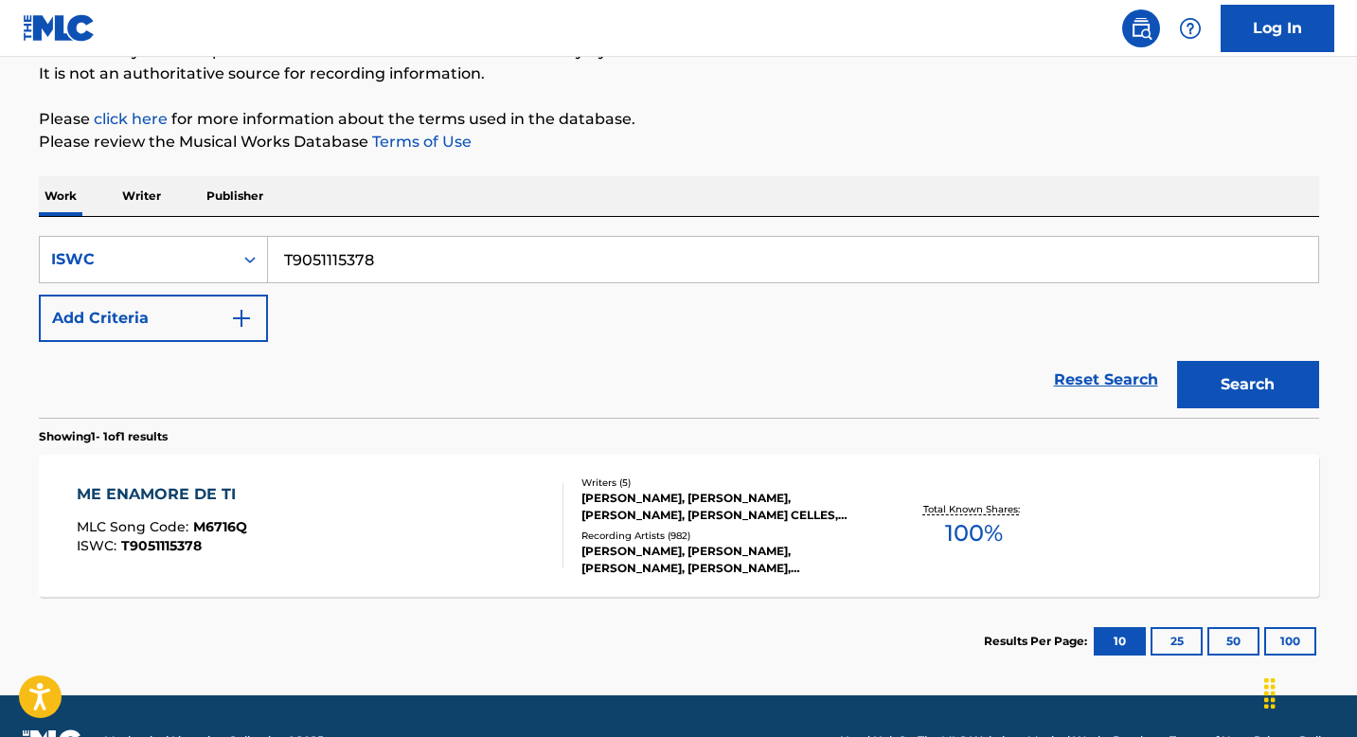
click at [380, 258] on input "T9051115378" at bounding box center [793, 259] width 1050 height 45
click at [1177, 361] on button "Search" at bounding box center [1248, 384] width 142 height 47
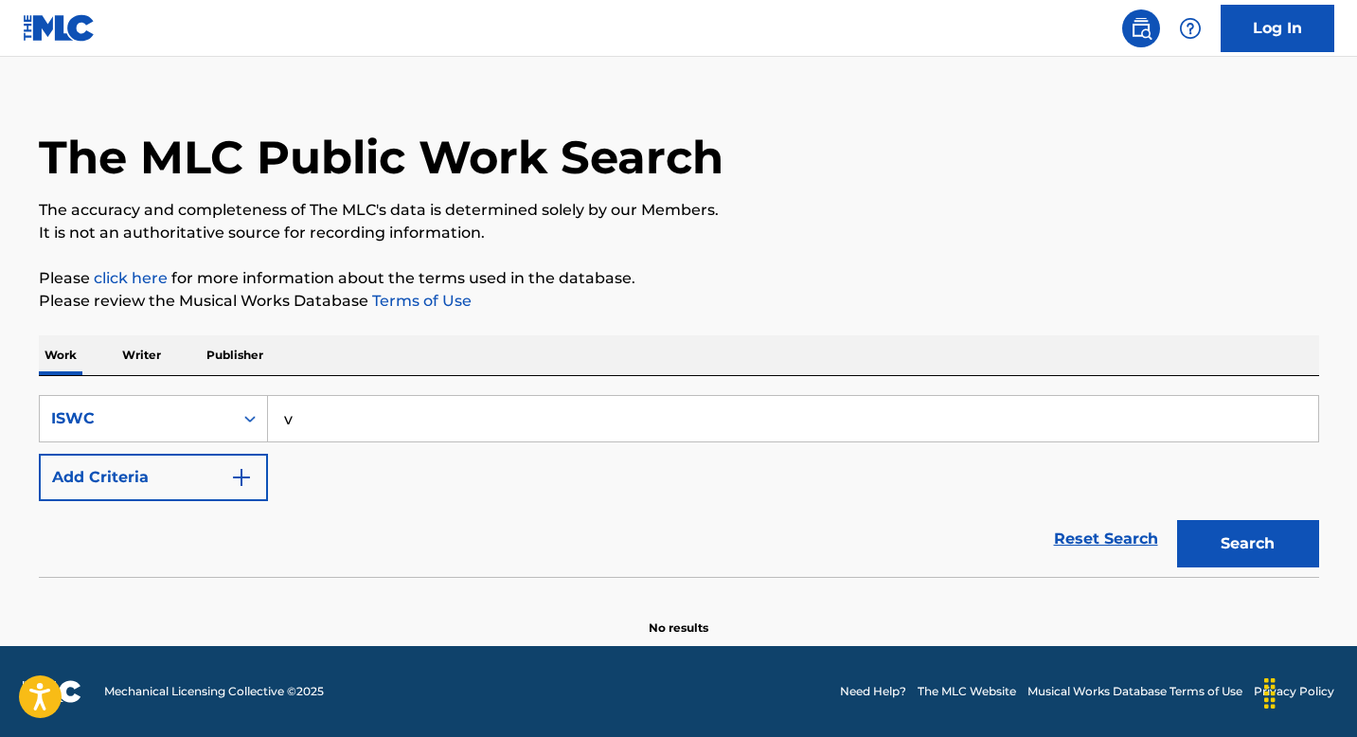
scroll to position [27, 0]
click at [314, 416] on input "v" at bounding box center [793, 418] width 1050 height 45
paste input "T9171324735"
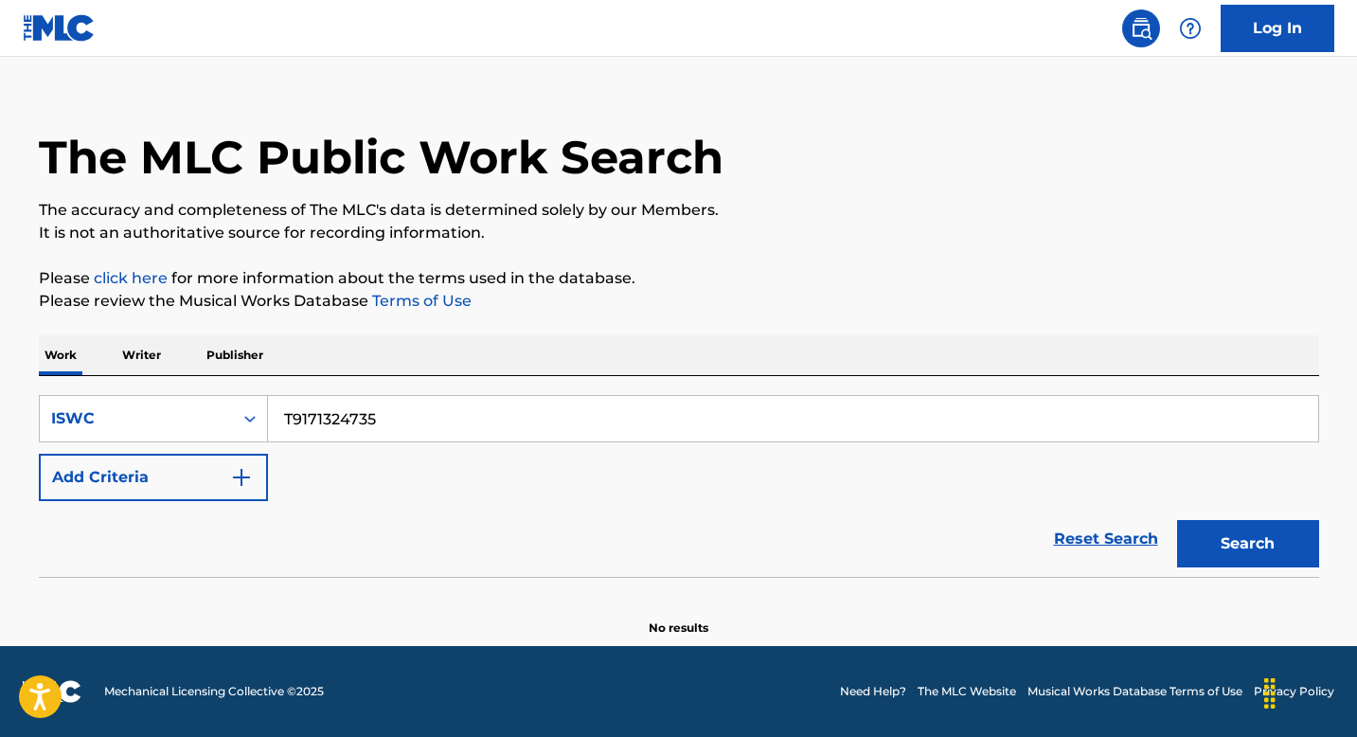
type input "T9171324735"
click at [1244, 545] on button "Search" at bounding box center [1248, 543] width 142 height 47
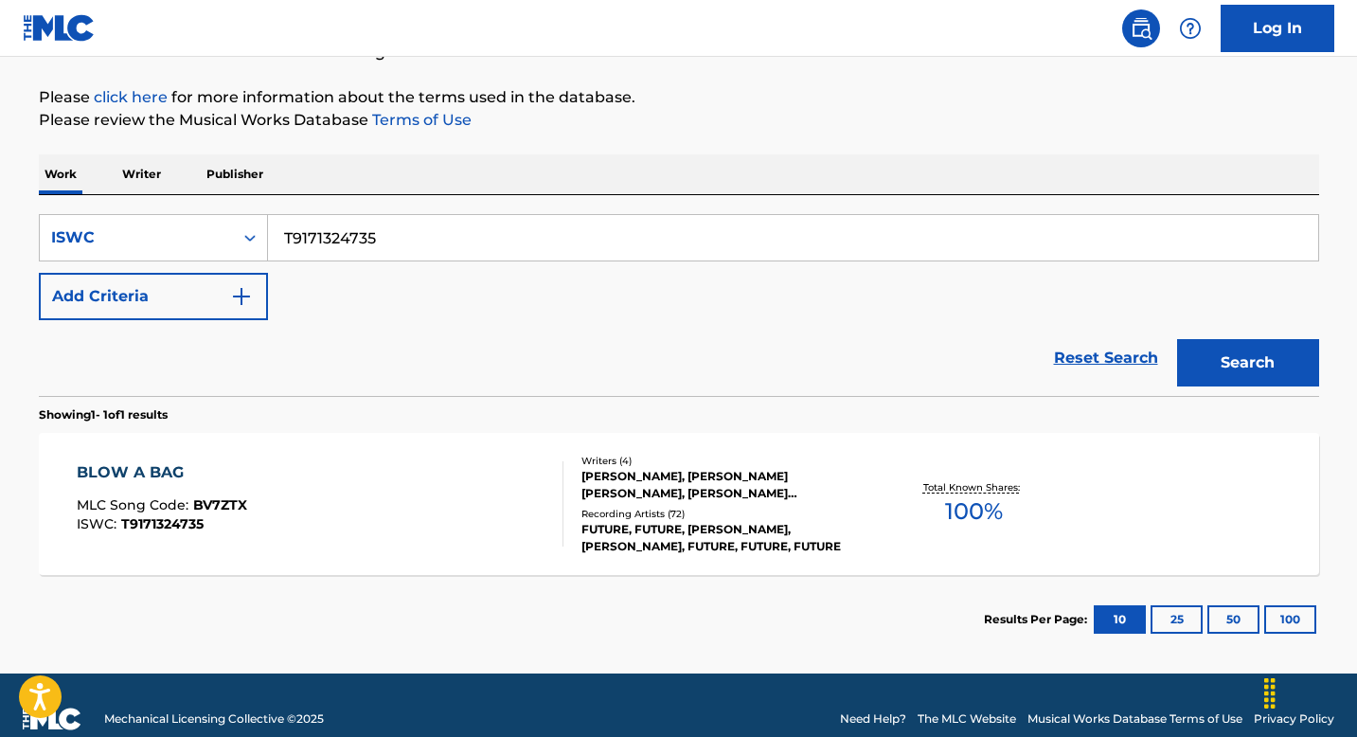
scroll to position [235, 0]
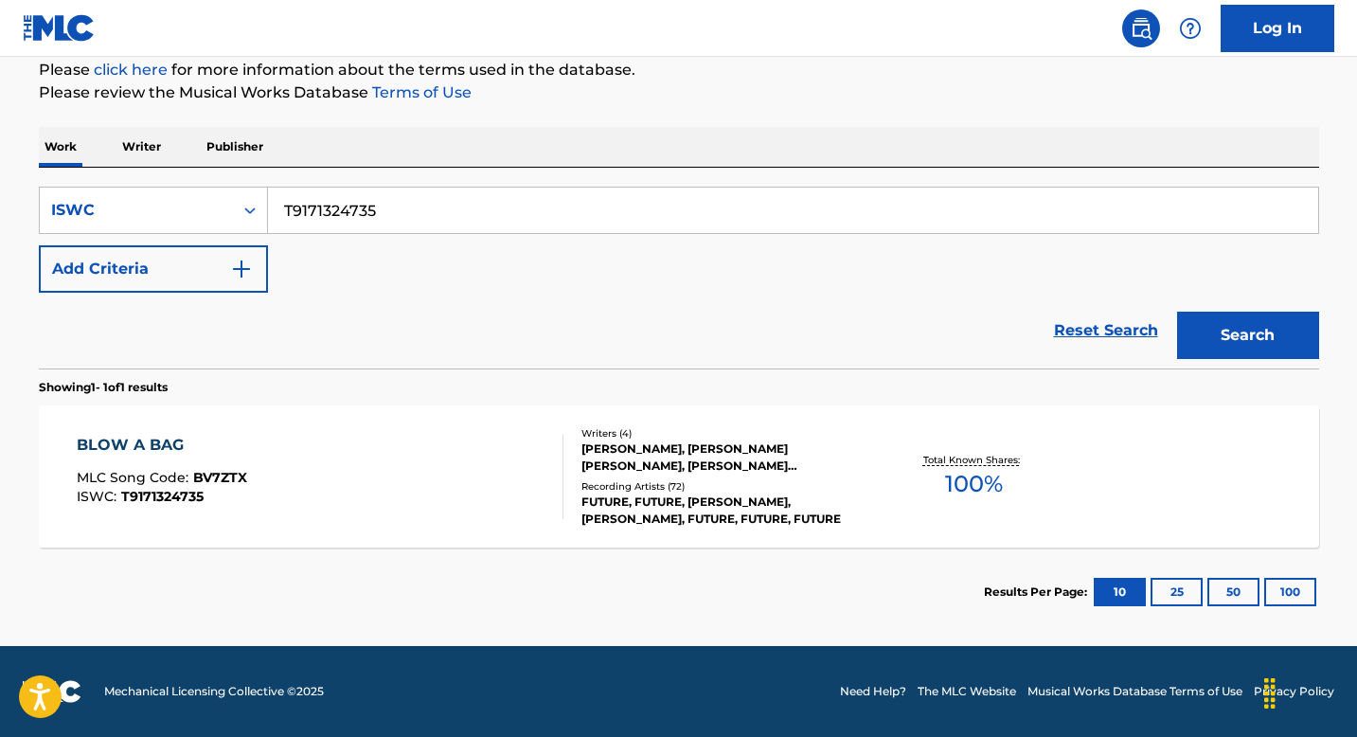
click at [411, 451] on div "BLOW A BAG MLC Song Code : BV7ZTX ISWC : T9171324735" at bounding box center [320, 476] width 487 height 85
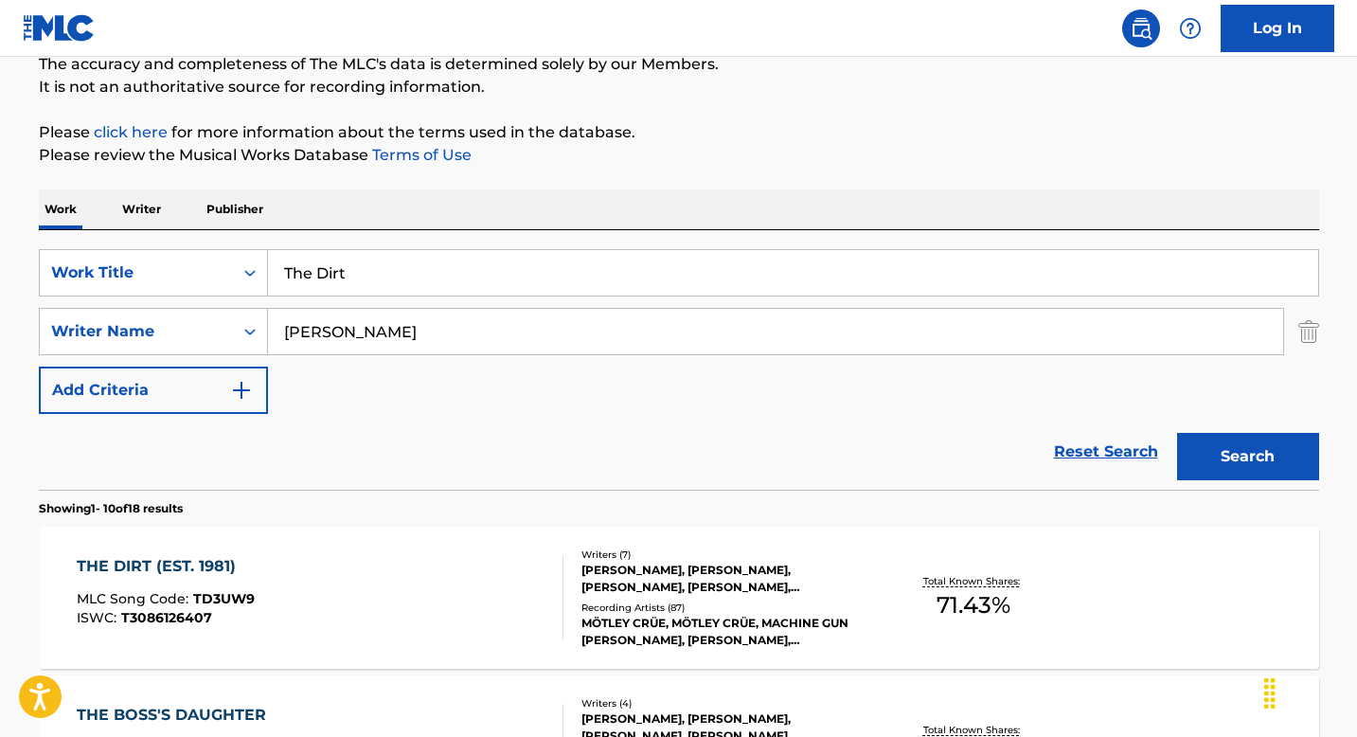
scroll to position [175, 0]
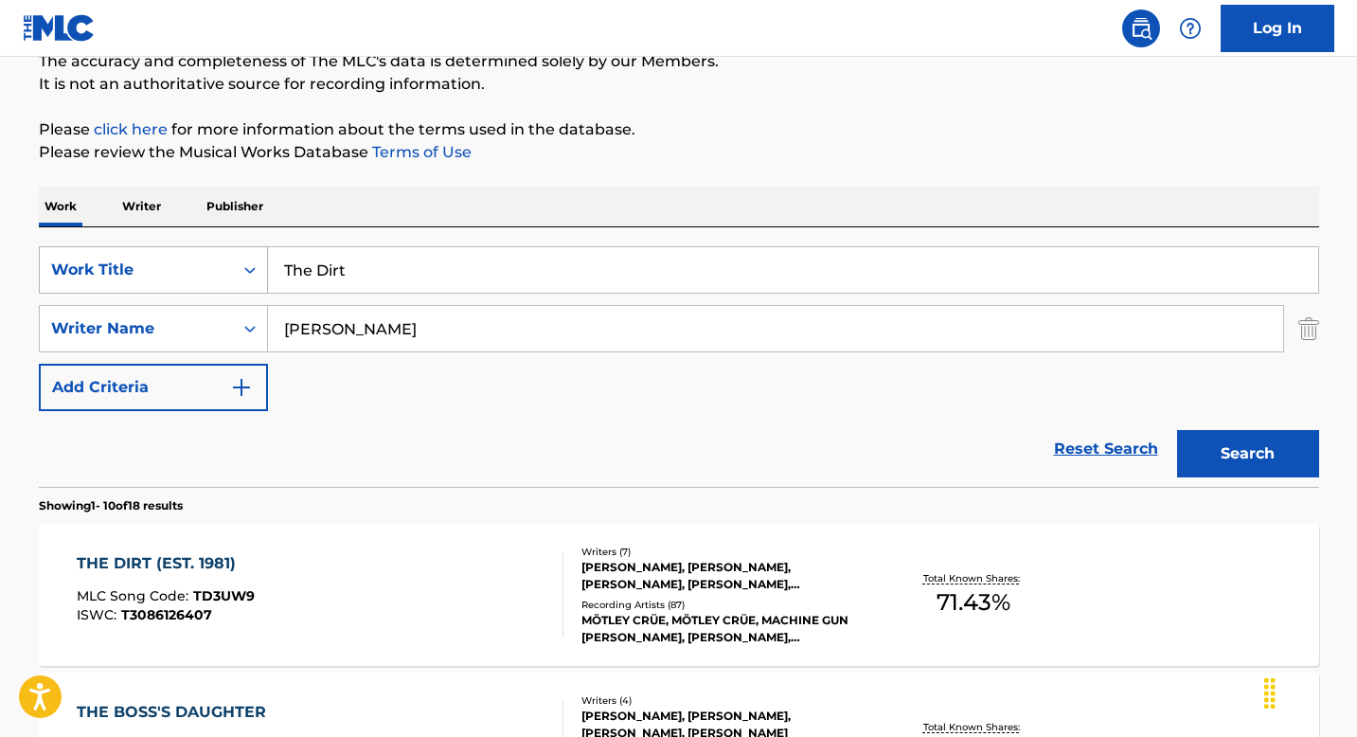
click at [248, 255] on div "Search Form" at bounding box center [250, 270] width 34 height 34
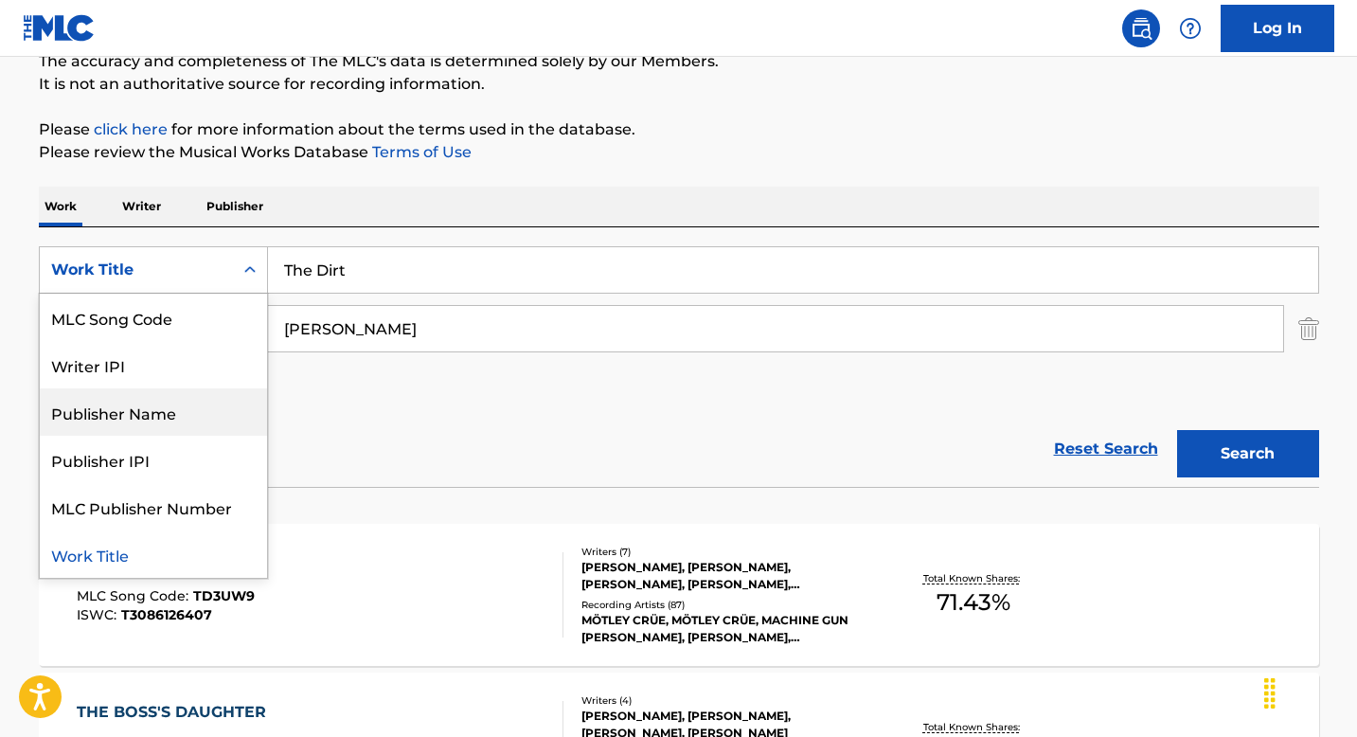
scroll to position [0, 0]
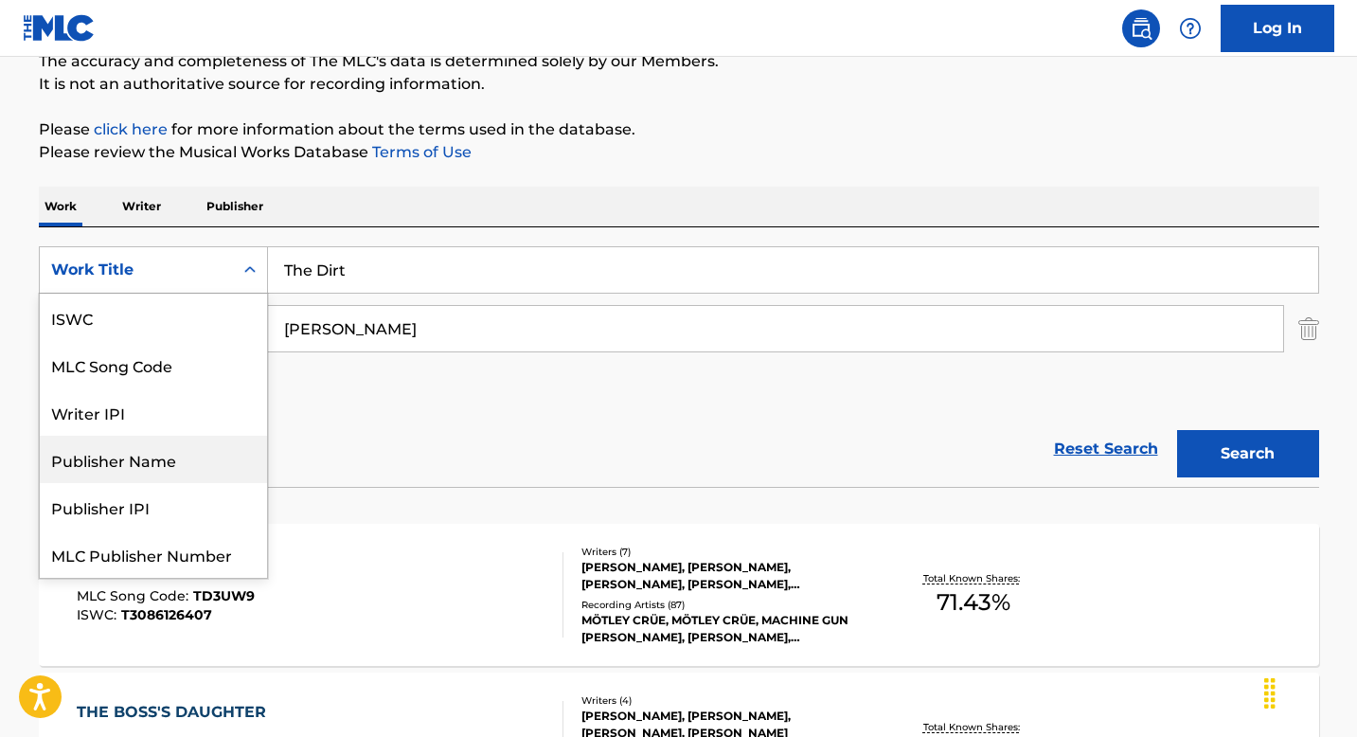
click at [188, 455] on div "Publisher Name" at bounding box center [153, 459] width 227 height 47
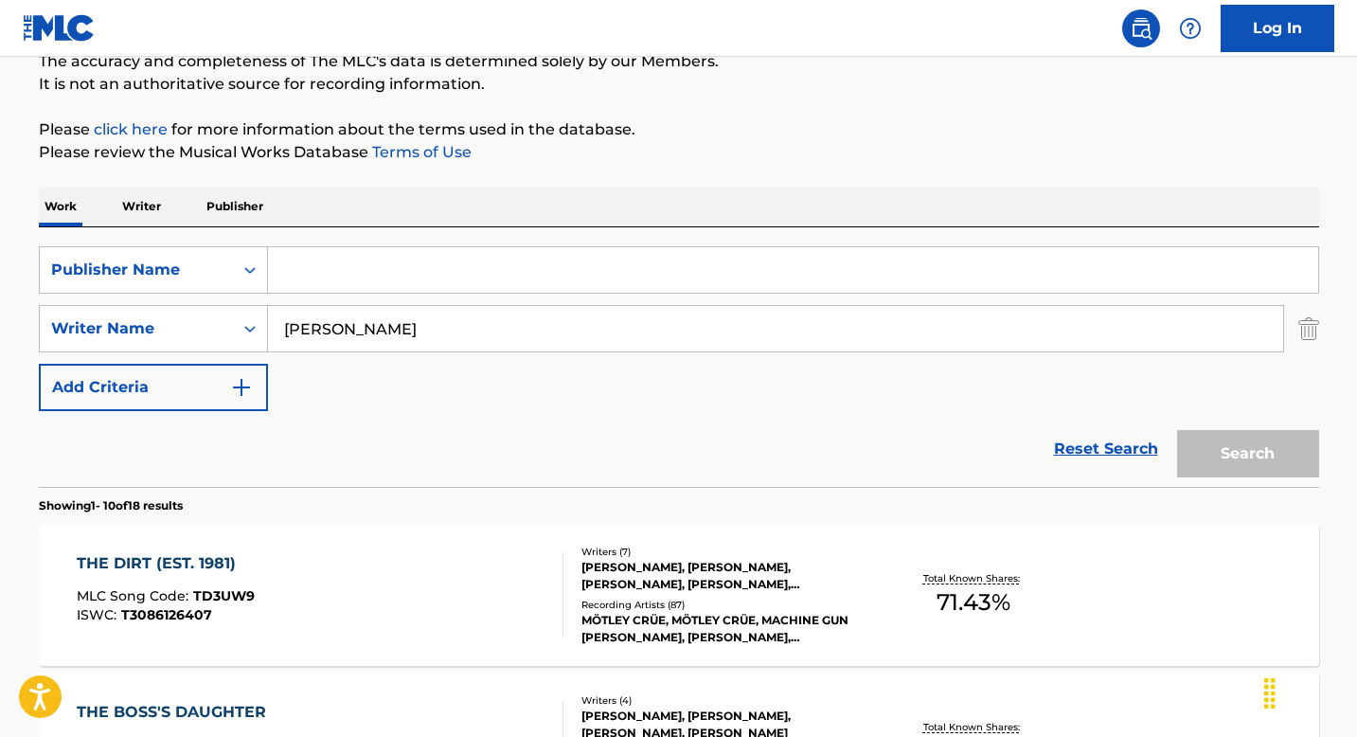
click at [319, 272] on input "Search Form" at bounding box center [793, 269] width 1050 height 45
paste input "SYM MUSIC S R L"
type input "SYM MUSIC S R L"
click at [407, 330] on input "[PERSON_NAME]" at bounding box center [775, 328] width 1015 height 45
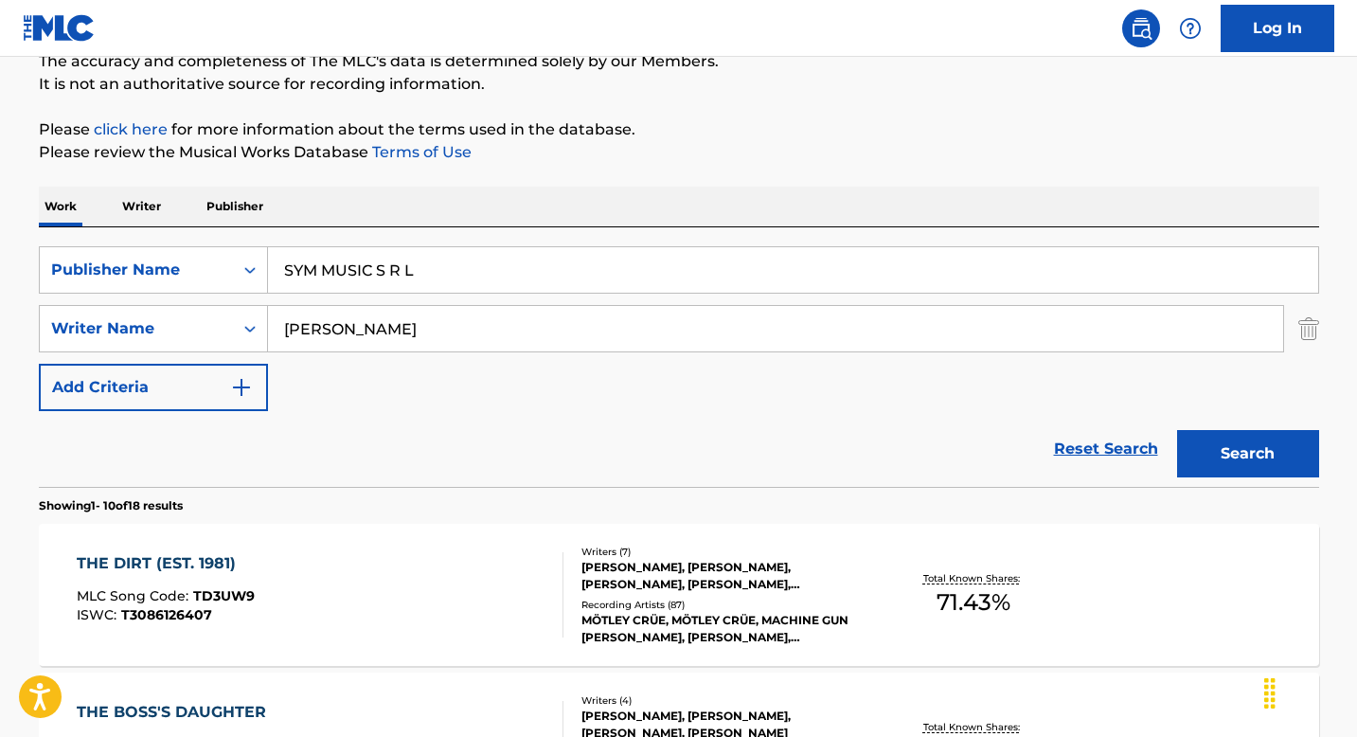
click at [407, 330] on input "[PERSON_NAME]" at bounding box center [775, 328] width 1015 height 45
drag, startPoint x: 372, startPoint y: 273, endPoint x: 556, endPoint y: 274, distance: 183.8
click at [556, 273] on input "SYM MUSIC S R L" at bounding box center [793, 269] width 1050 height 45
type input "SYM MUSIC"
click at [1204, 475] on button "Search" at bounding box center [1248, 453] width 142 height 47
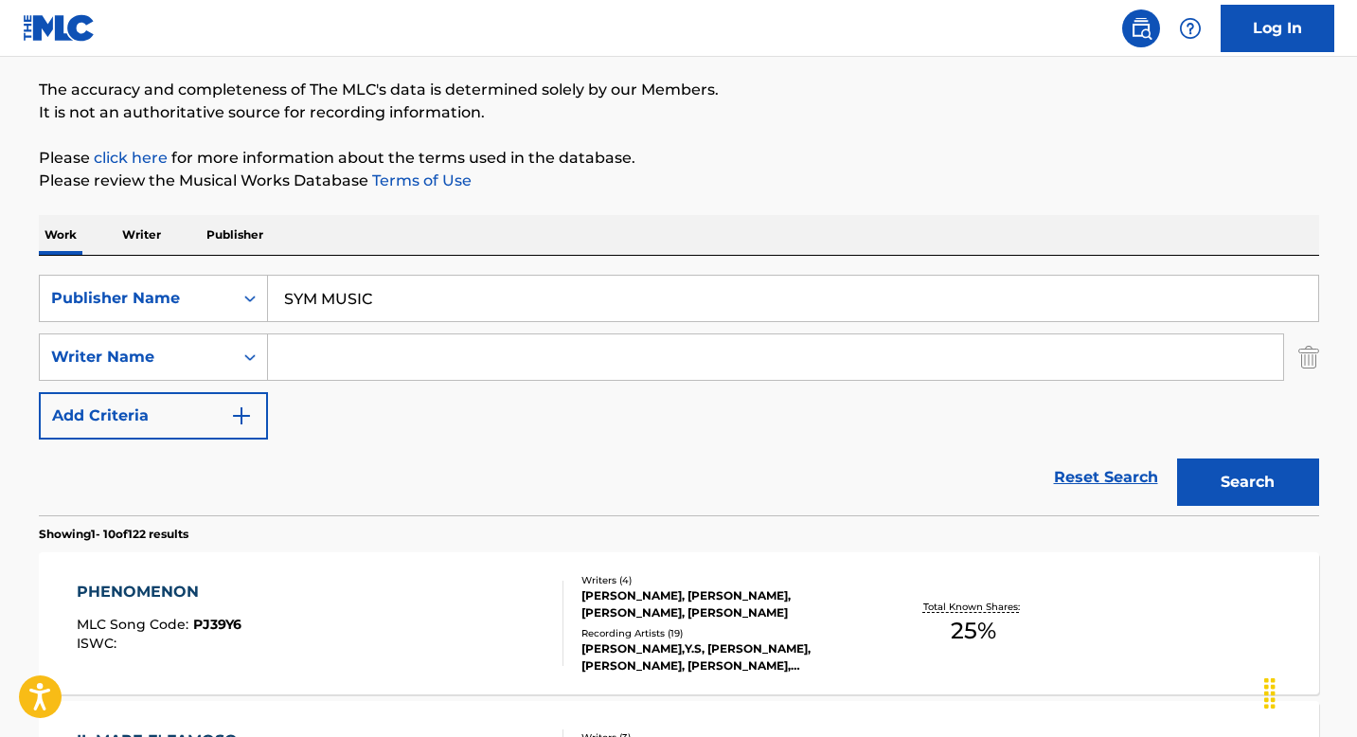
scroll to position [175, 0]
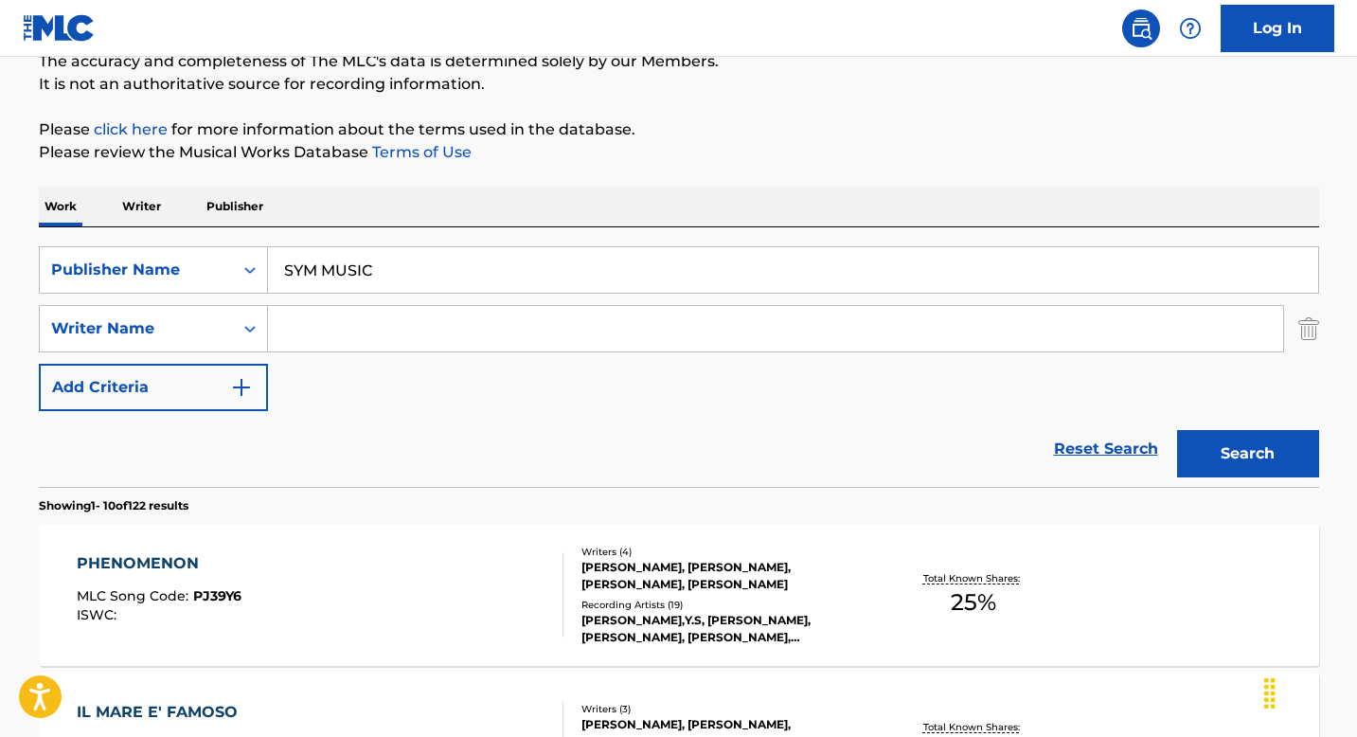
click at [517, 587] on div "PHENOMENON MLC Song Code : PJ39Y6 ISWC :" at bounding box center [320, 594] width 487 height 85
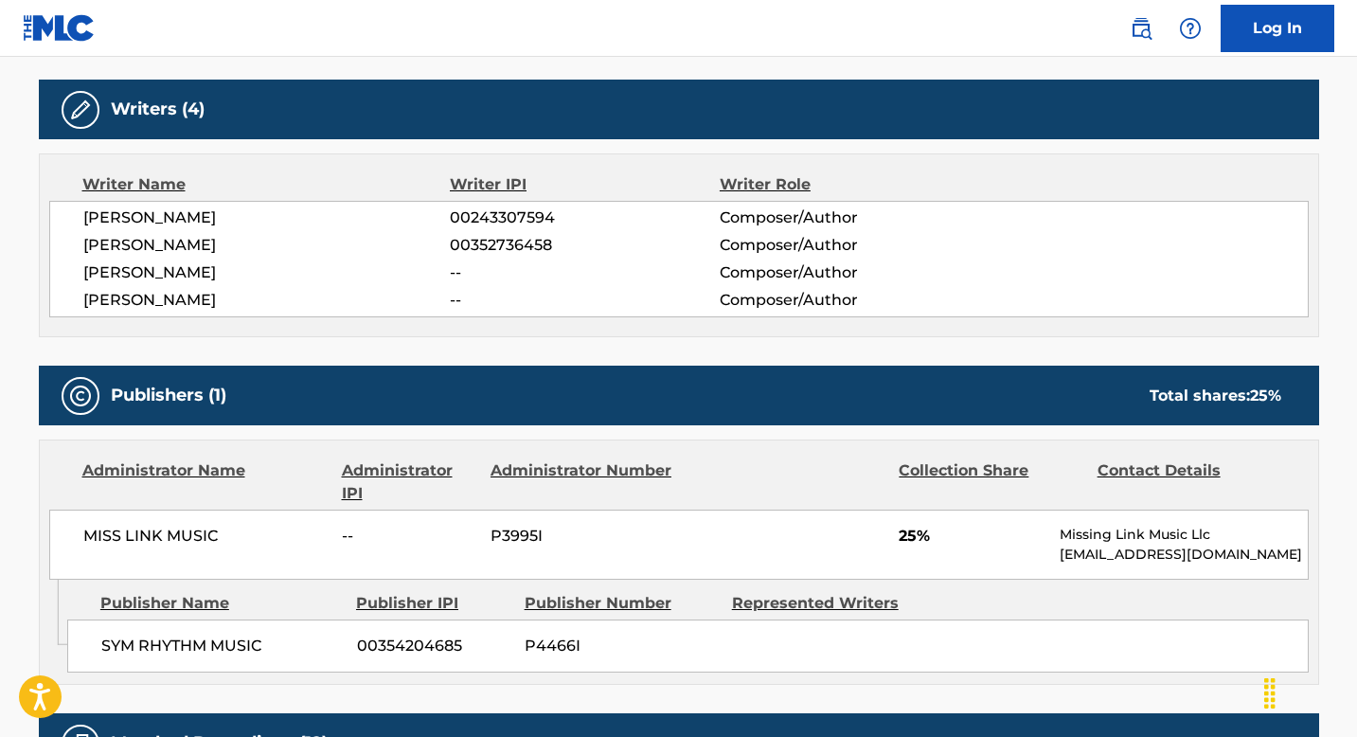
scroll to position [300, 0]
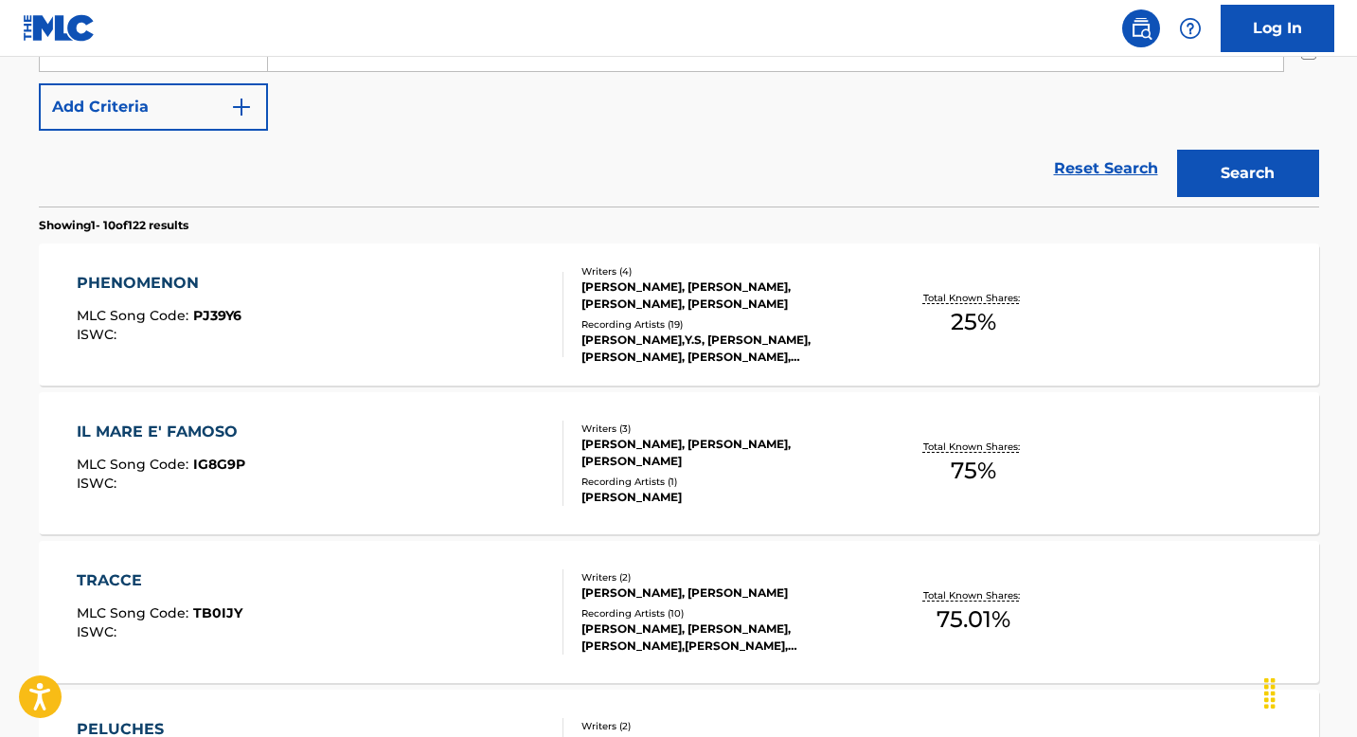
scroll to position [462, 0]
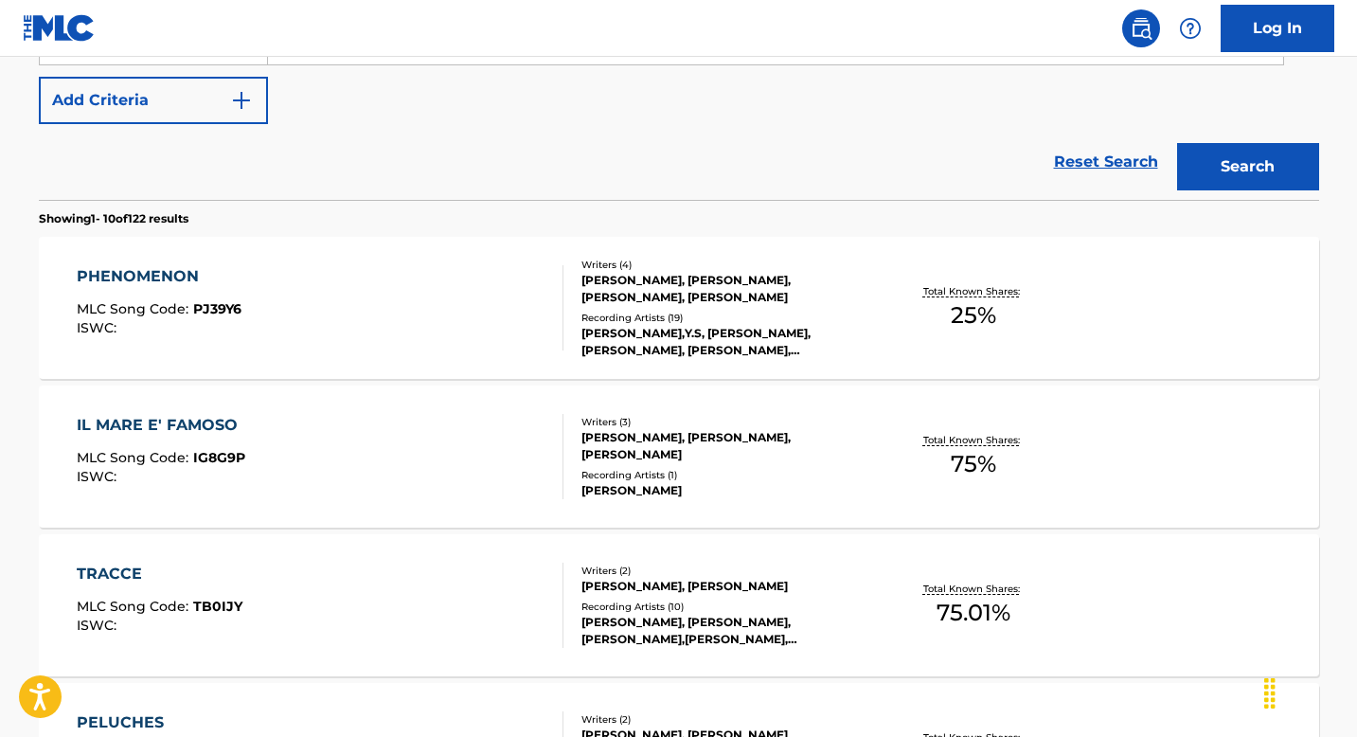
click at [344, 450] on div "IL MARE E' FAMOSO MLC Song Code : IG8G9P ISWC :" at bounding box center [320, 456] width 487 height 85
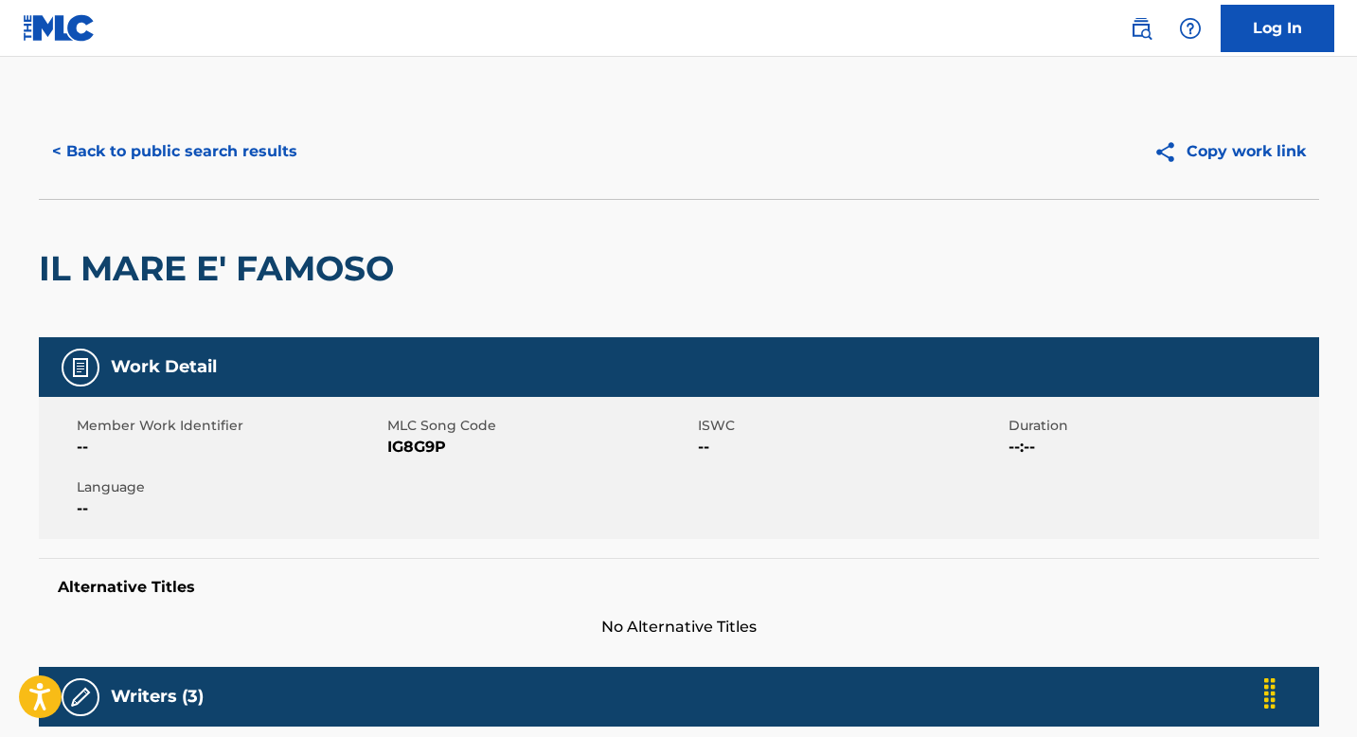
click at [162, 158] on button "< Back to public search results" at bounding box center [175, 151] width 272 height 47
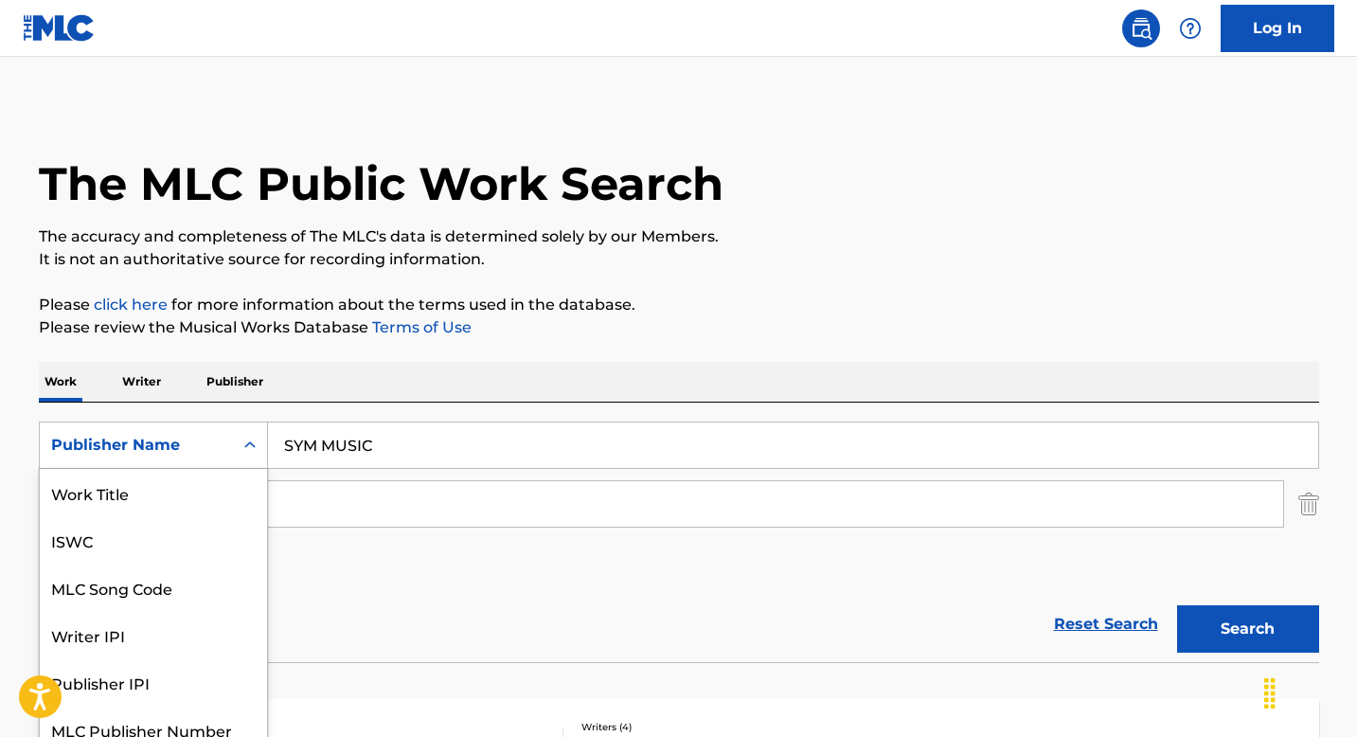
click at [221, 435] on div "Publisher Name" at bounding box center [136, 445] width 193 height 36
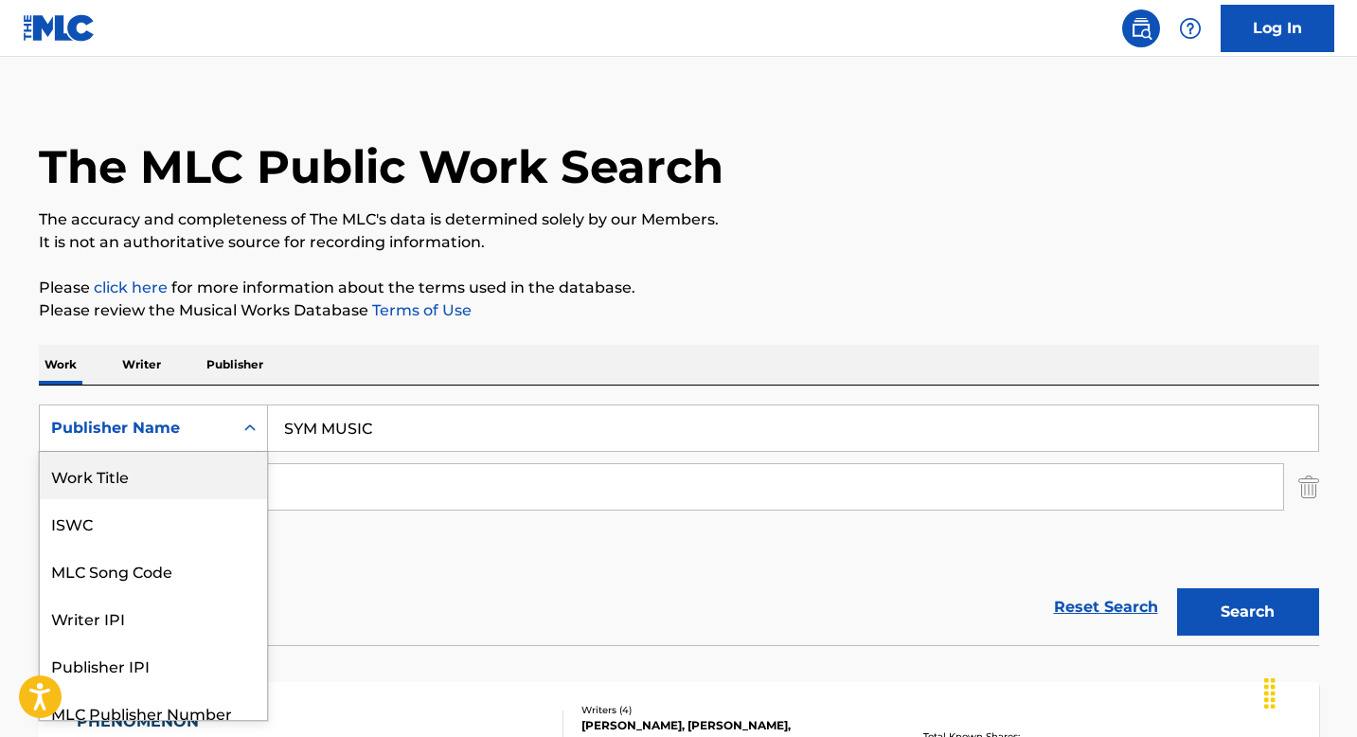
click at [184, 493] on div "Work Title" at bounding box center [153, 475] width 227 height 47
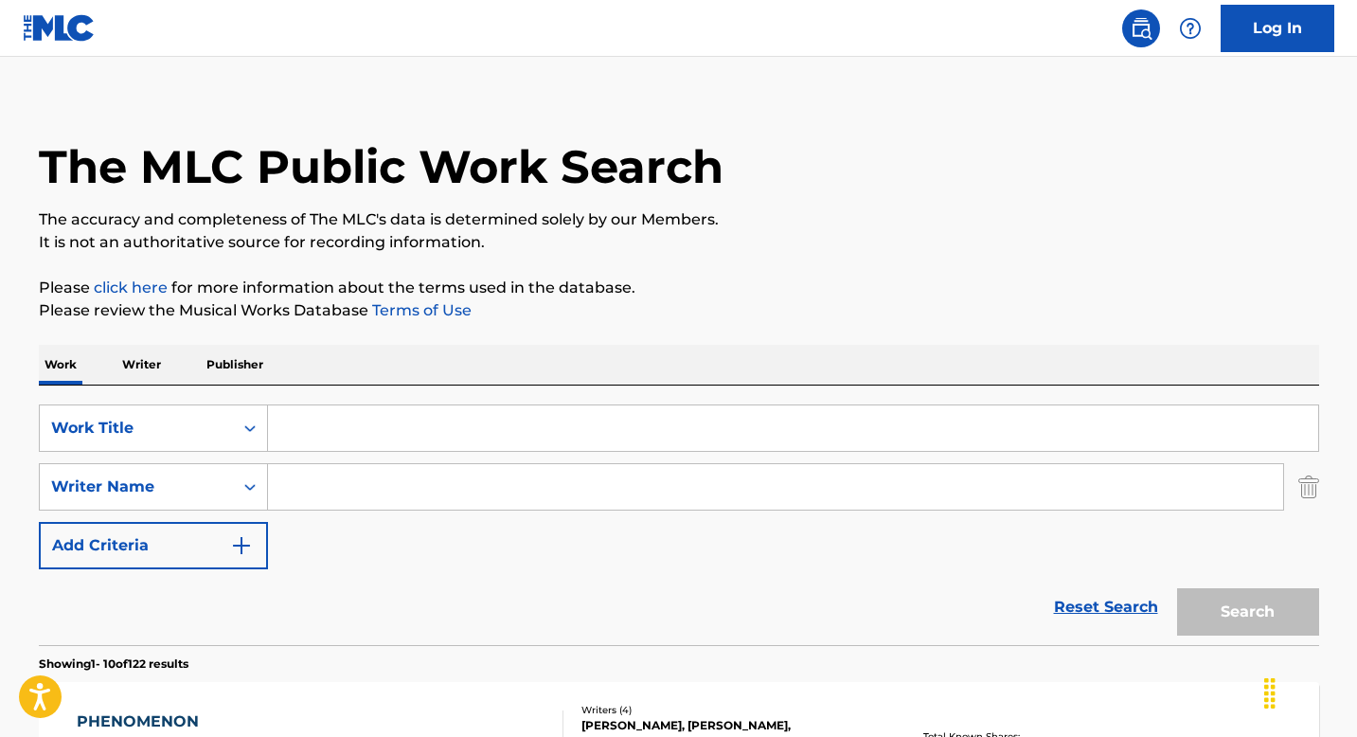
click at [318, 432] on input "Search Form" at bounding box center [793, 427] width 1050 height 45
paste input "FAXINA"
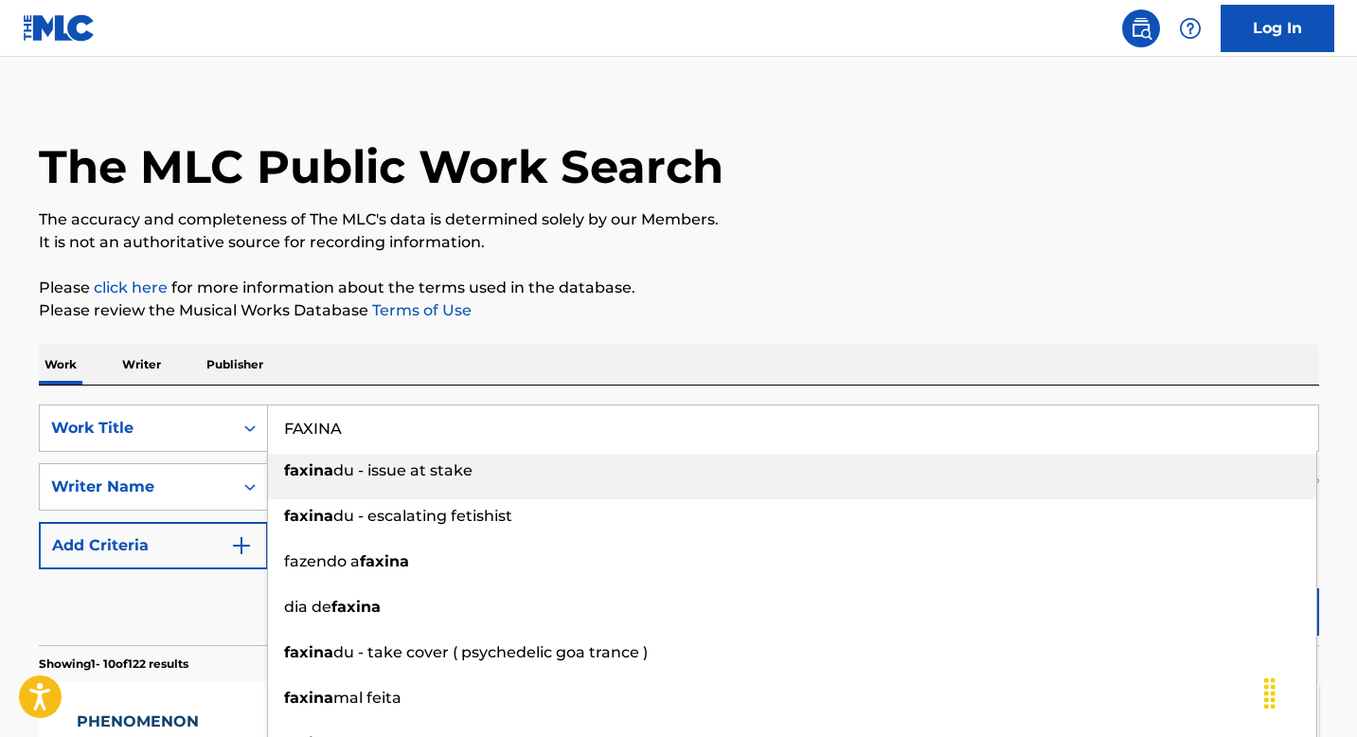
click at [343, 490] on li "faxina du - issue at stake" at bounding box center [792, 476] width 1049 height 45
type input "faxinadu - issue at stake"
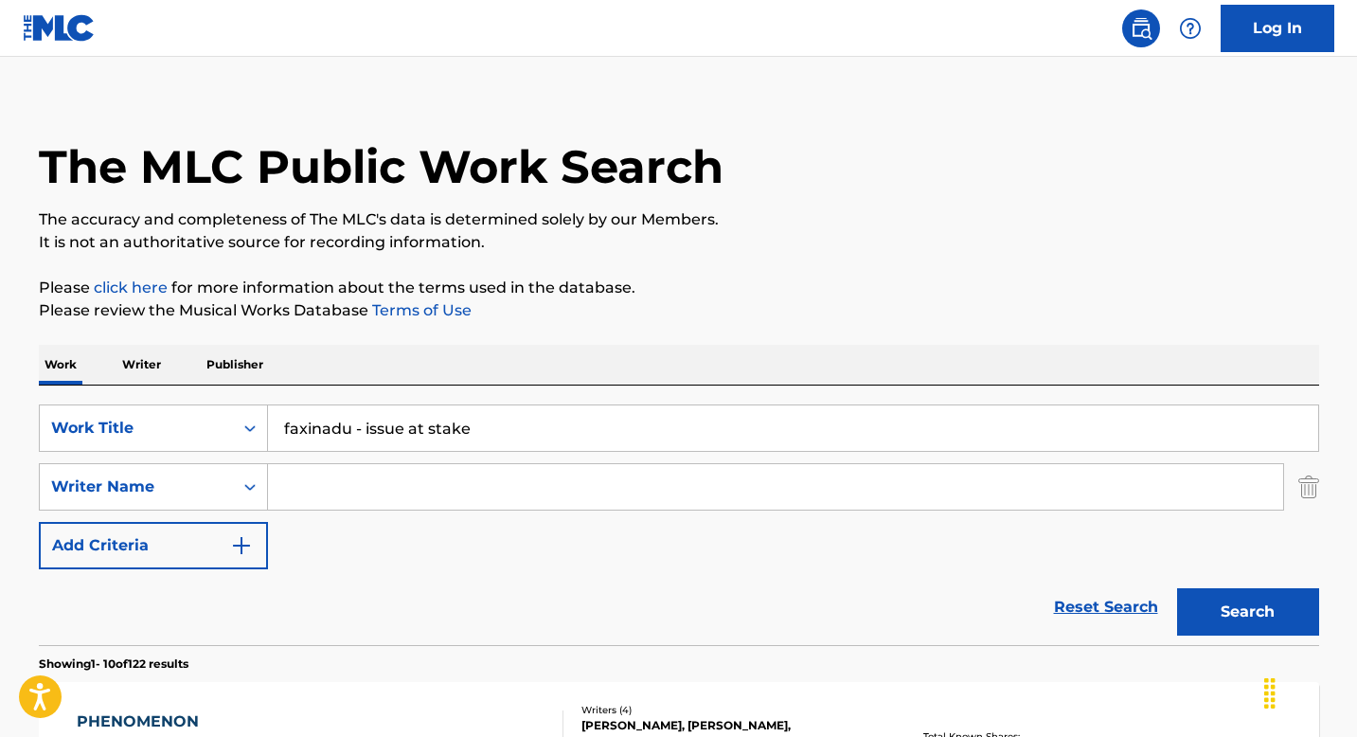
click at [530, 439] on input "faxinadu - issue at stake" at bounding box center [793, 427] width 1050 height 45
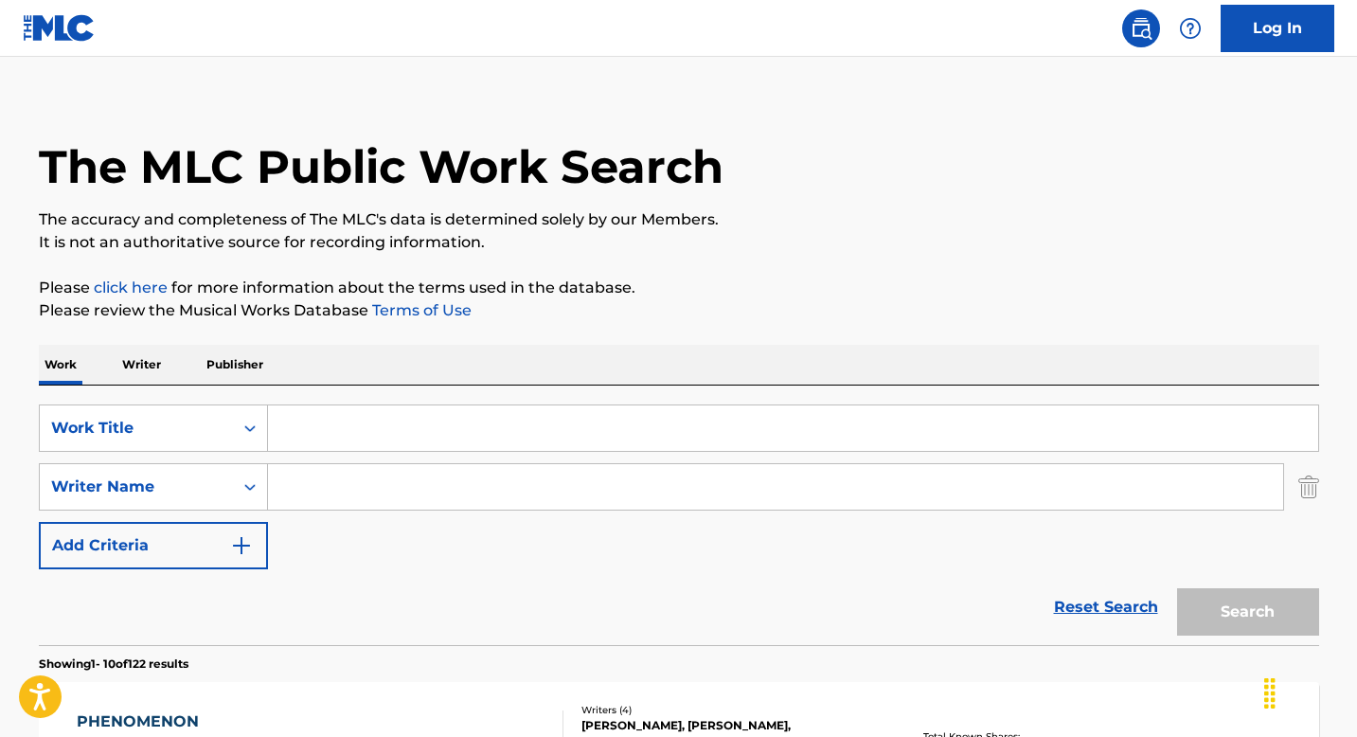
click at [396, 479] on input "Search Form" at bounding box center [775, 486] width 1015 height 45
paste input "NUDOZE"
type input "NUDOZE"
click at [419, 415] on input "Search Form" at bounding box center [793, 427] width 1050 height 45
type input "Faxina"
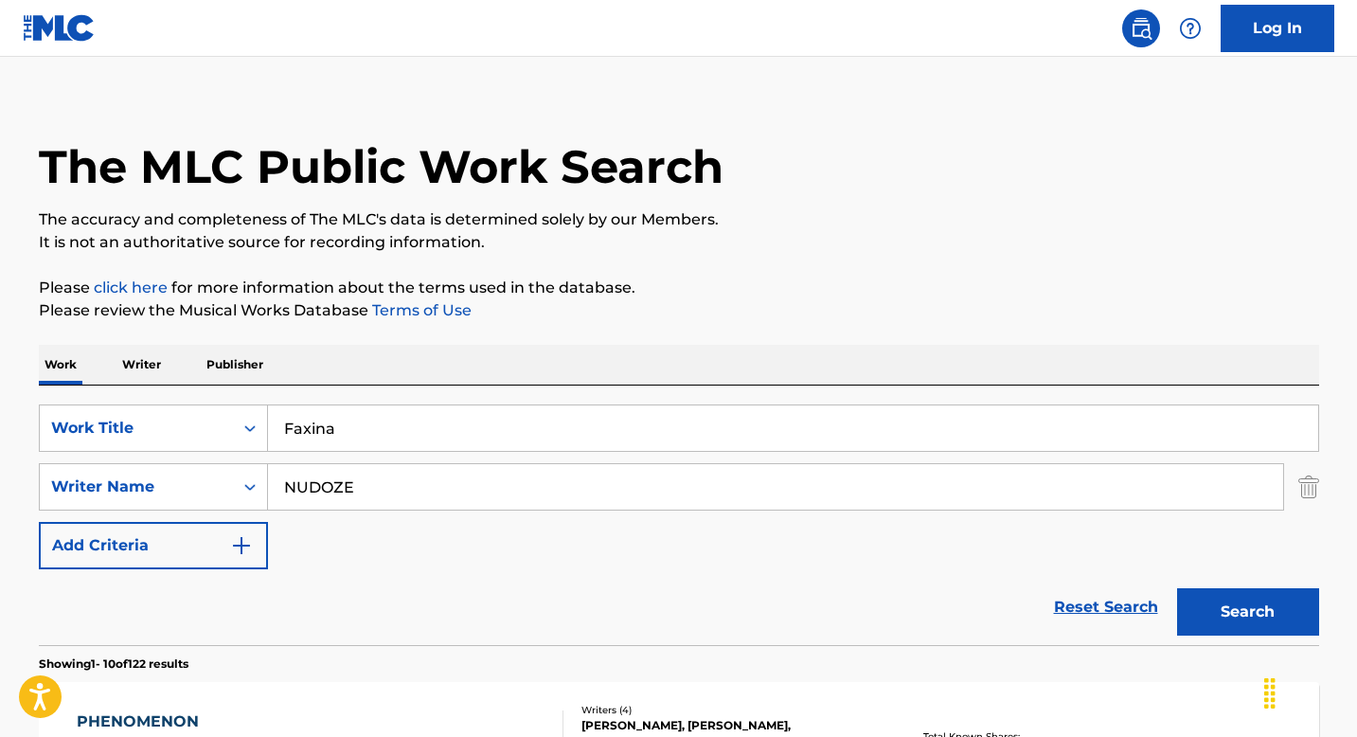
click at [1225, 611] on button "Search" at bounding box center [1248, 611] width 142 height 47
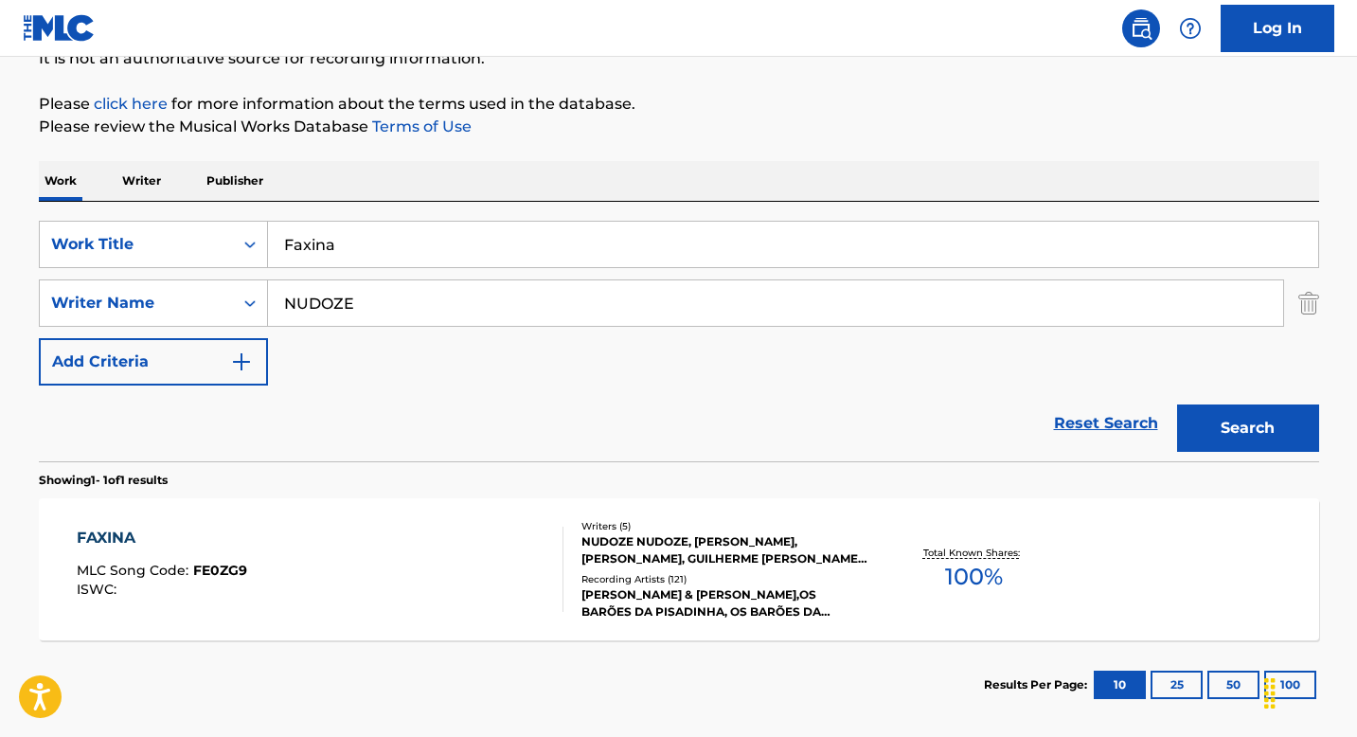
scroll to position [294, 0]
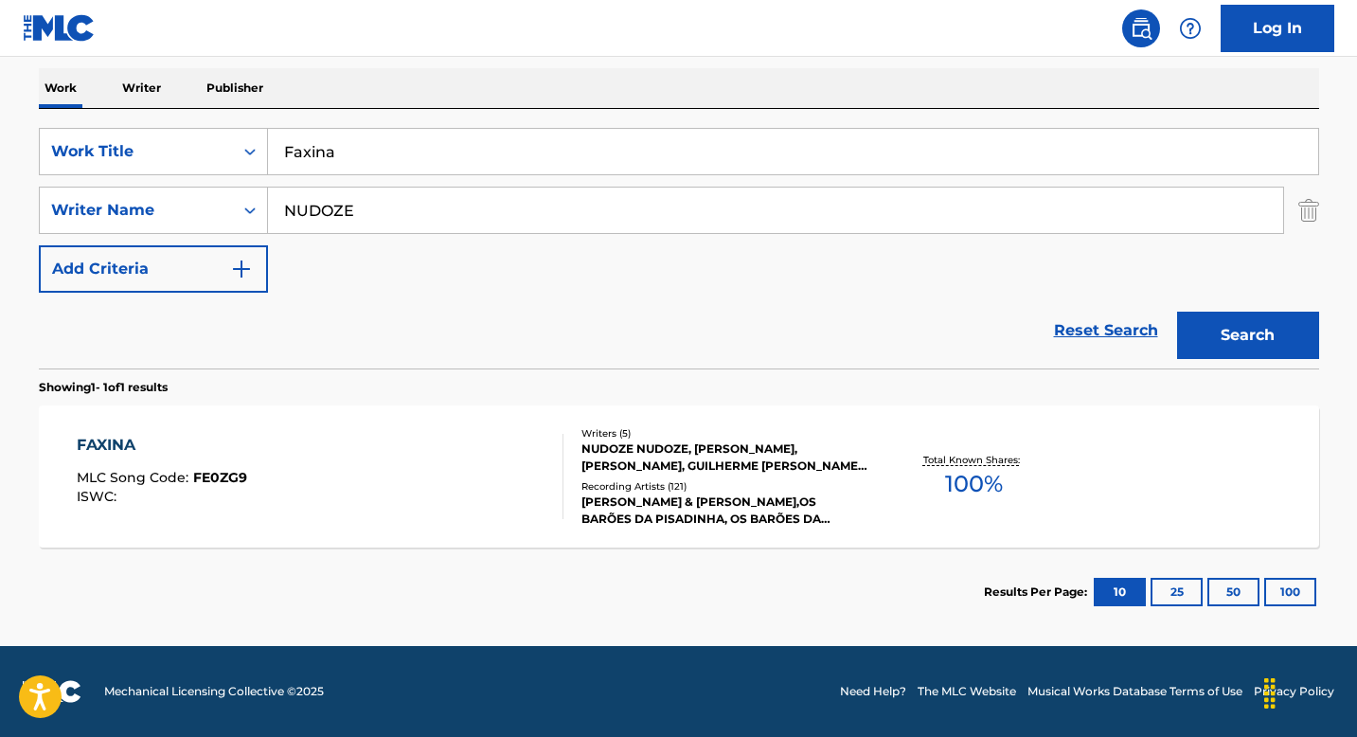
click at [362, 467] on div "FAXINA MLC Song Code : FE0ZG9 ISWC :" at bounding box center [320, 476] width 487 height 85
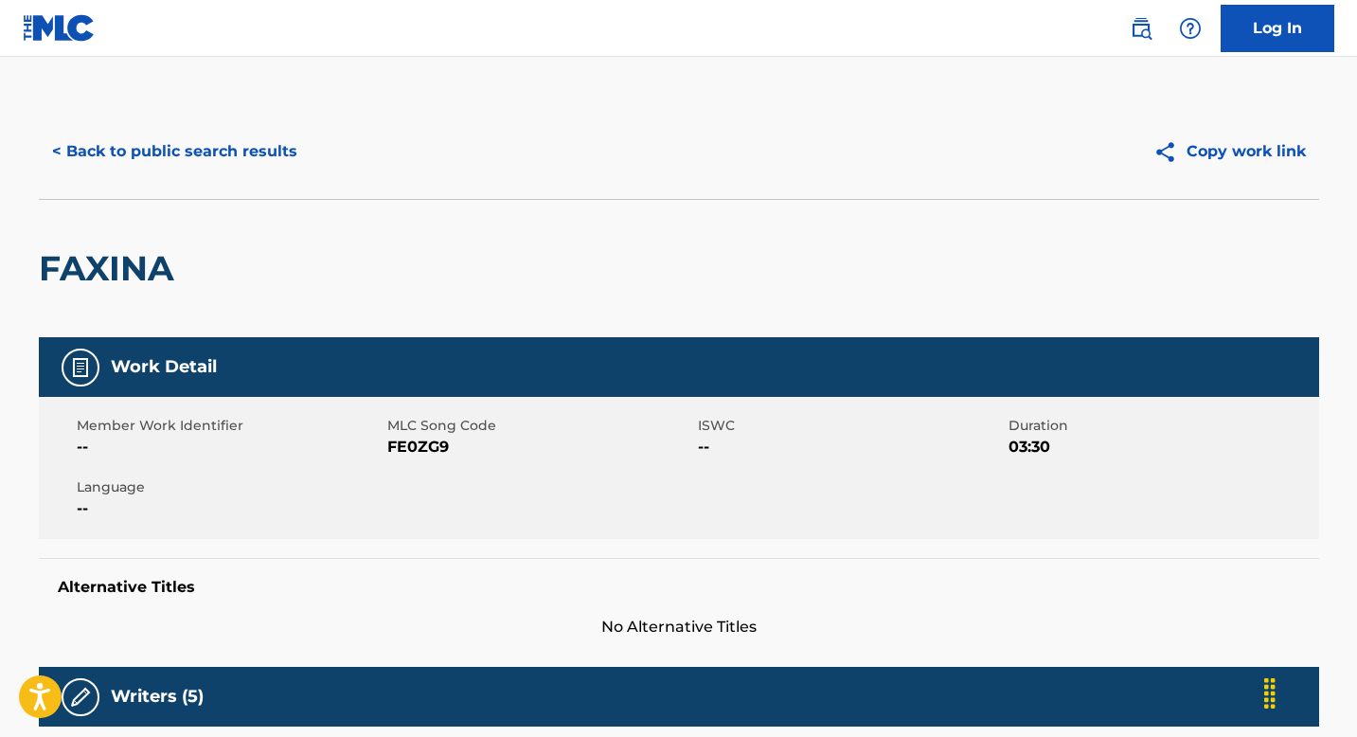
click at [146, 142] on button "< Back to public search results" at bounding box center [175, 151] width 272 height 47
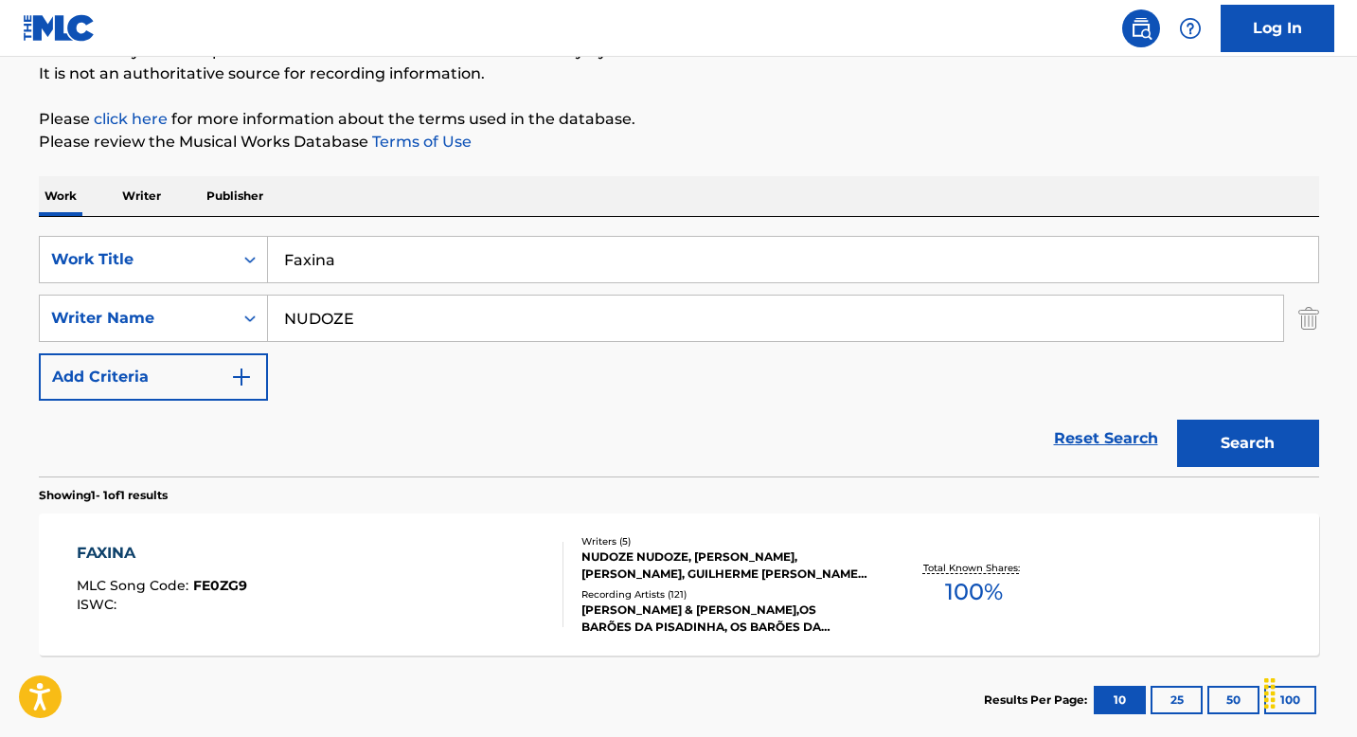
click at [431, 328] on input "NUDOZE" at bounding box center [775, 318] width 1015 height 45
paste input "RIVERS"
type input "RIVERS"
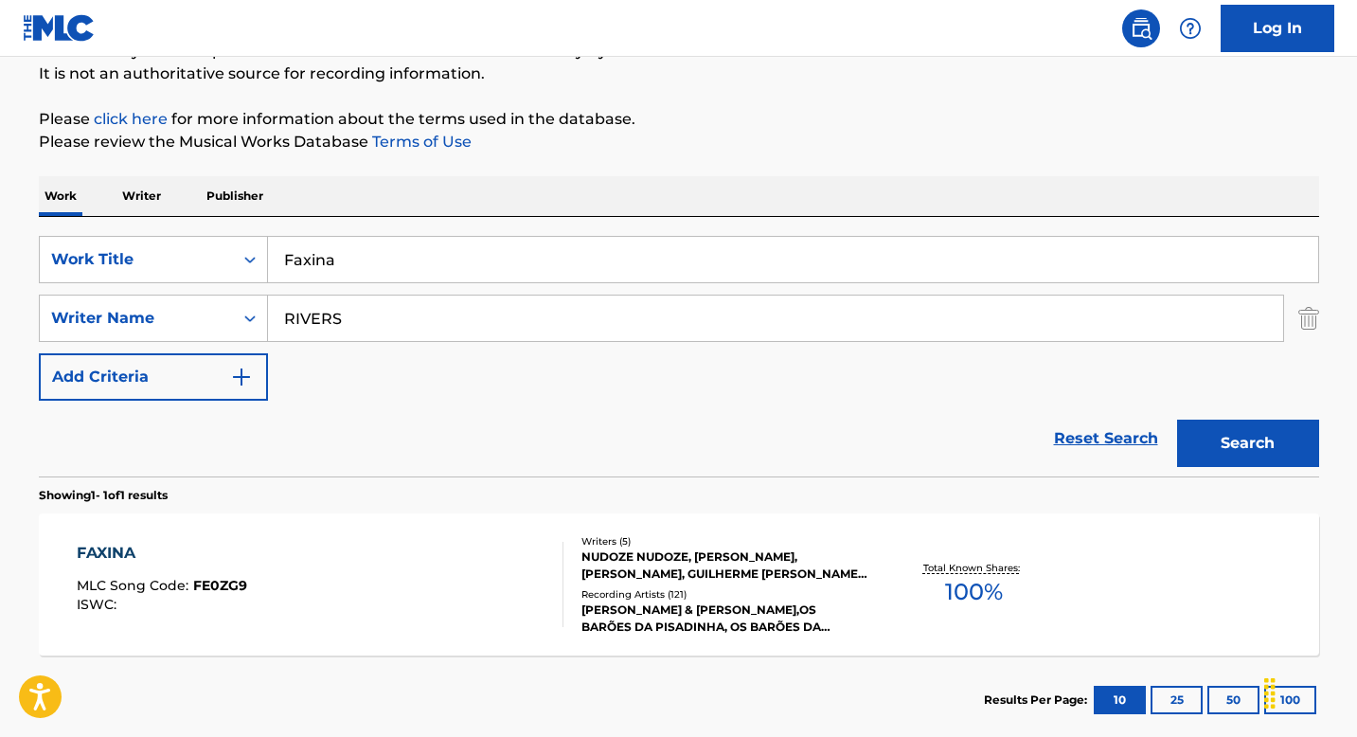
click at [391, 271] on input "Faxina" at bounding box center [793, 259] width 1050 height 45
paste input "HUN43RD"
type input "HUN43RD"
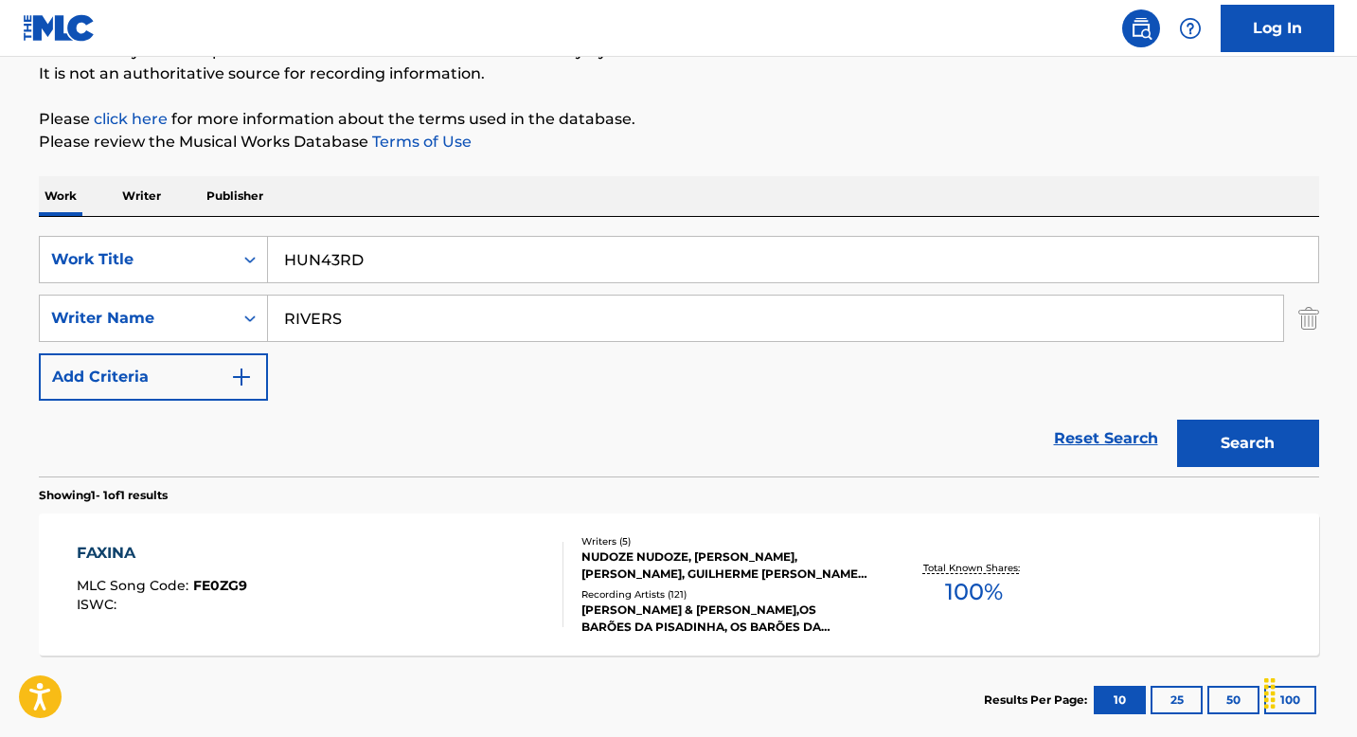
click at [1247, 439] on button "Search" at bounding box center [1248, 443] width 142 height 47
click at [505, 563] on div "HUN43RD MLC Song Code : HA0G9H ISWC : T3128316003" at bounding box center [320, 584] width 487 height 85
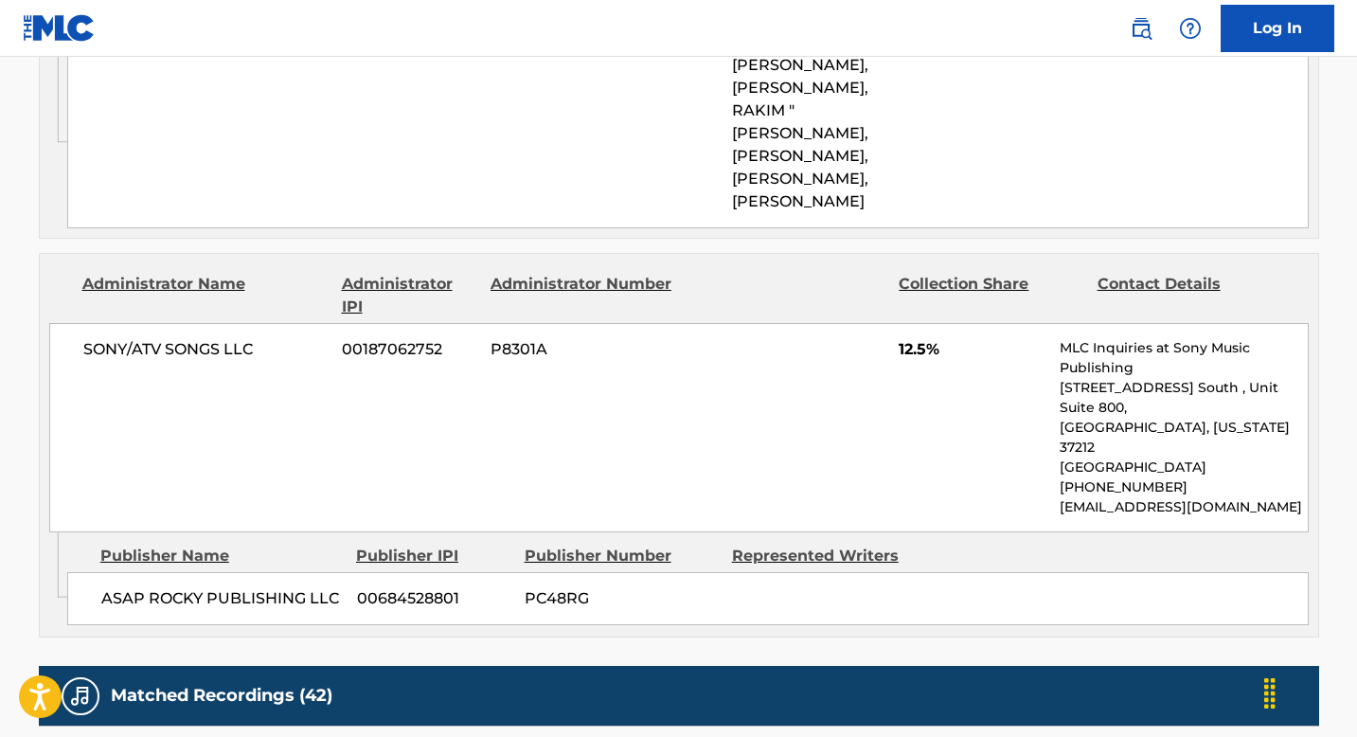
scroll to position [1855, 0]
